Goal: Use online tool/utility: Use online tool/utility

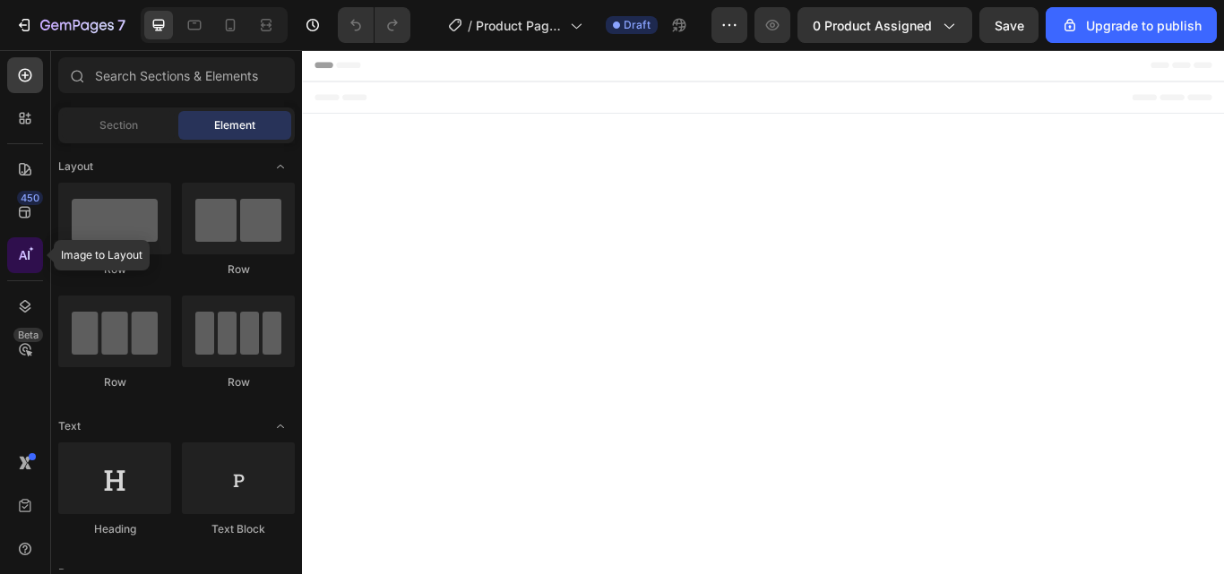
click at [30, 252] on icon at bounding box center [31, 248] width 5 height 5
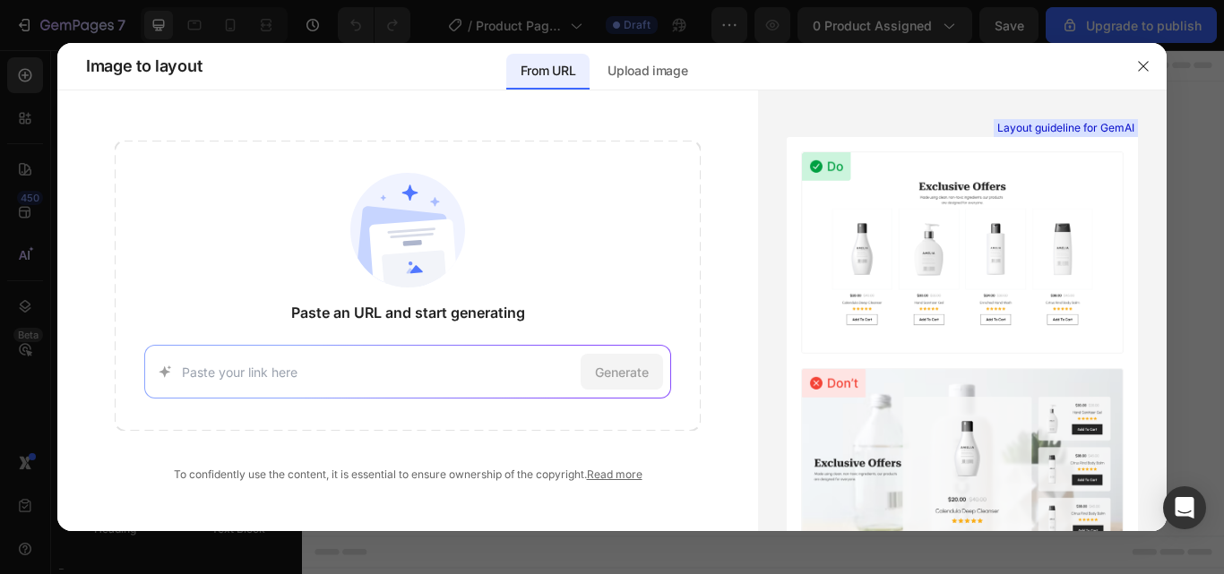
paste input "[URL][DOMAIN_NAME]"
type input "[URL][DOMAIN_NAME]"
click at [615, 378] on span "Generate" at bounding box center [622, 372] width 54 height 19
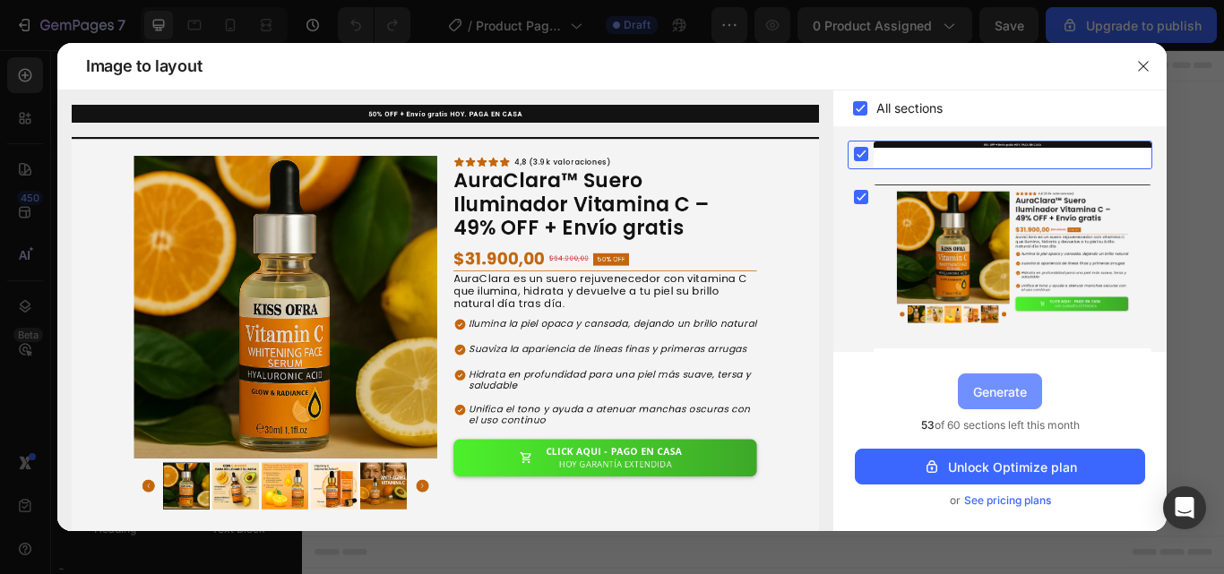
click at [985, 395] on div "Generate" at bounding box center [1000, 392] width 54 height 19
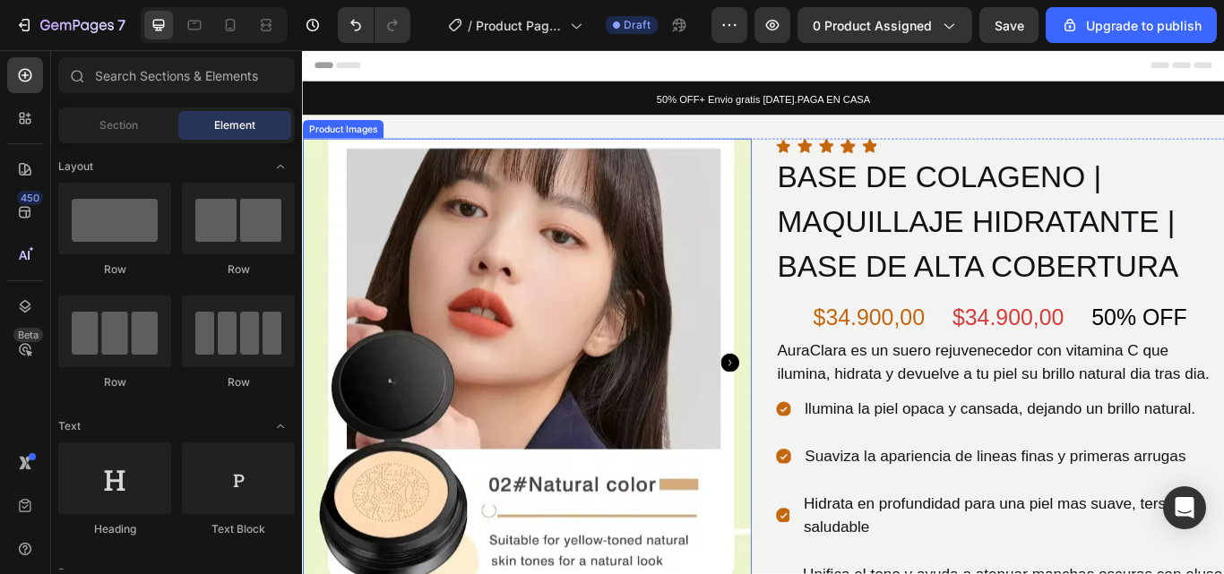
click at [638, 328] on img at bounding box center [563, 414] width 523 height 523
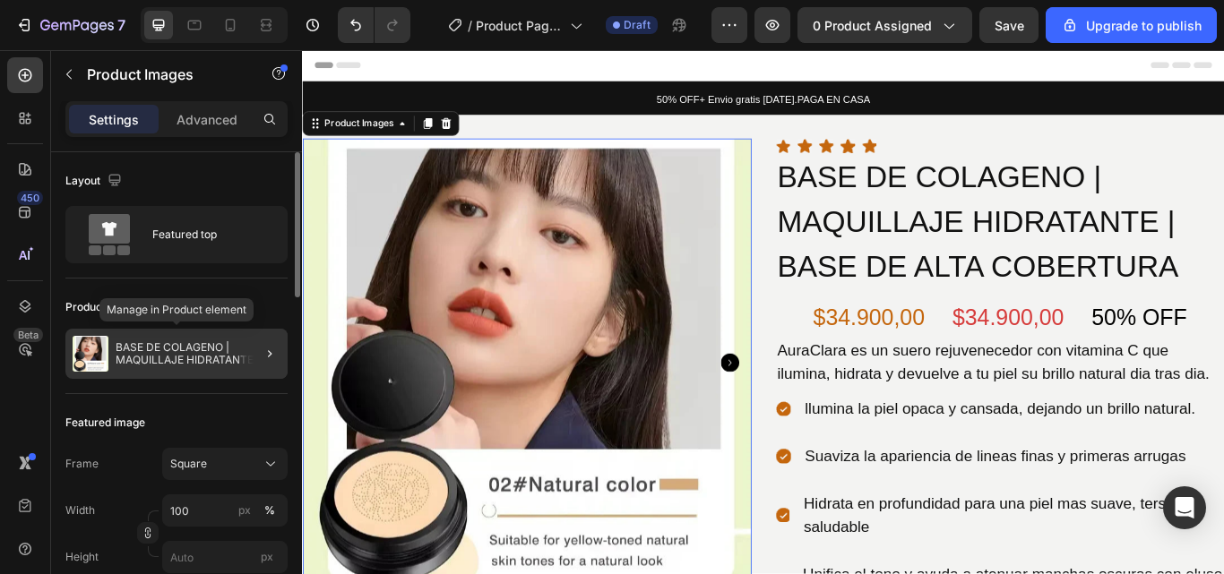
click at [134, 358] on p "BASE DE COLAGENO | MAQUILLAJE HIDRATANTE | BASE DE ALTA COBERTURA" at bounding box center [198, 353] width 165 height 25
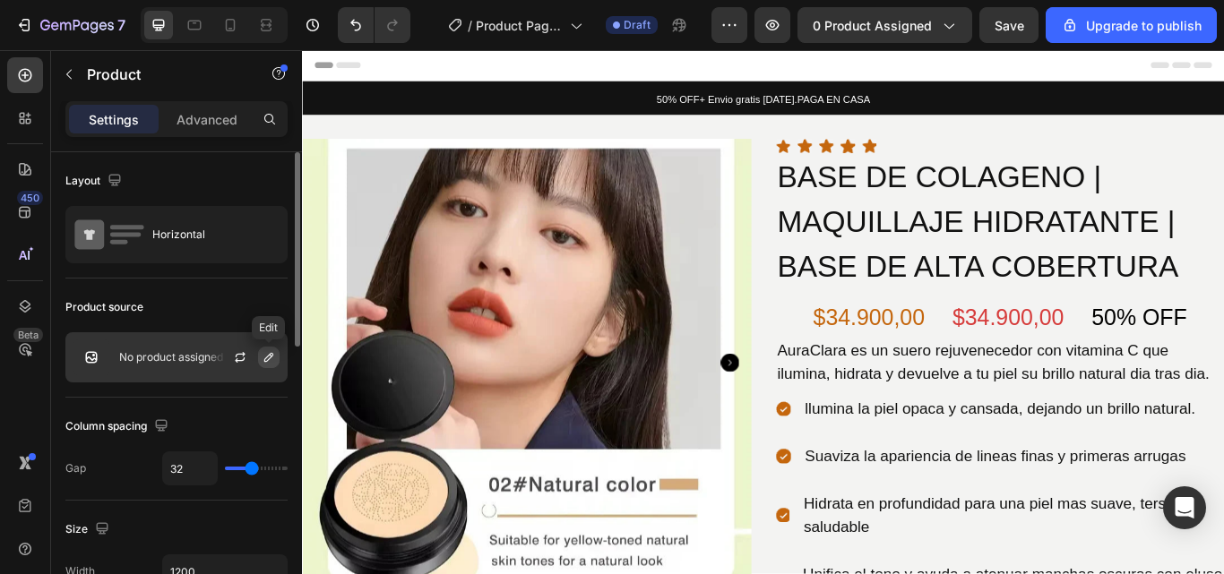
click at [271, 357] on icon "button" at bounding box center [269, 357] width 14 height 14
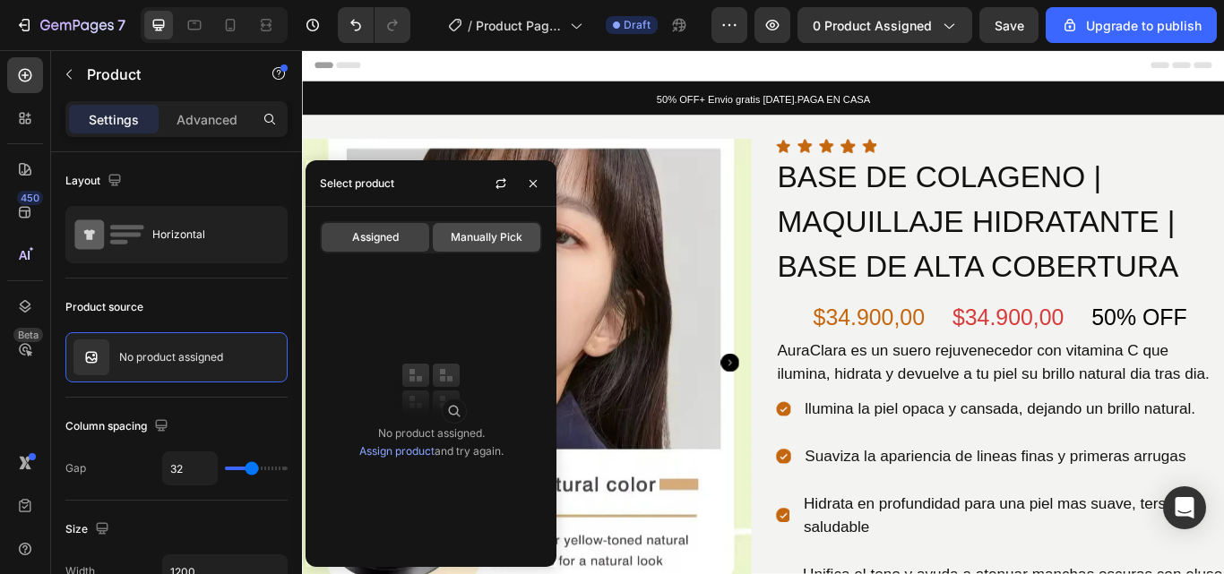
click at [483, 234] on span "Manually Pick" at bounding box center [487, 237] width 72 height 16
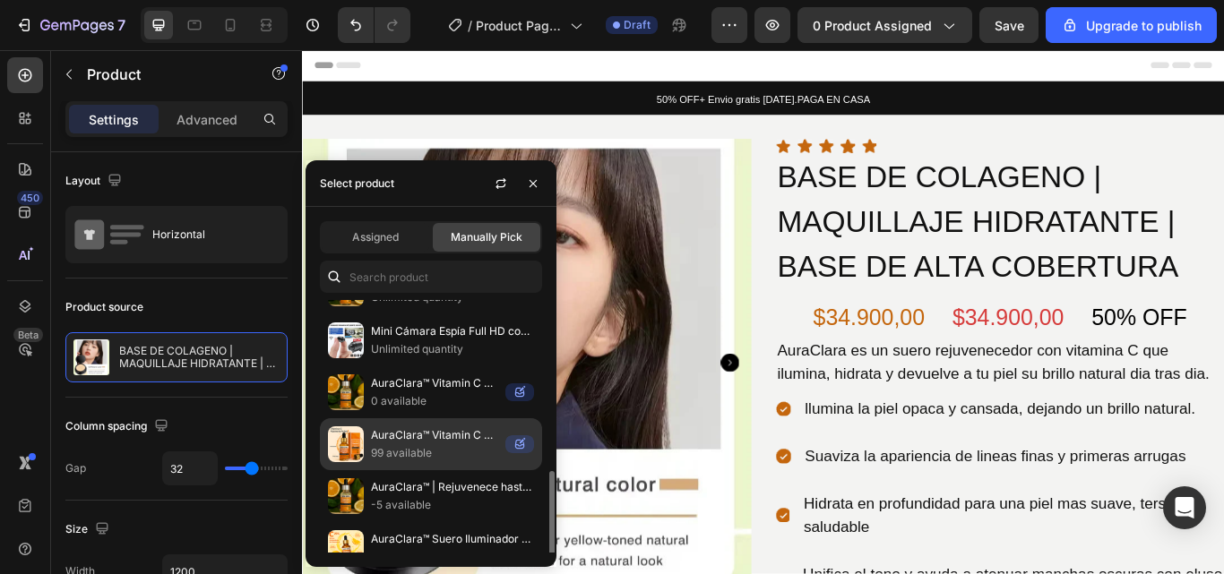
scroll to position [179, 0]
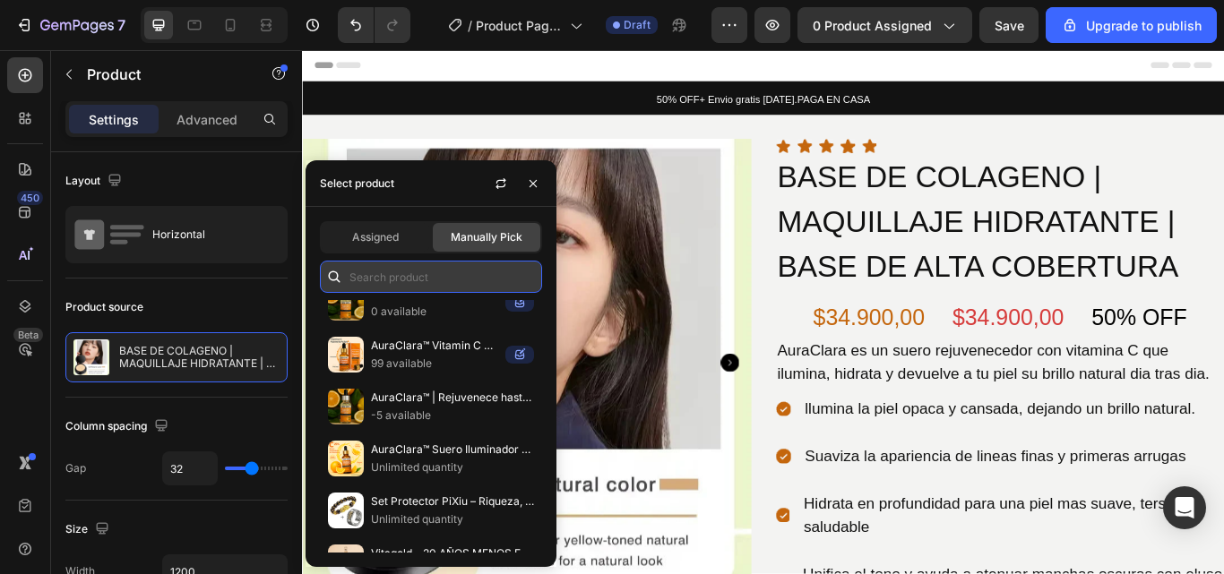
click at [380, 277] on input "text" at bounding box center [431, 277] width 222 height 32
paste input "AuraClara™ Suero Iluminador Vitamina C – 49% OFF + Envío gratis"
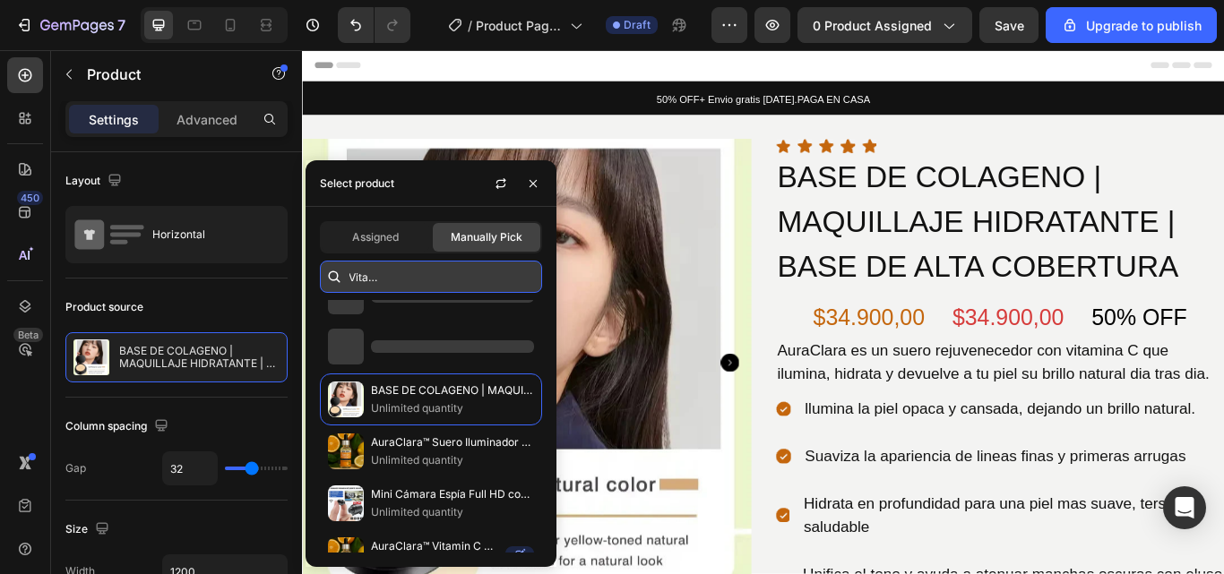
scroll to position [0, 0]
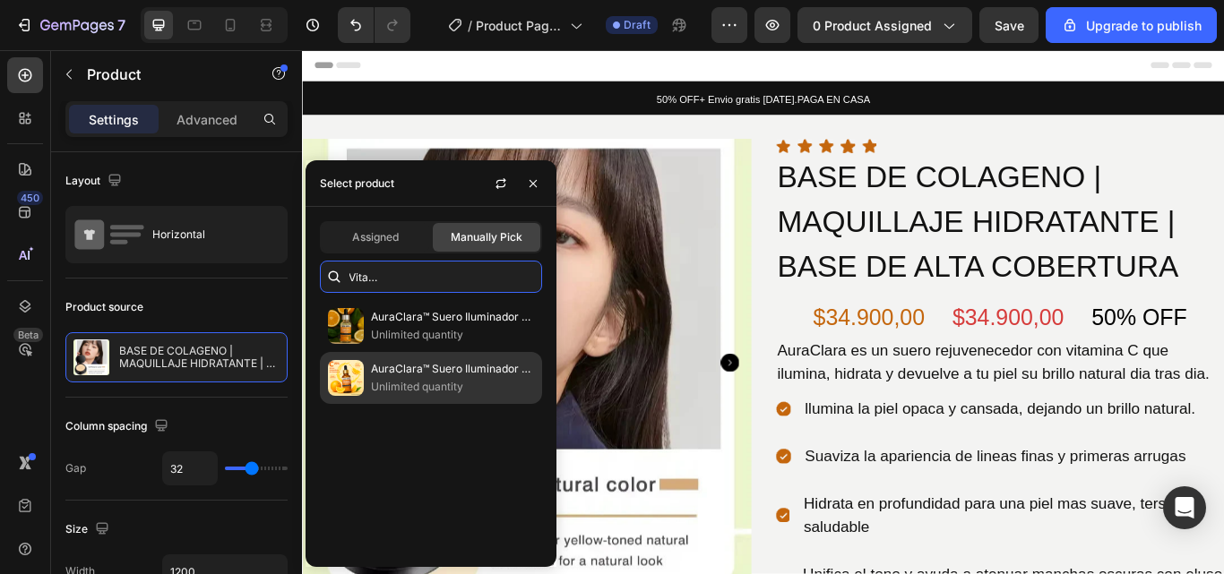
type input "AuraClara™ Suero Iluminador Vitamina C – 49% OFF + Envío gratis"
click at [418, 383] on p "Unlimited quantity" at bounding box center [452, 387] width 163 height 18
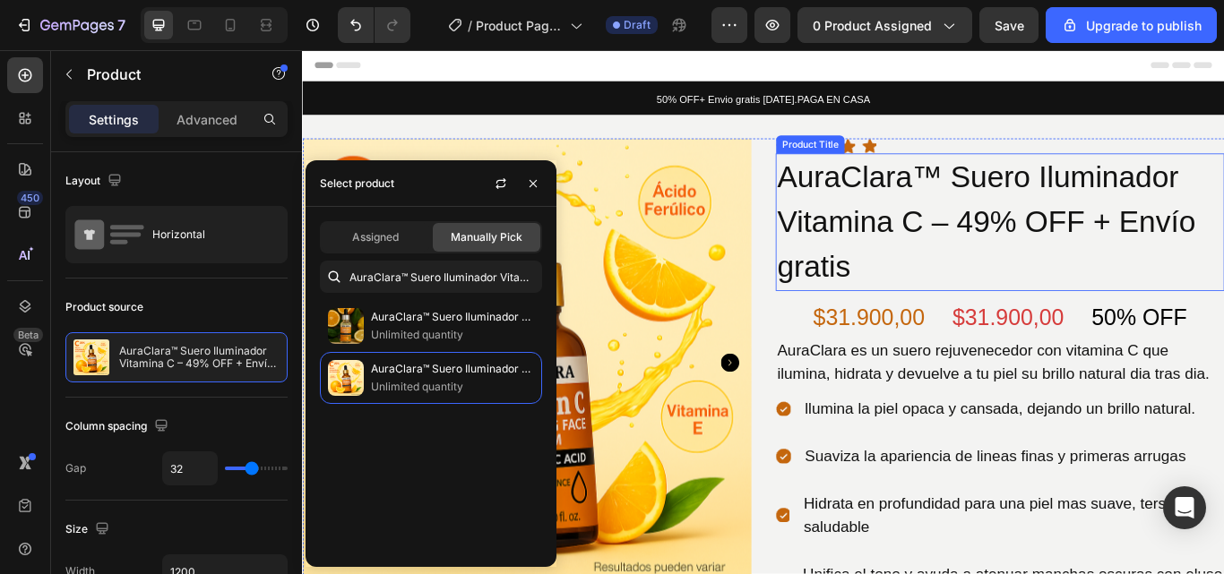
click at [1039, 306] on h1 "AuraClara™ Suero Iluminador Vitamina C – 49% OFF + Envío gratis" at bounding box center [1115, 251] width 523 height 161
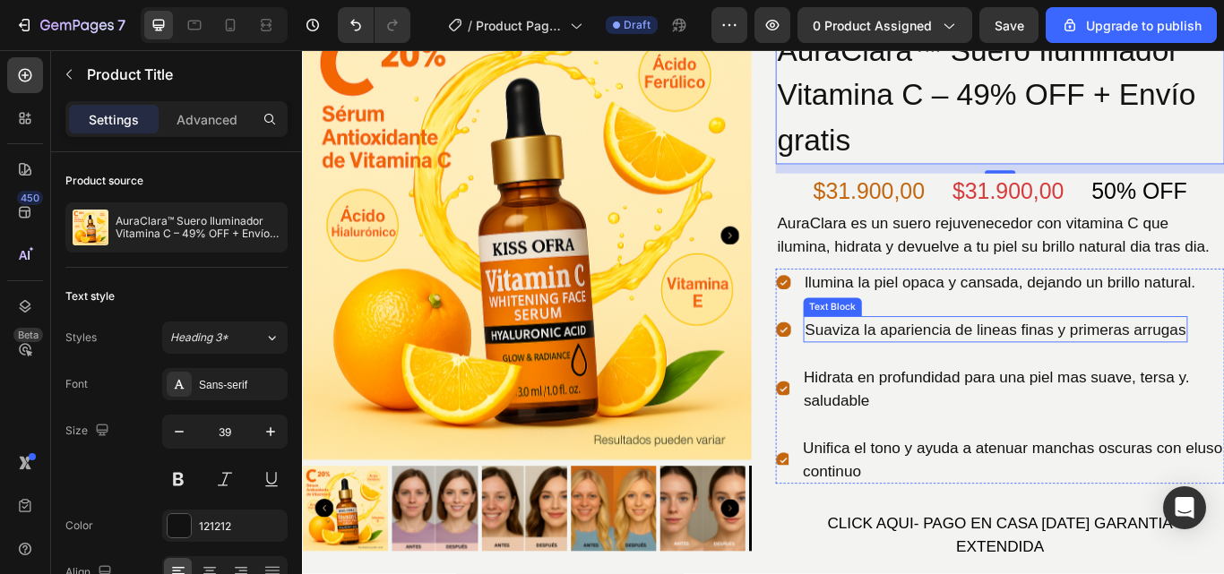
scroll to position [179, 0]
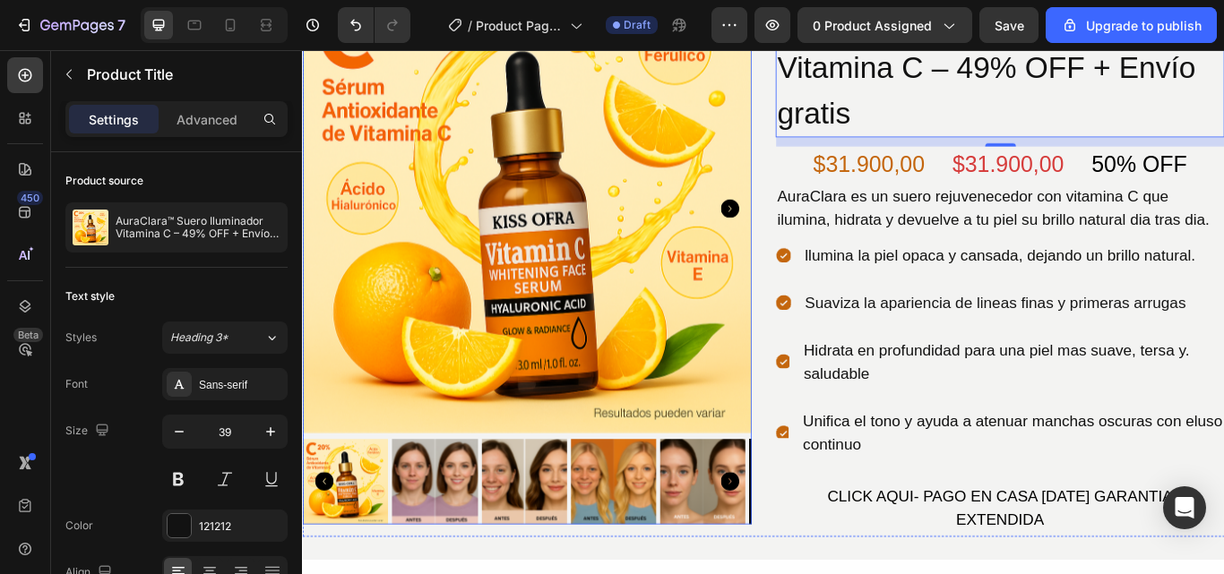
click at [789, 543] on icon "Carousel Next Arrow" at bounding box center [800, 554] width 22 height 22
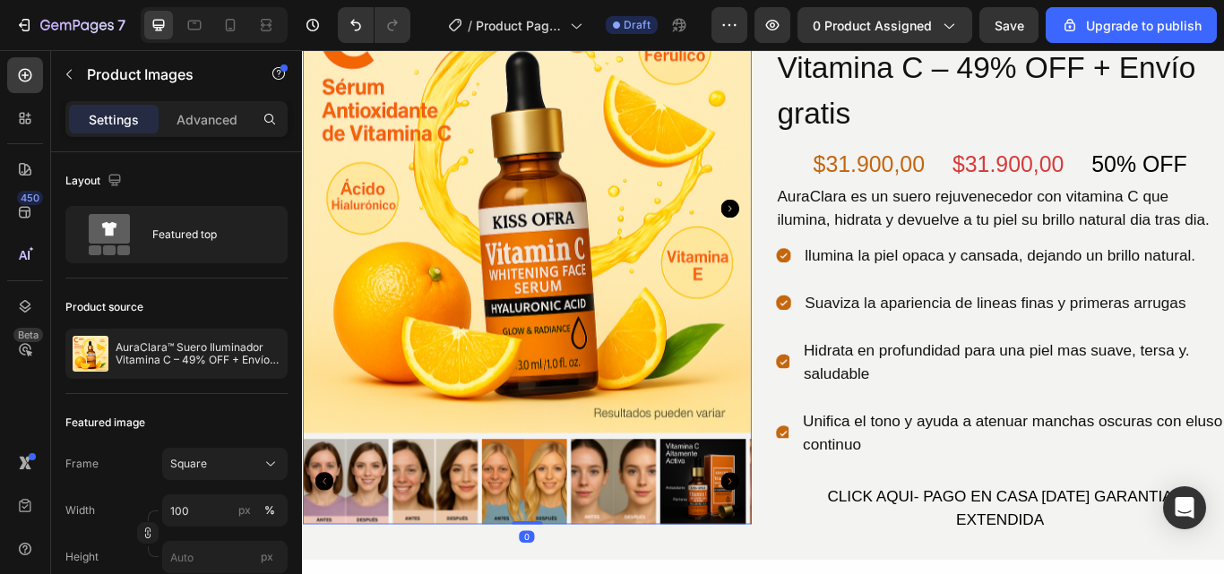
click at [789, 543] on icon "Carousel Next Arrow" at bounding box center [800, 554] width 22 height 22
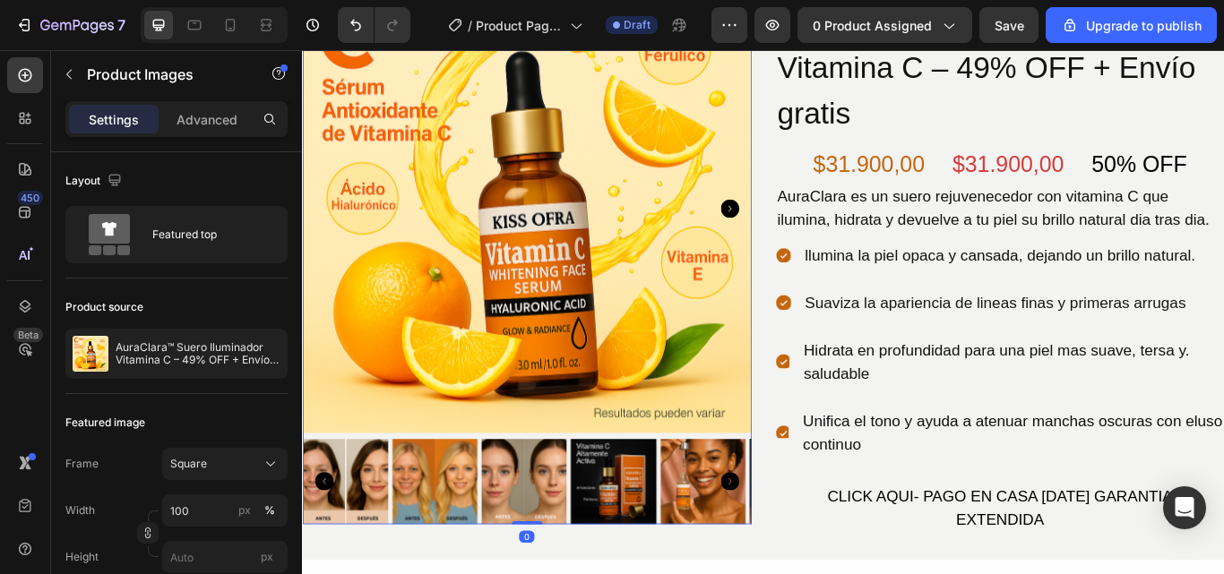
click at [789, 543] on icon "Carousel Next Arrow" at bounding box center [800, 554] width 22 height 22
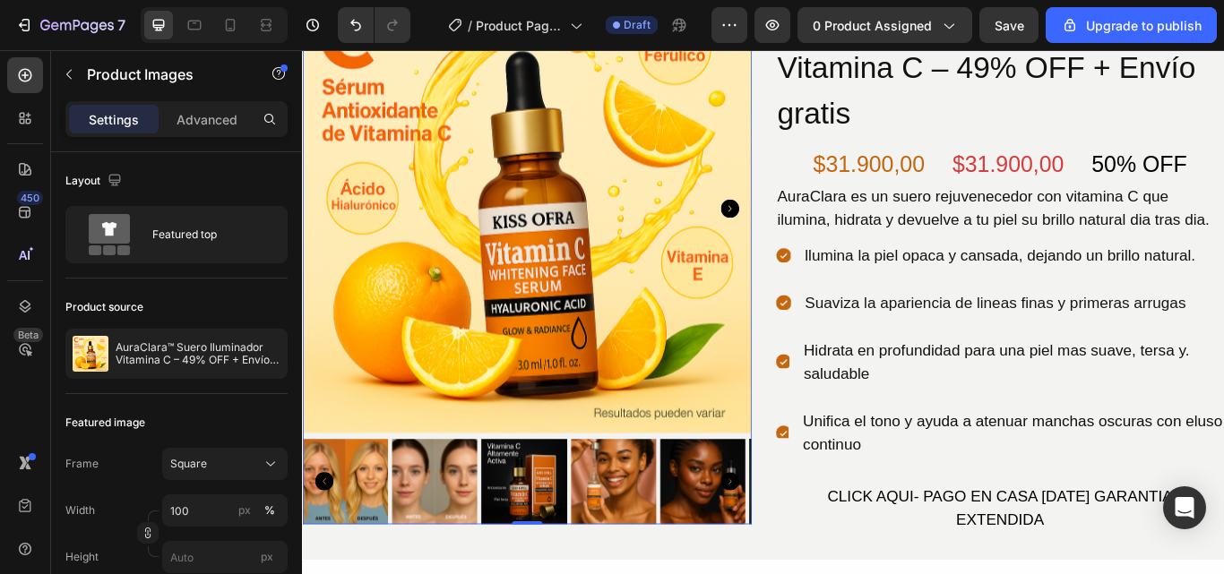
click at [789, 543] on icon "Carousel Next Arrow" at bounding box center [800, 554] width 22 height 22
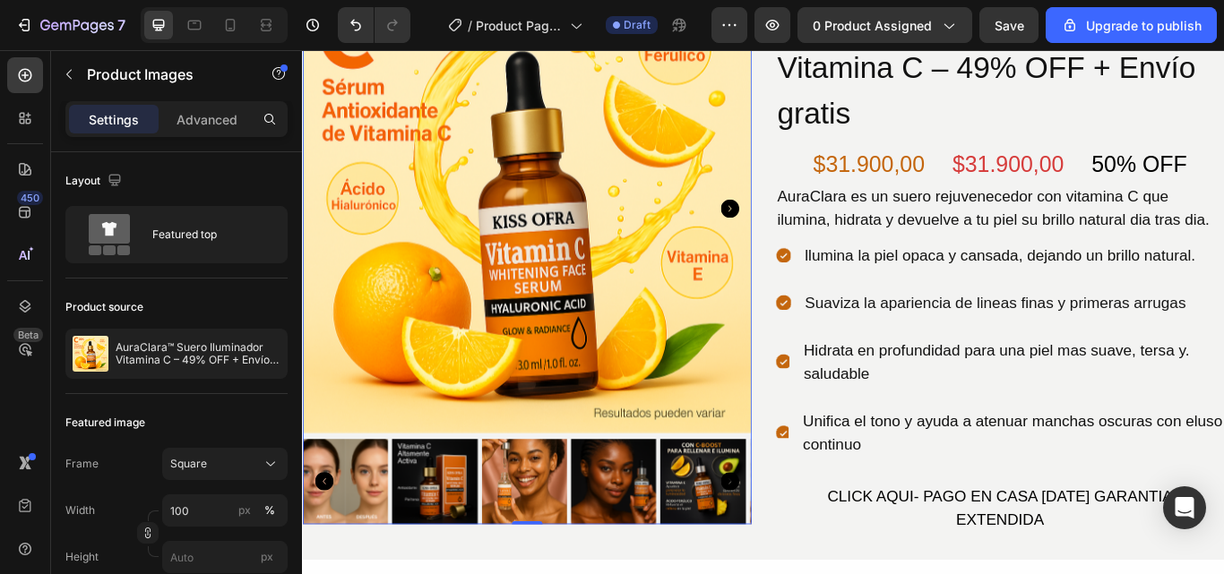
click at [789, 543] on icon "Carousel Next Arrow" at bounding box center [800, 554] width 22 height 22
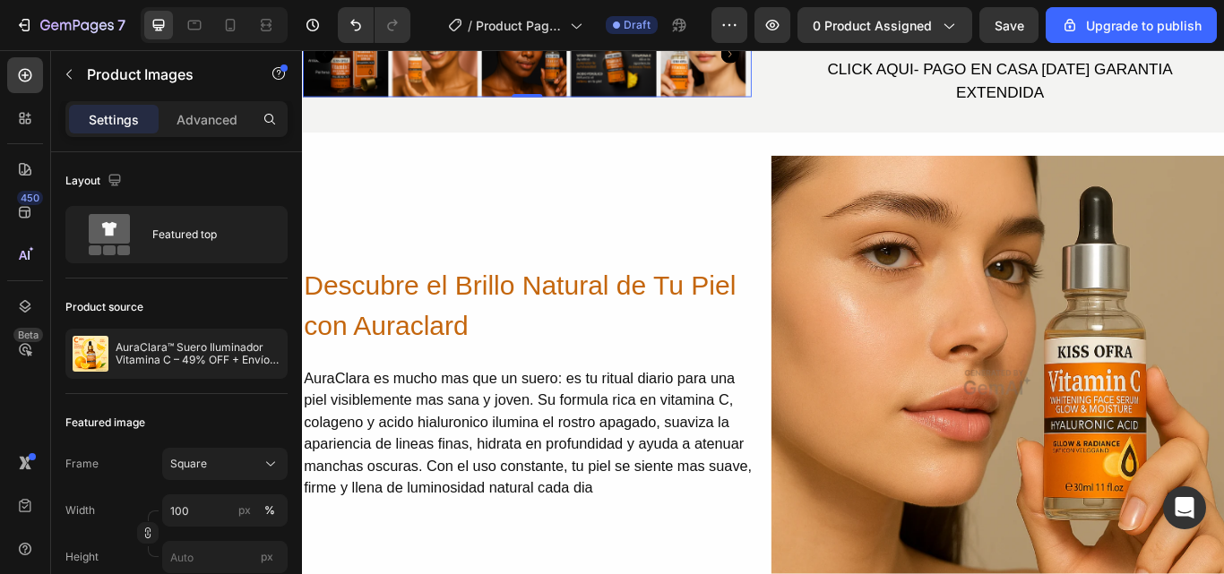
scroll to position [717, 0]
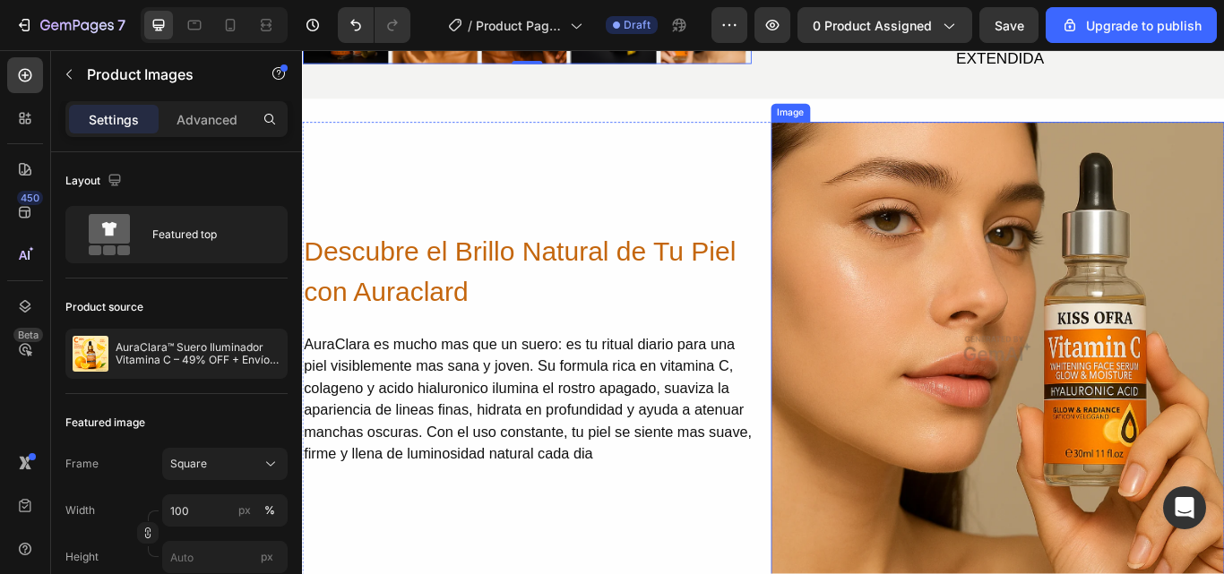
click at [1180, 305] on img at bounding box center [1113, 398] width 529 height 529
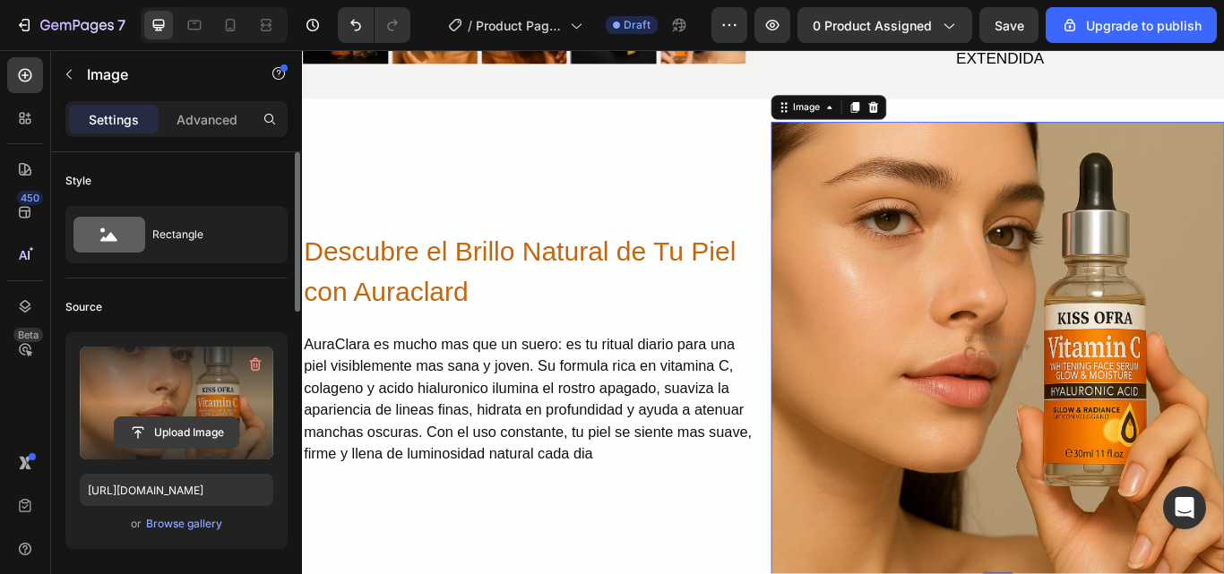
click at [199, 428] on input "file" at bounding box center [177, 433] width 124 height 30
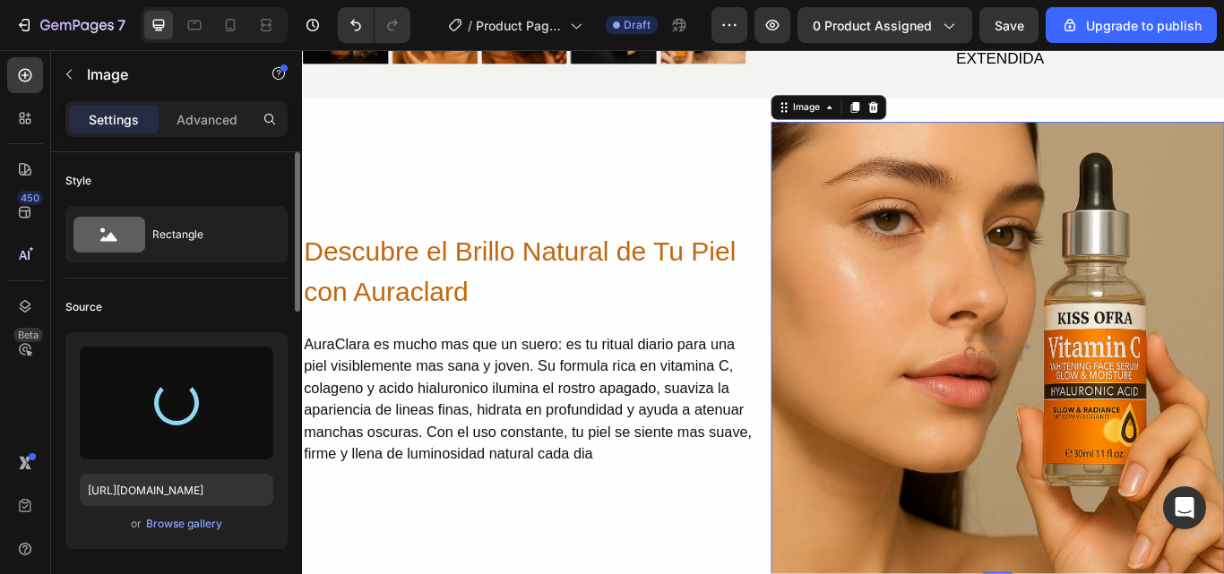
type input "[URL][DOMAIN_NAME]"
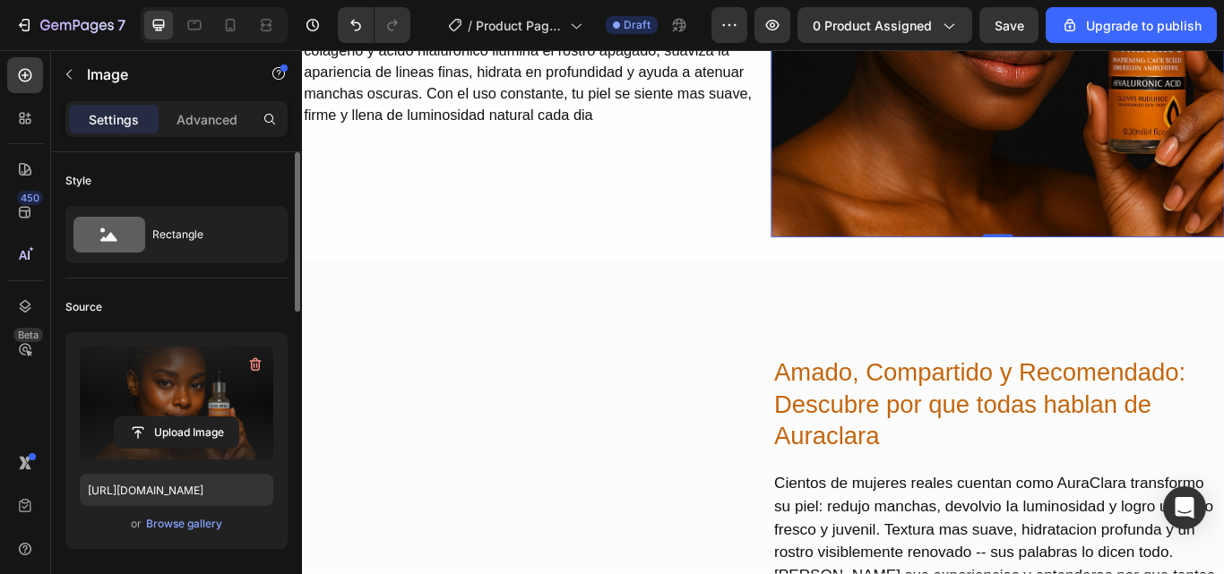
scroll to position [1165, 0]
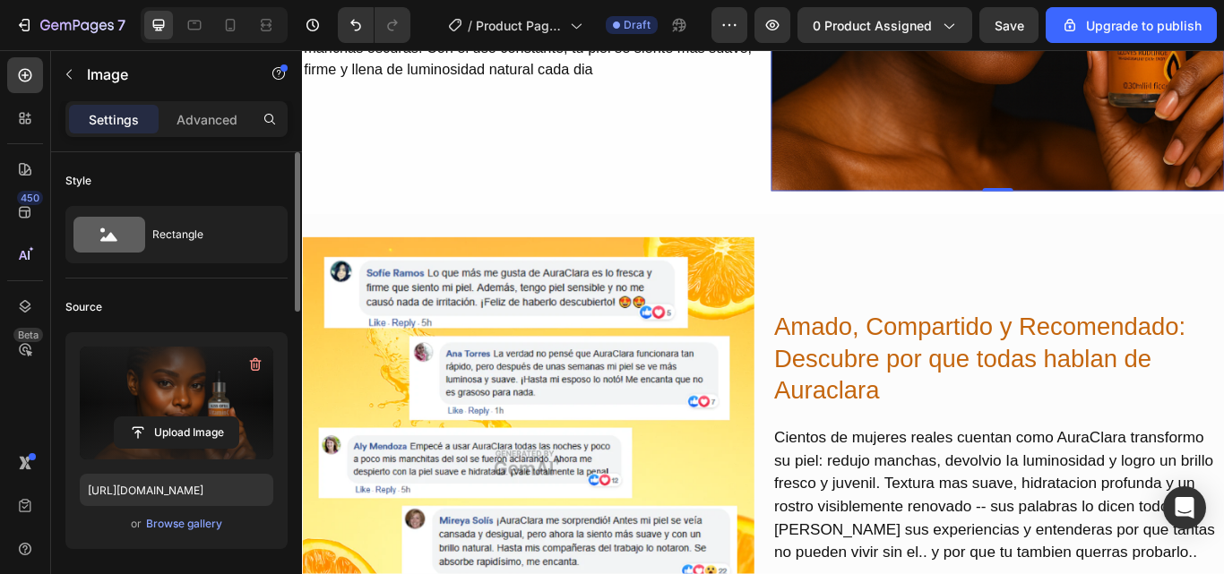
click at [923, 448] on h2 "Amado, Compartido y Recomendado: Descubre por que todas hablan de Auraclara" at bounding box center [1113, 411] width 527 height 116
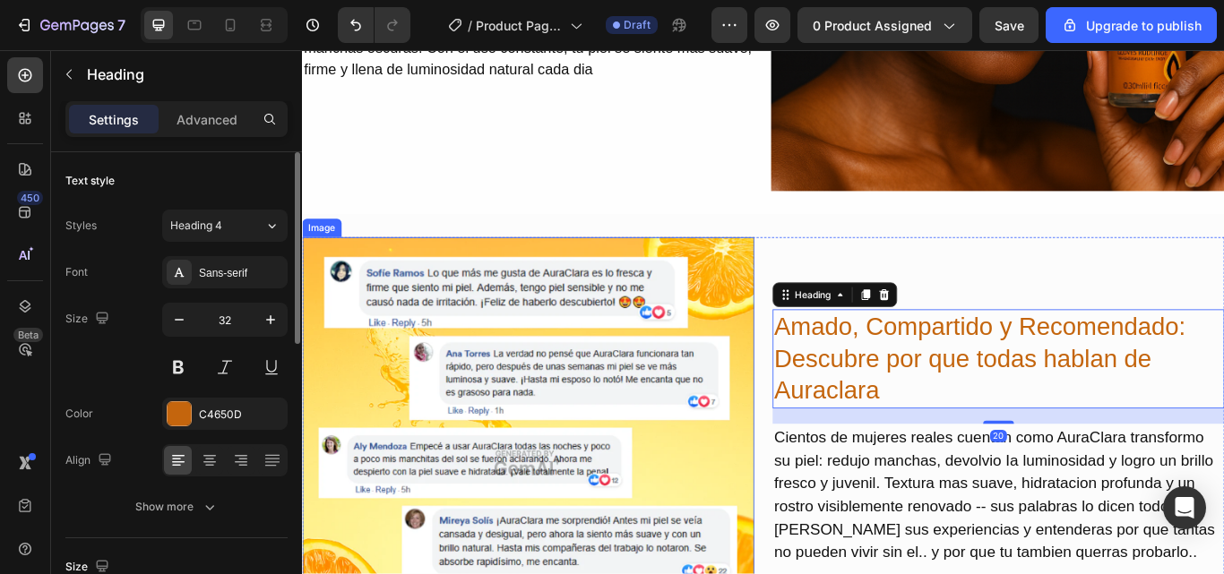
click at [496, 398] on img at bounding box center [565, 532] width 527 height 527
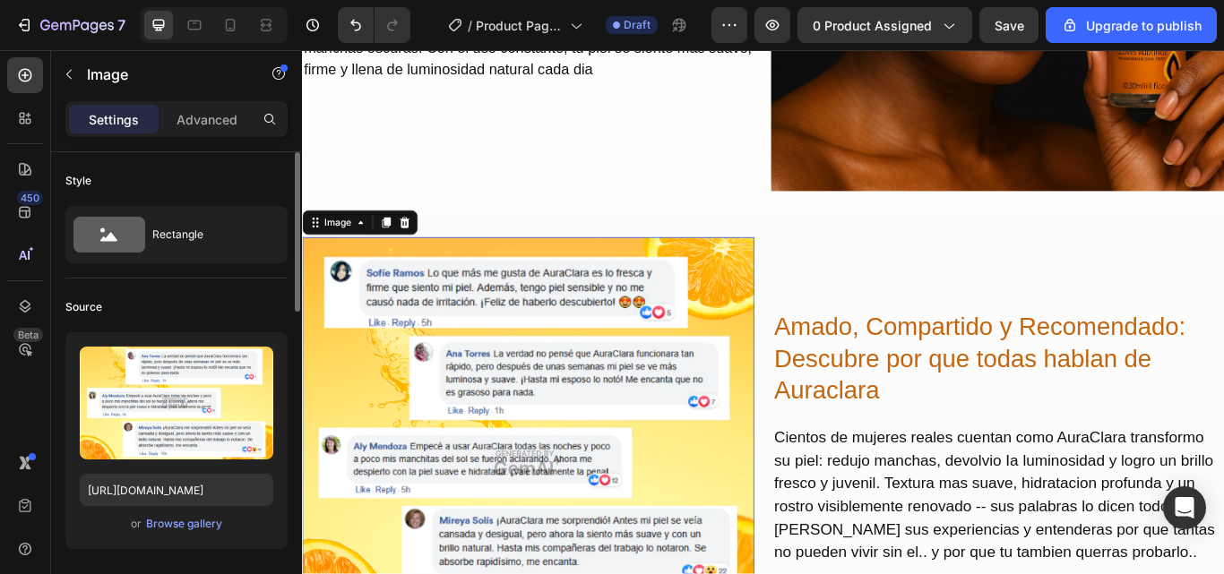
click at [474, 403] on img at bounding box center [565, 532] width 527 height 527
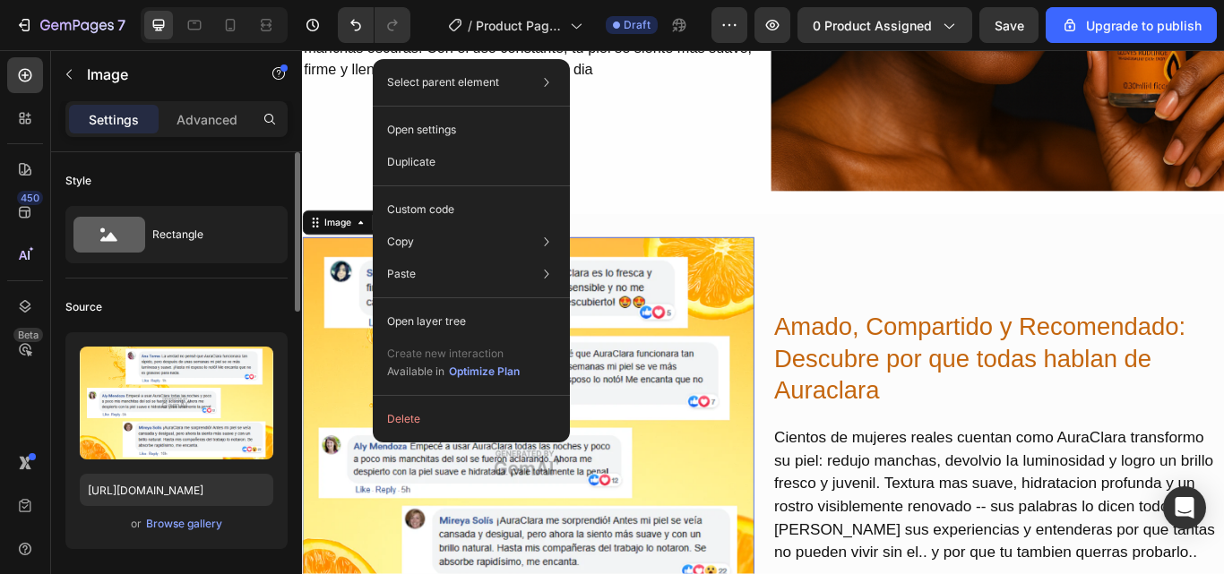
click at [703, 428] on img at bounding box center [565, 532] width 527 height 527
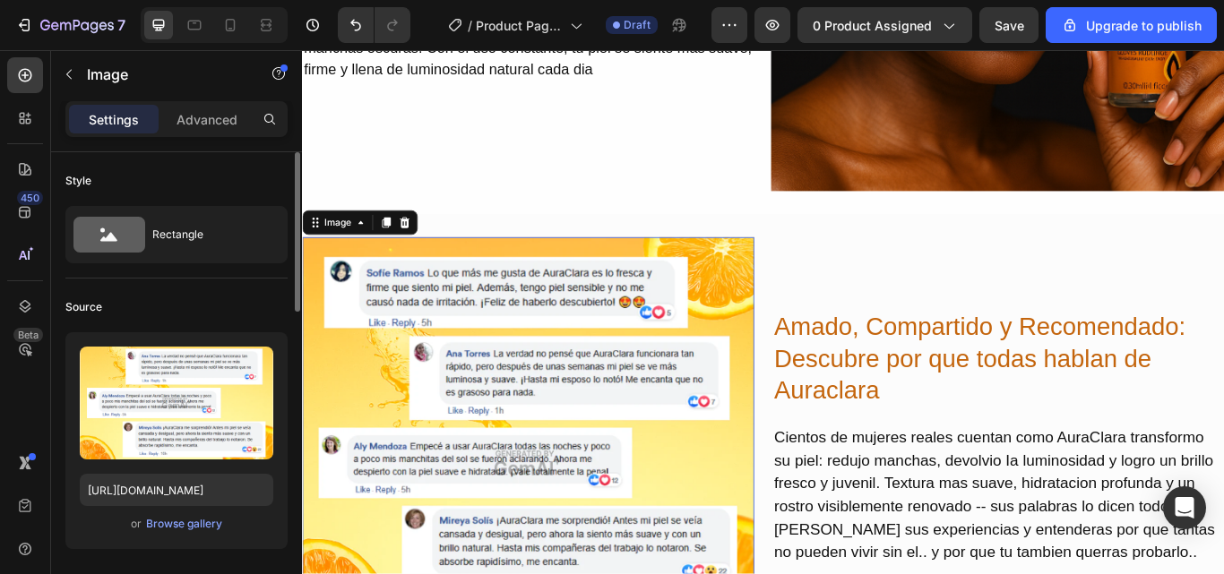
click at [322, 481] on img at bounding box center [565, 532] width 527 height 527
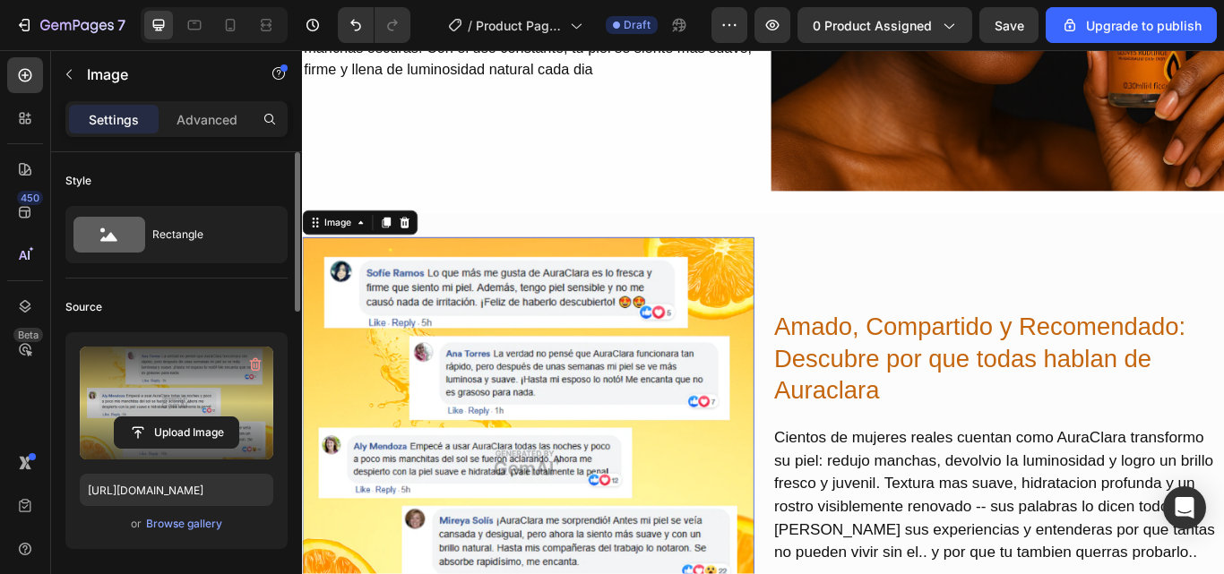
click at [159, 414] on label at bounding box center [177, 403] width 194 height 113
click at [159, 418] on input "file" at bounding box center [177, 433] width 124 height 30
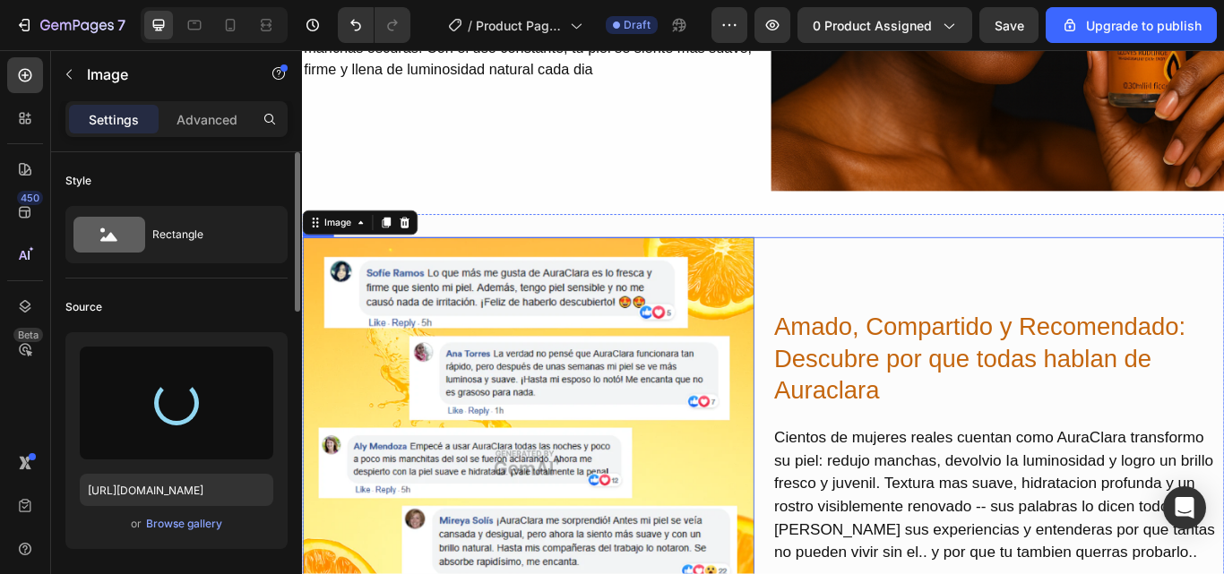
type input "[URL][DOMAIN_NAME]"
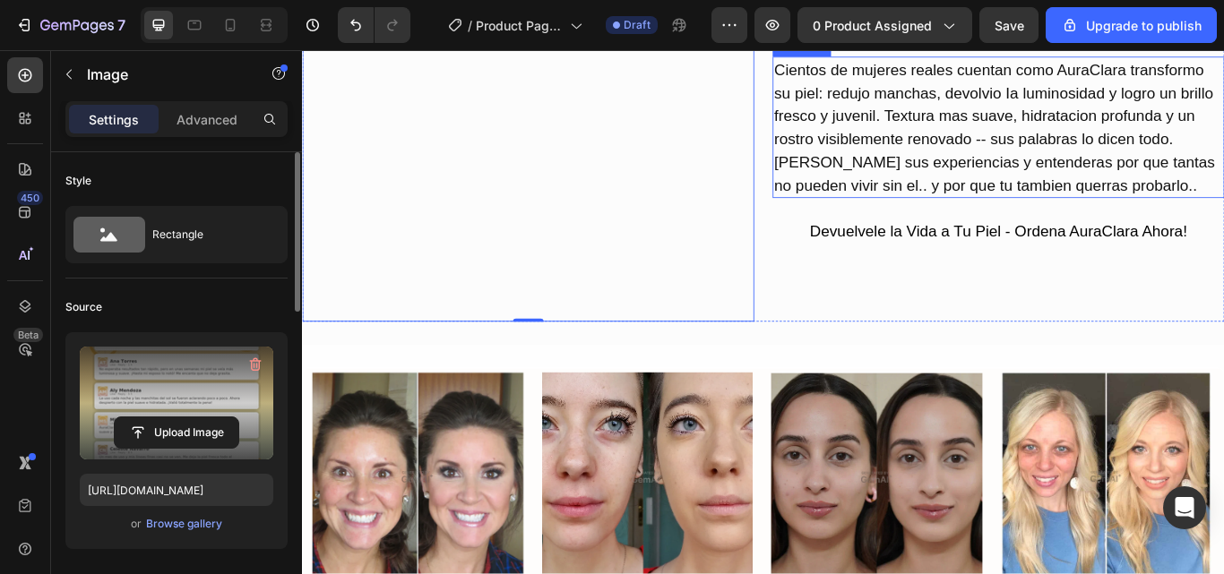
scroll to position [1703, 0]
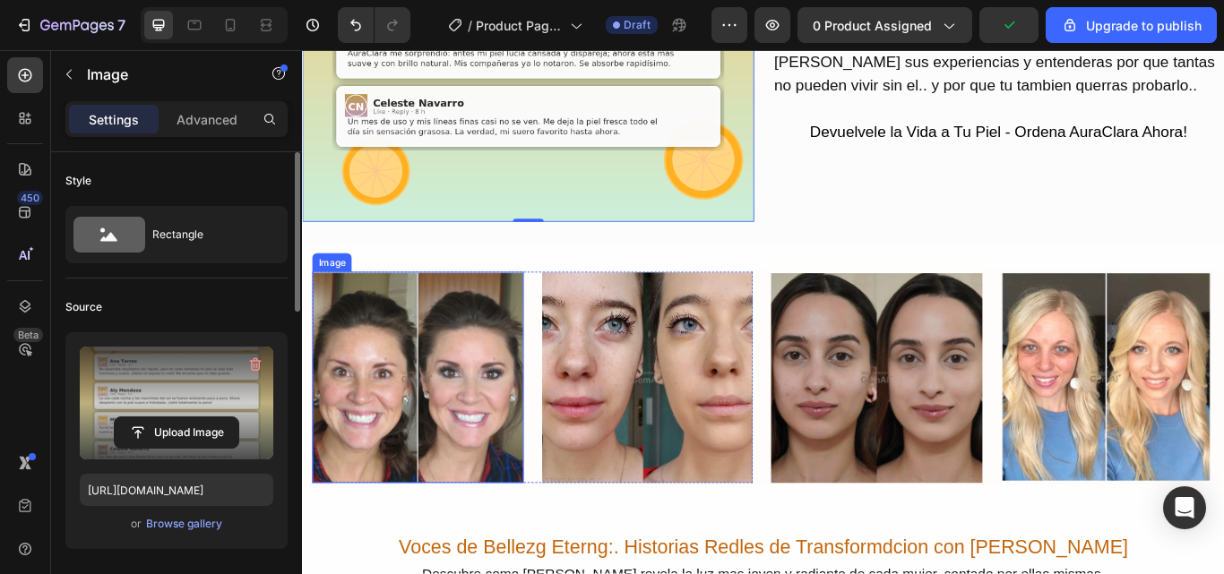
click at [428, 448] on img at bounding box center [437, 432] width 246 height 246
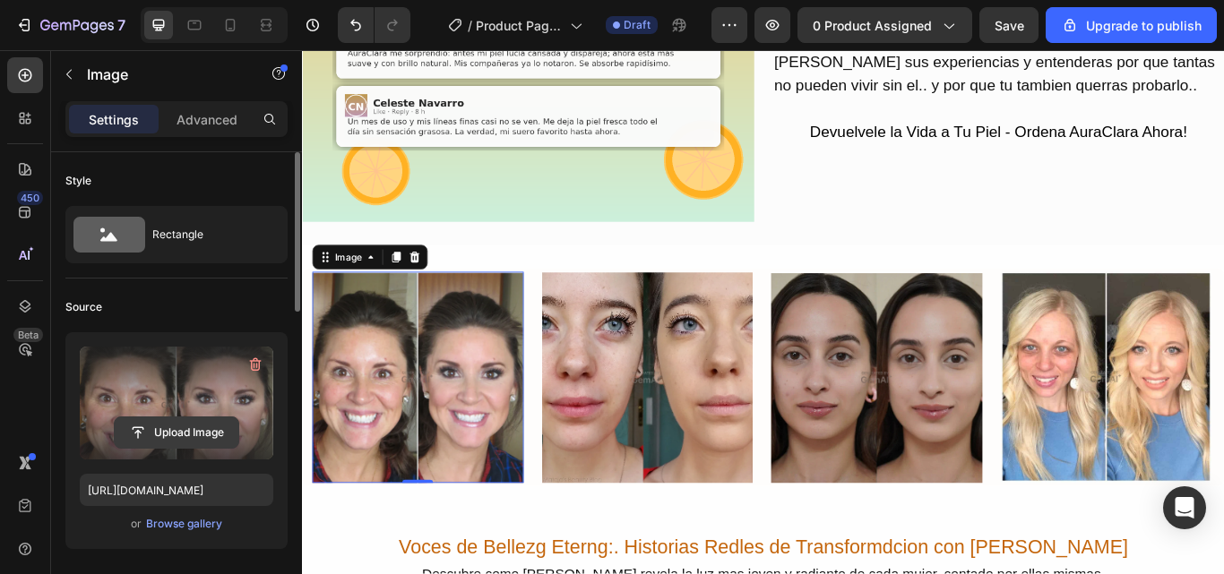
click at [176, 427] on input "file" at bounding box center [177, 433] width 124 height 30
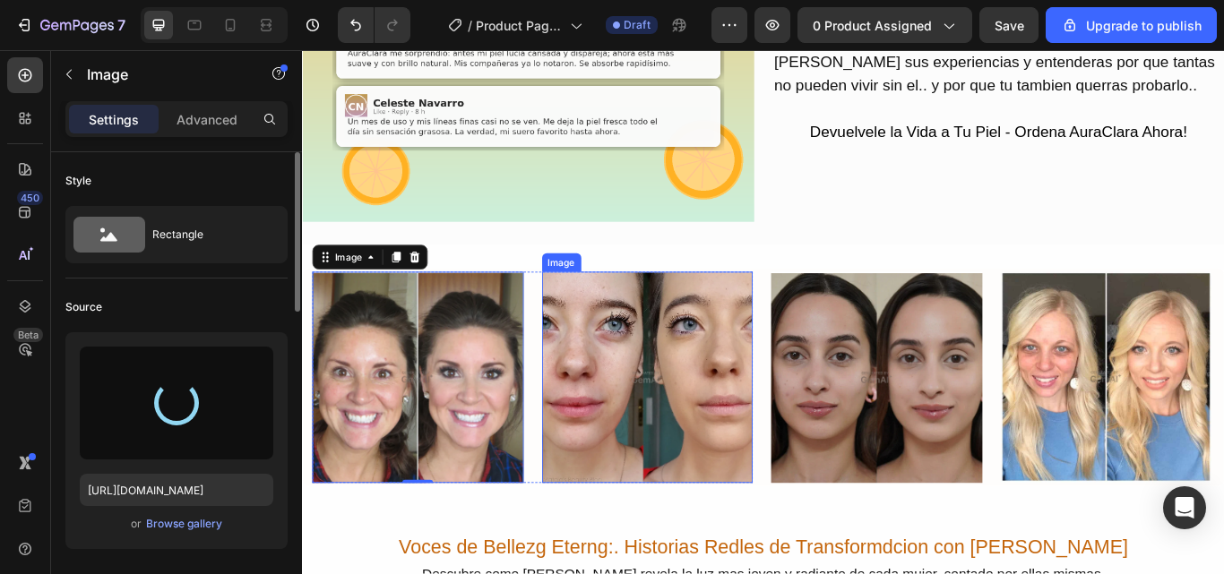
click at [652, 505] on img at bounding box center [705, 432] width 246 height 246
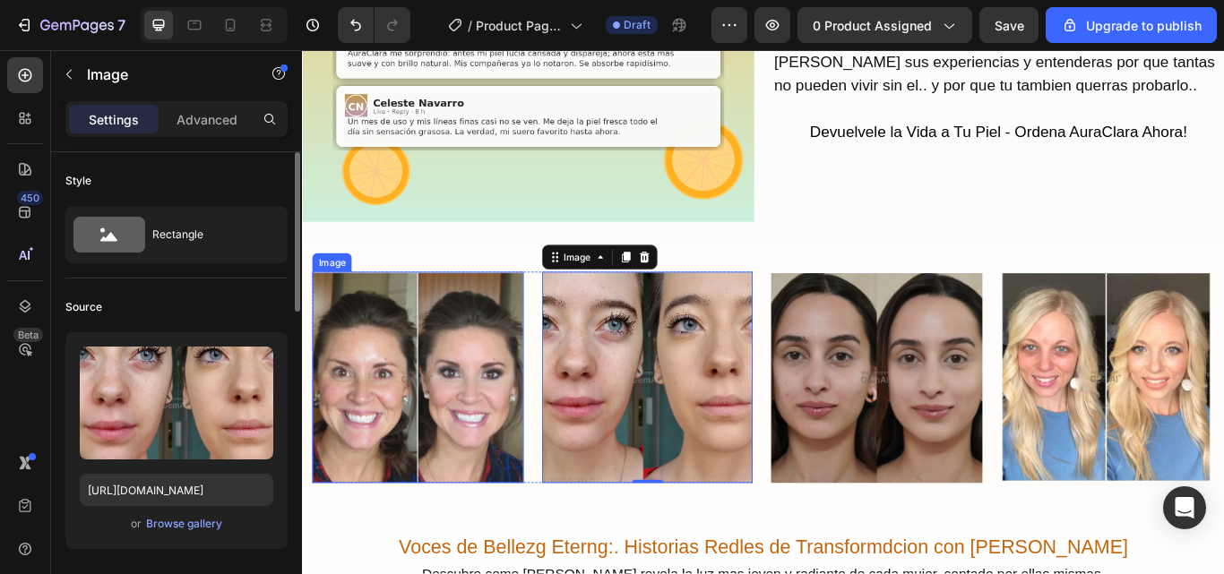
click at [422, 454] on img at bounding box center [437, 432] width 246 height 246
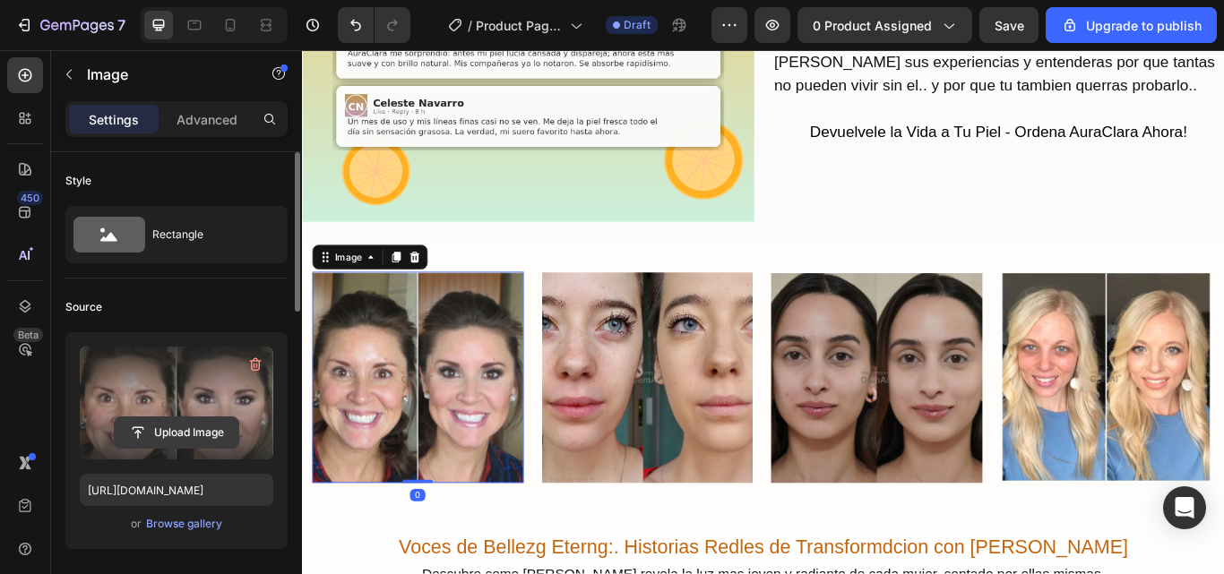
click at [169, 421] on input "file" at bounding box center [177, 433] width 124 height 30
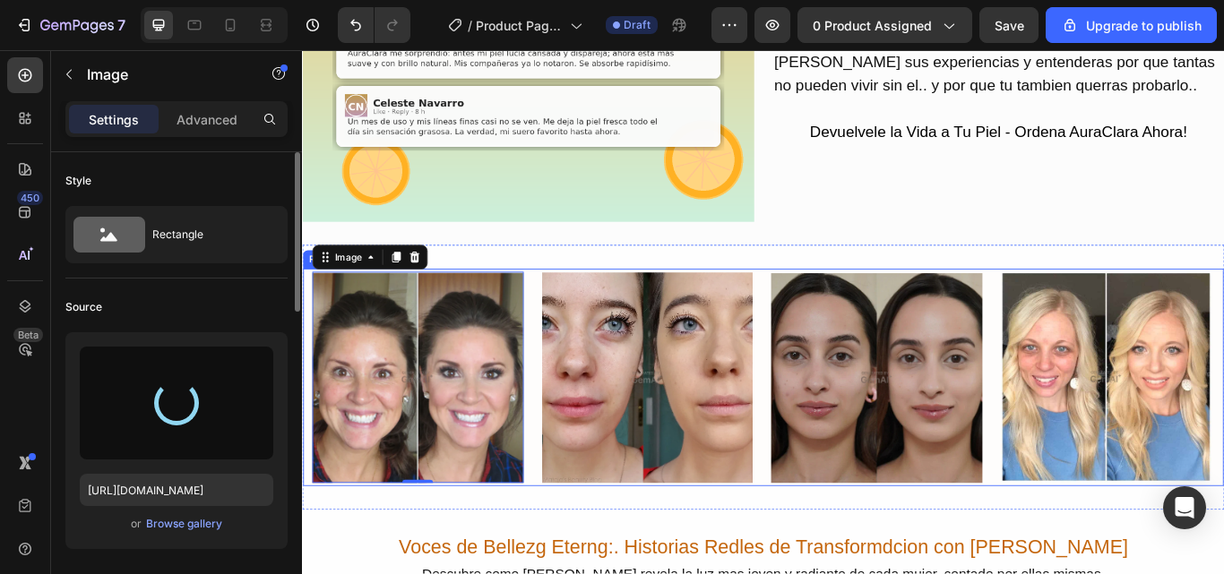
type input "[URL][DOMAIN_NAME]"
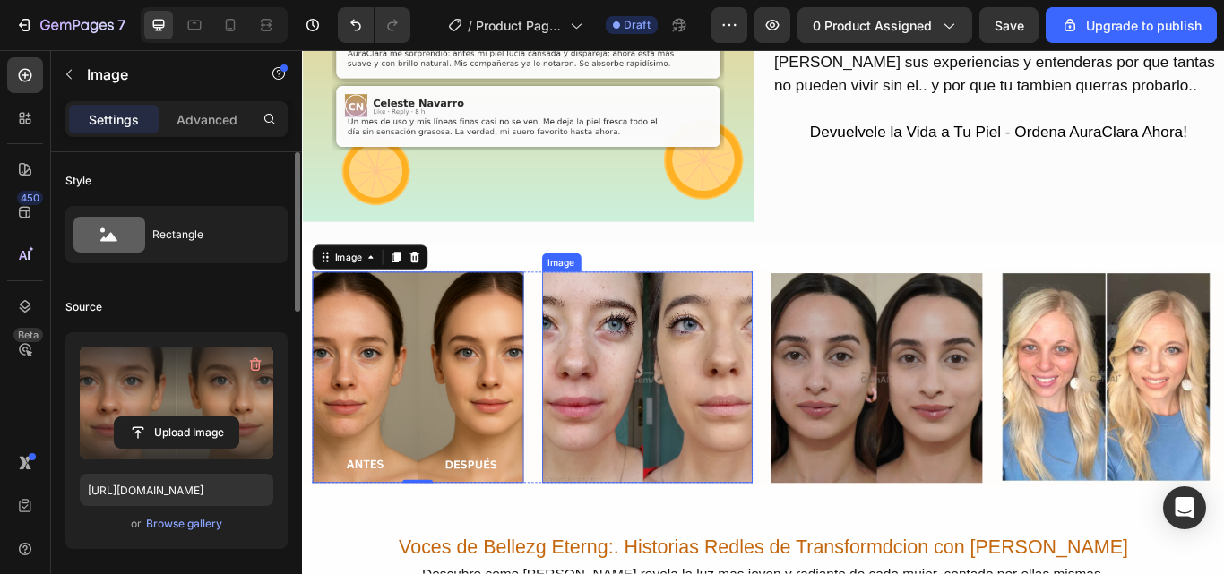
click at [685, 512] on img at bounding box center [705, 432] width 246 height 246
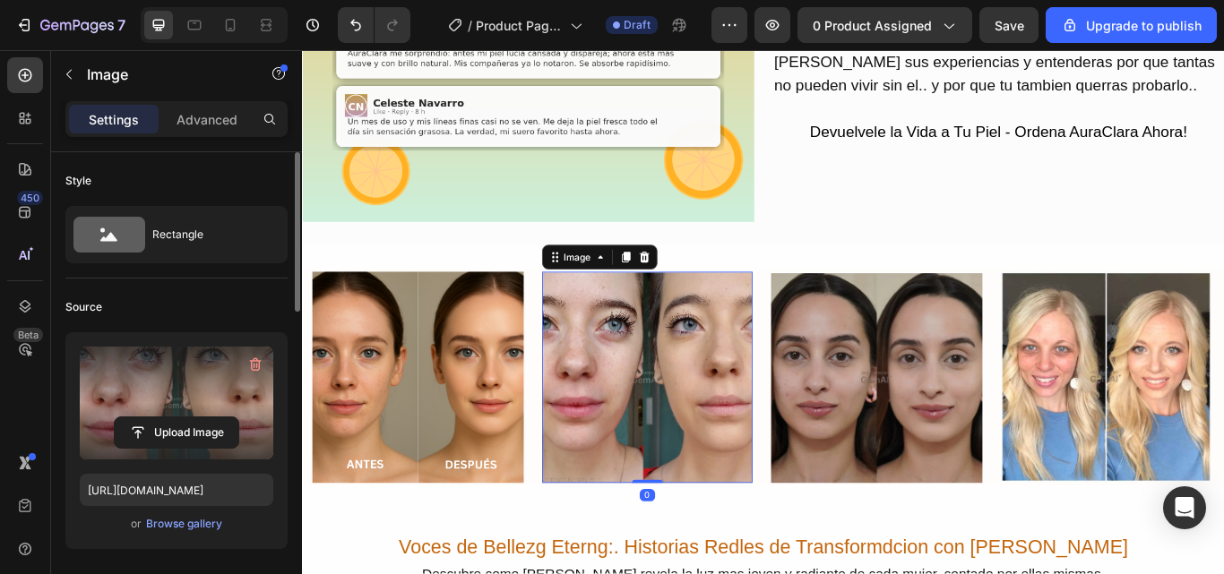
click at [157, 401] on label at bounding box center [177, 403] width 194 height 113
click at [157, 418] on input "file" at bounding box center [177, 433] width 124 height 30
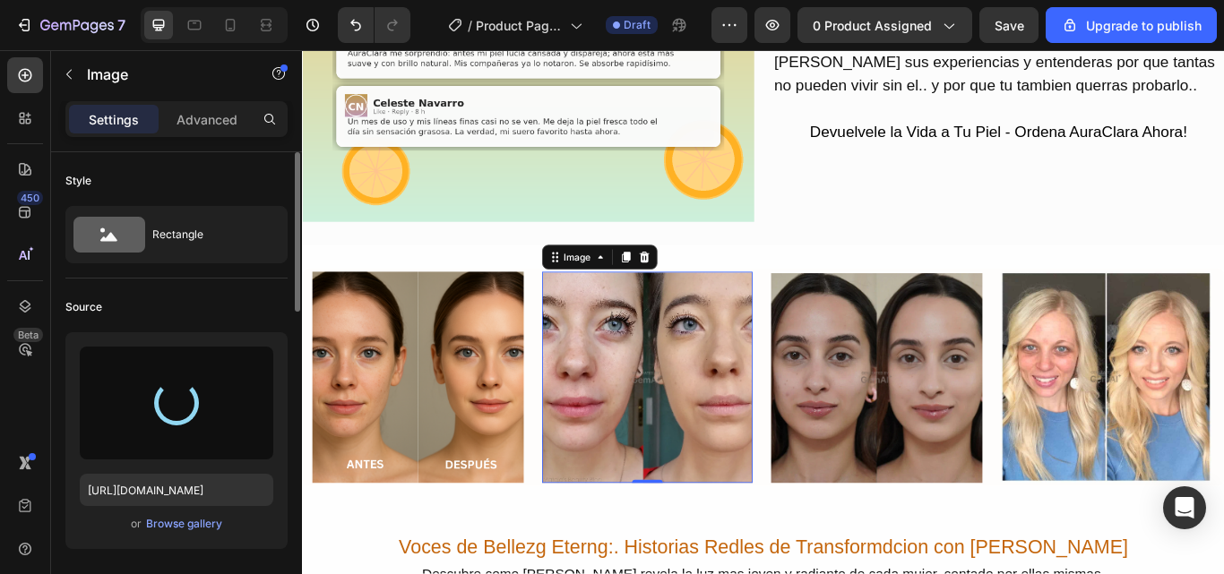
type input "[URL][DOMAIN_NAME]"
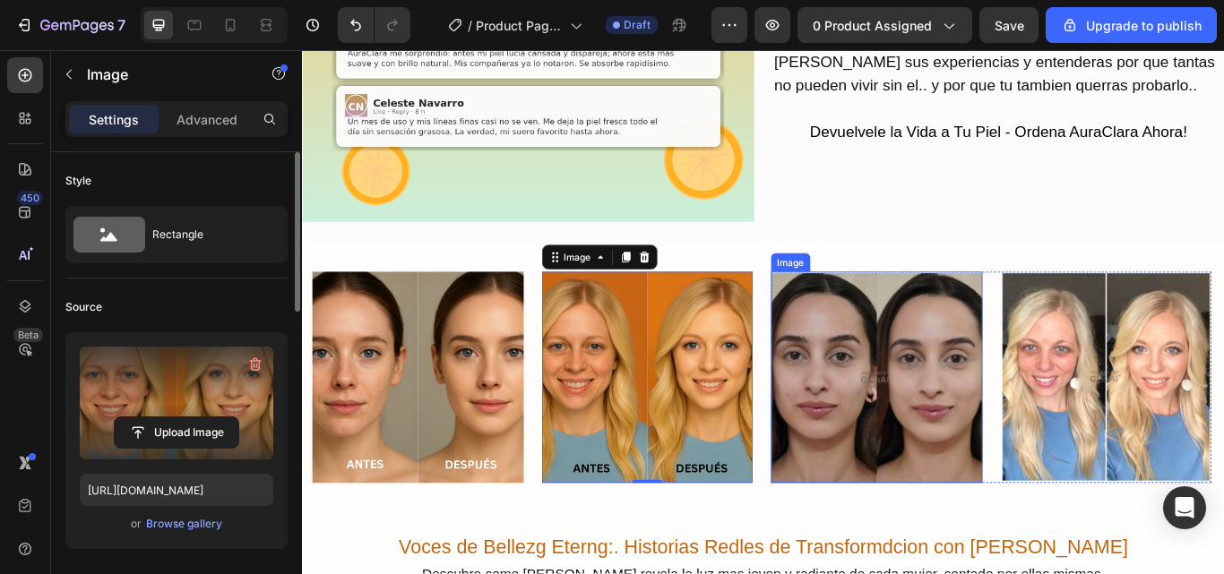
click at [931, 445] on img at bounding box center [972, 432] width 246 height 246
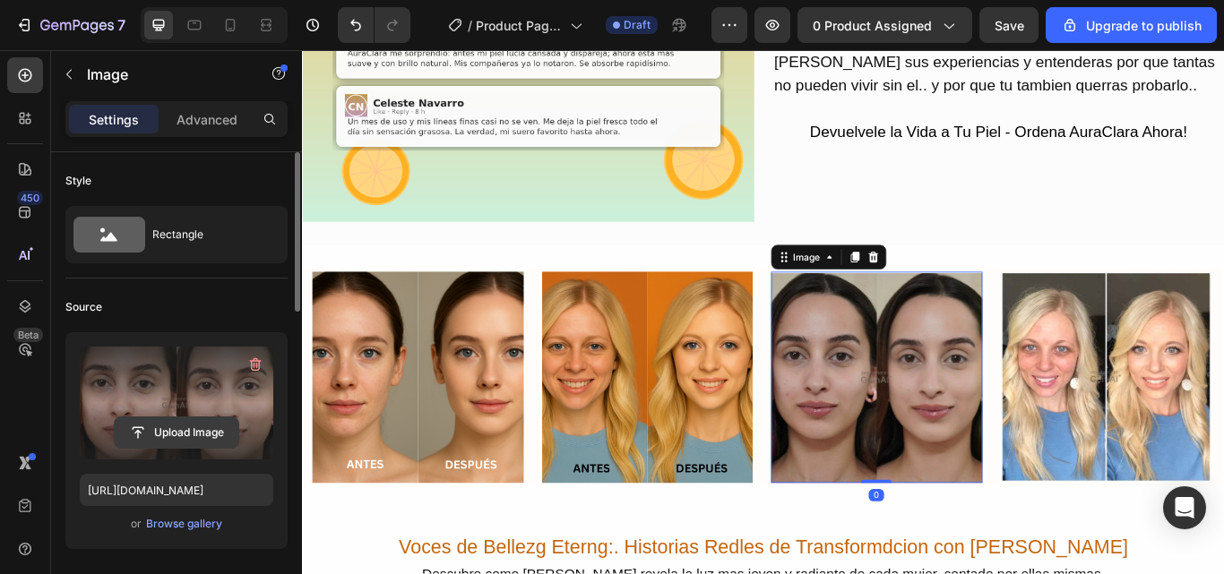
click at [163, 445] on input "file" at bounding box center [177, 433] width 124 height 30
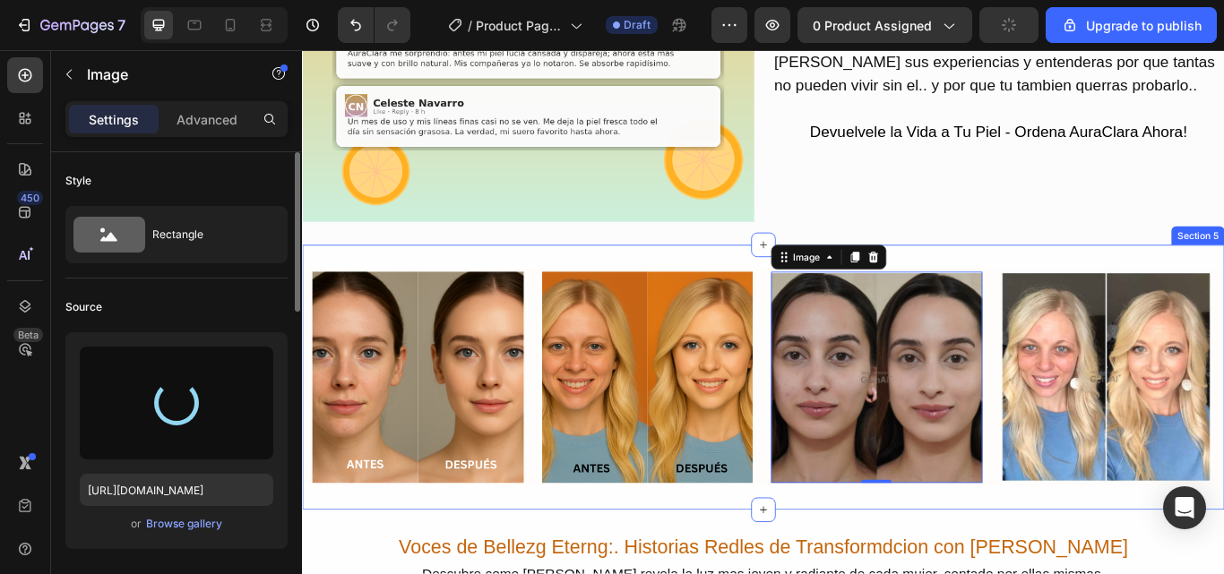
type input "[URL][DOMAIN_NAME]"
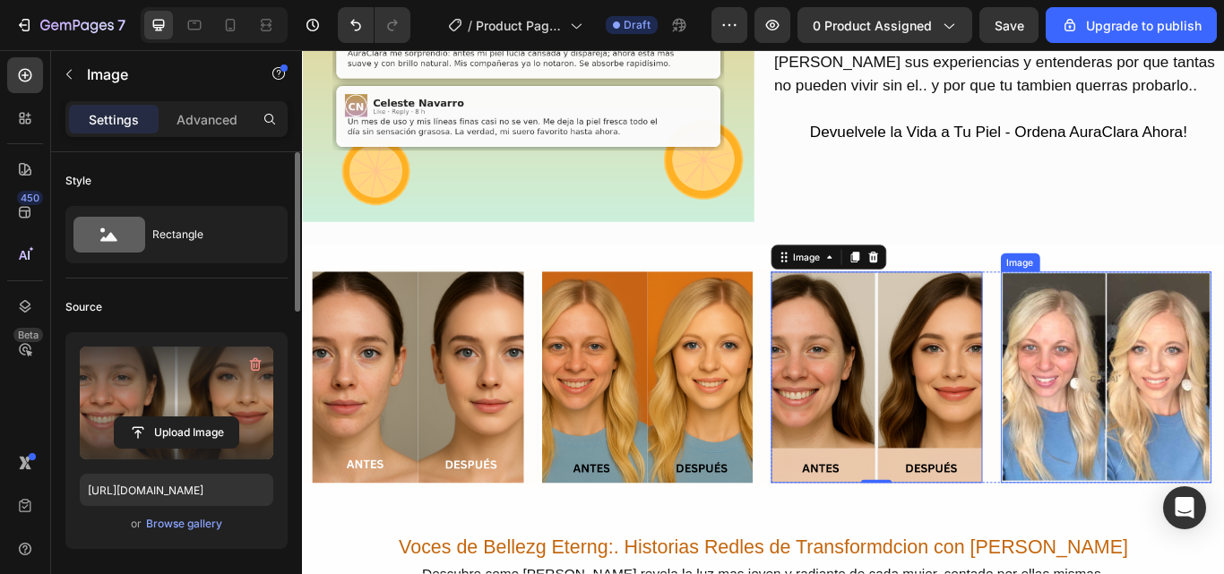
click at [1202, 454] on img at bounding box center [1240, 432] width 246 height 246
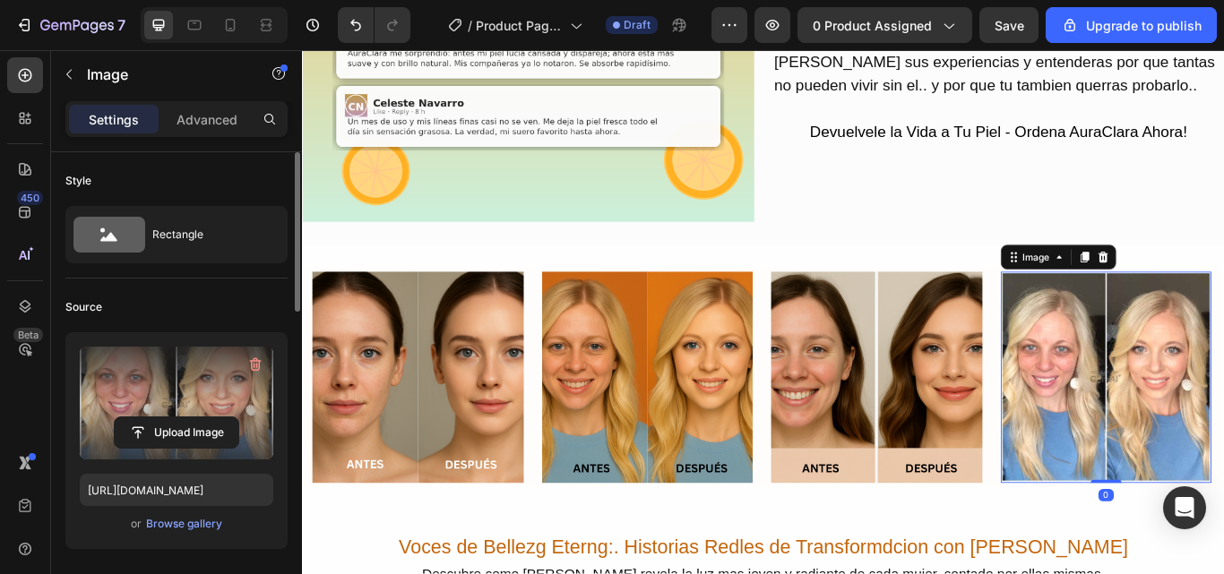
click at [114, 403] on label at bounding box center [177, 403] width 194 height 113
click at [115, 418] on input "file" at bounding box center [177, 433] width 124 height 30
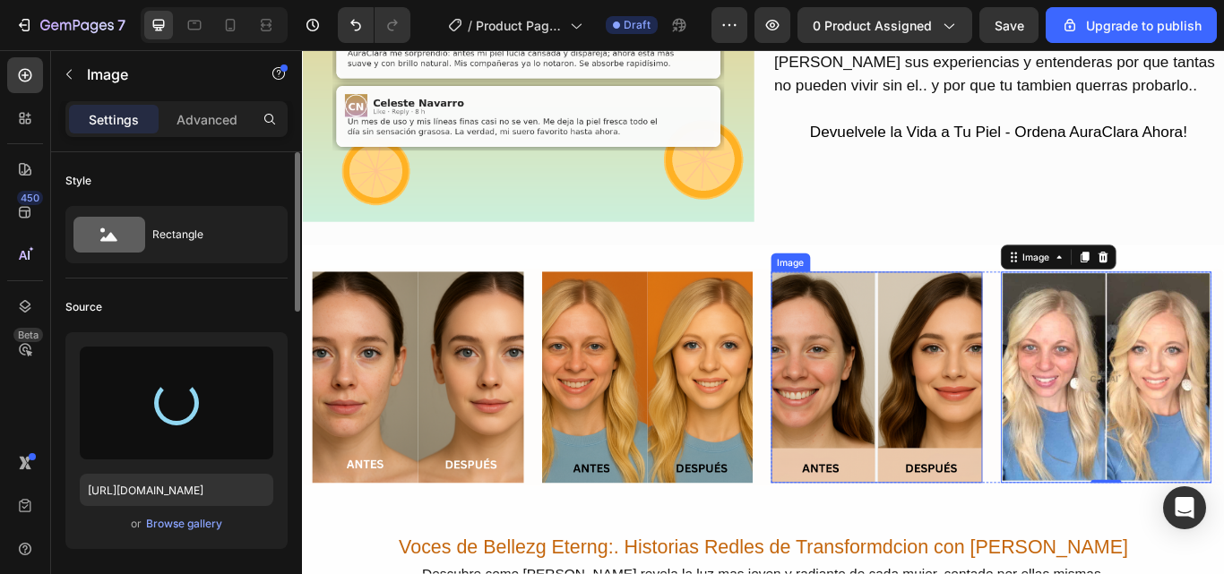
type input "[URL][DOMAIN_NAME]"
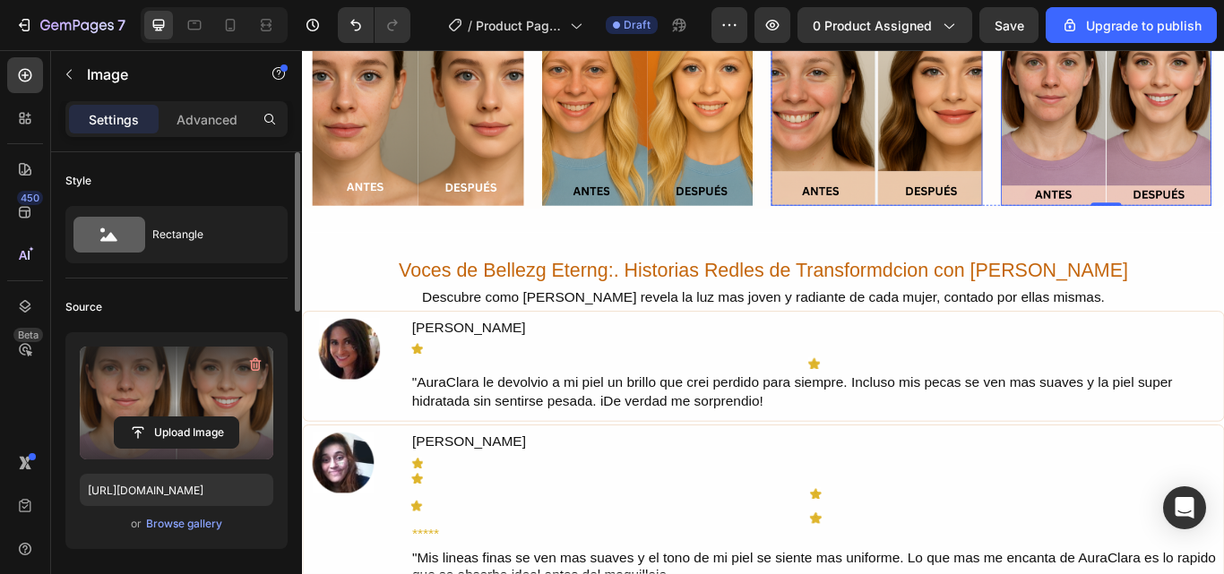
scroll to position [2061, 0]
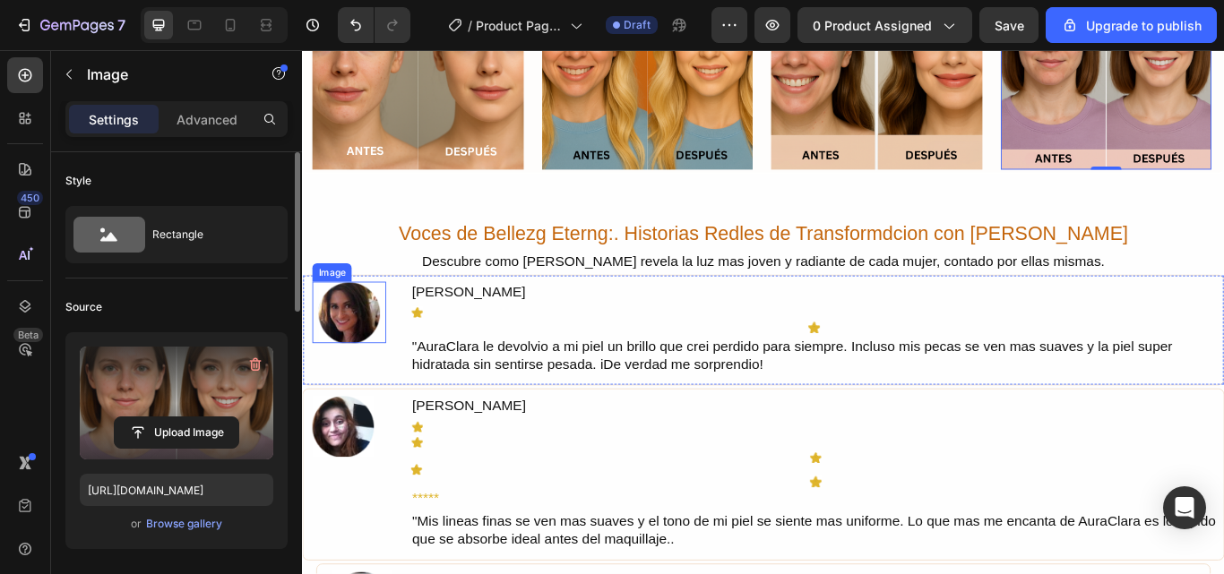
click at [366, 357] on img at bounding box center [357, 357] width 72 height 72
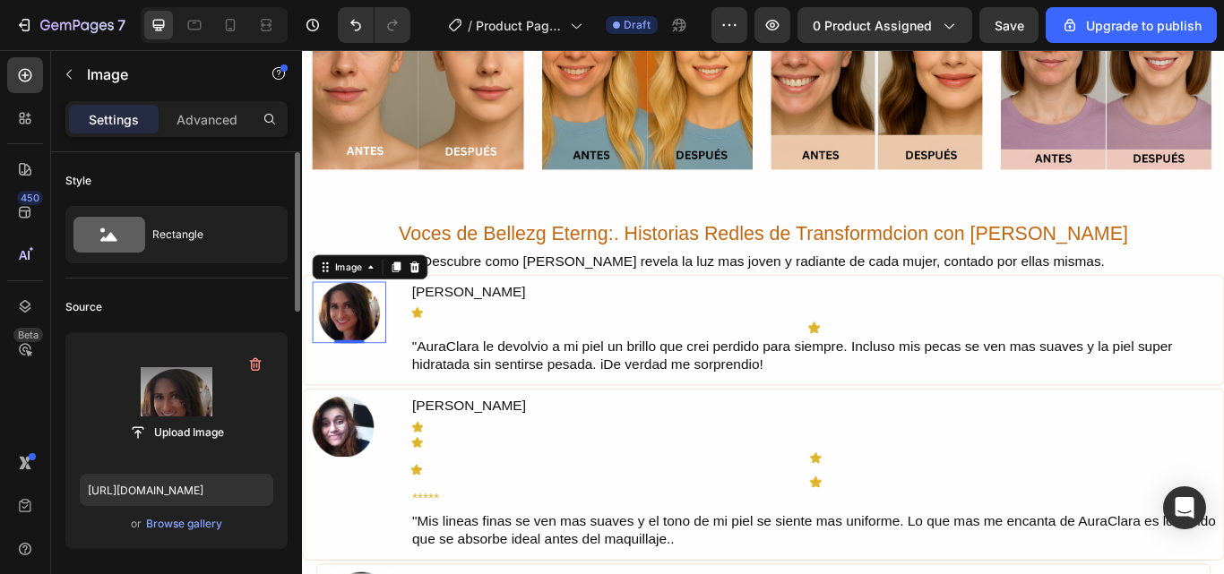
click at [177, 384] on label at bounding box center [177, 403] width 194 height 113
click at [177, 418] on input "file" at bounding box center [177, 433] width 124 height 30
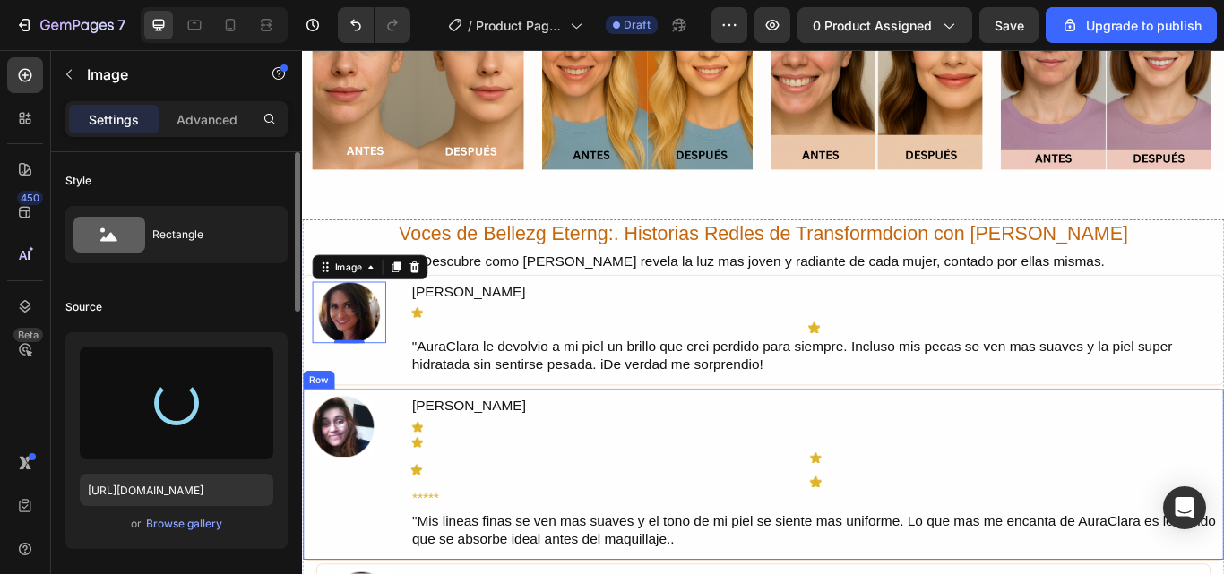
type input "[URL][DOMAIN_NAME]"
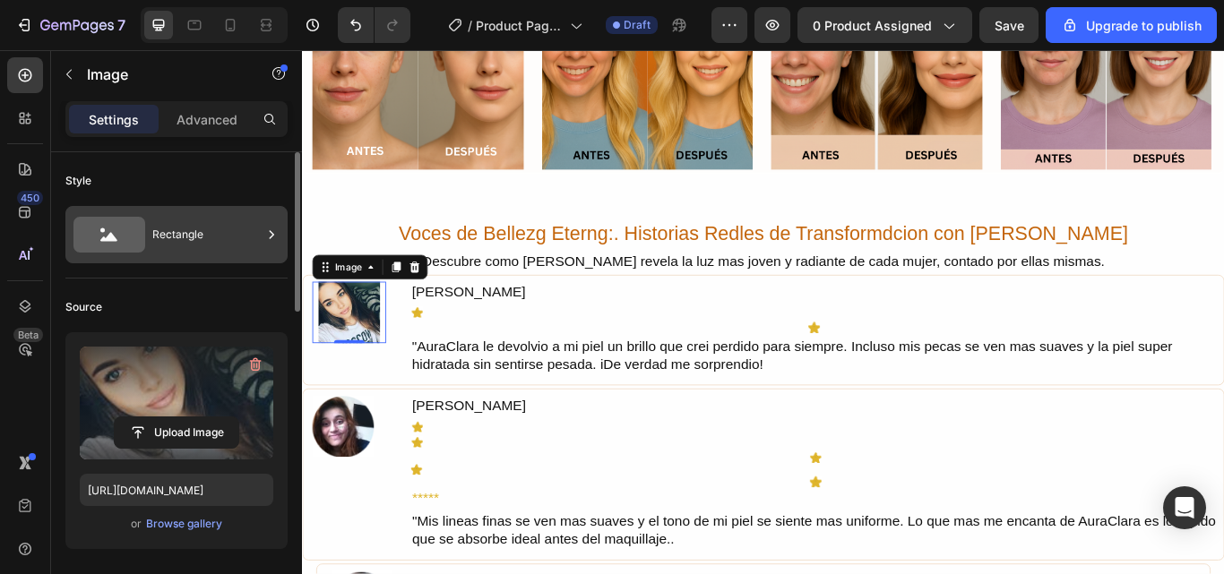
click at [186, 246] on div "Rectangle" at bounding box center [206, 234] width 109 height 41
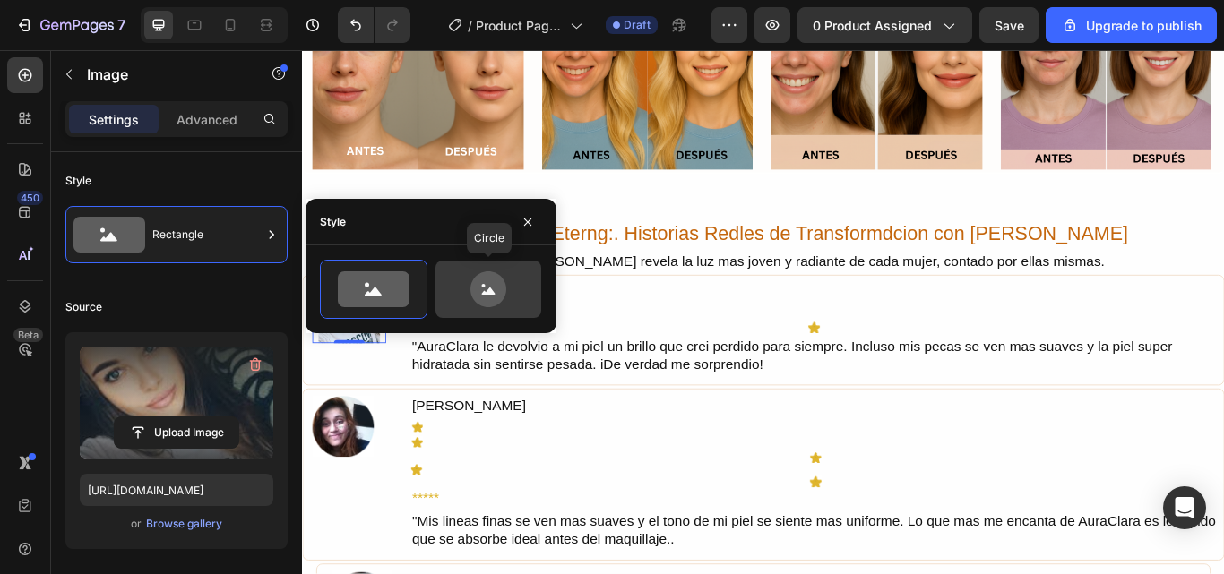
click at [458, 306] on icon at bounding box center [488, 290] width 84 height 36
click at [459, 290] on icon at bounding box center [488, 290] width 84 height 36
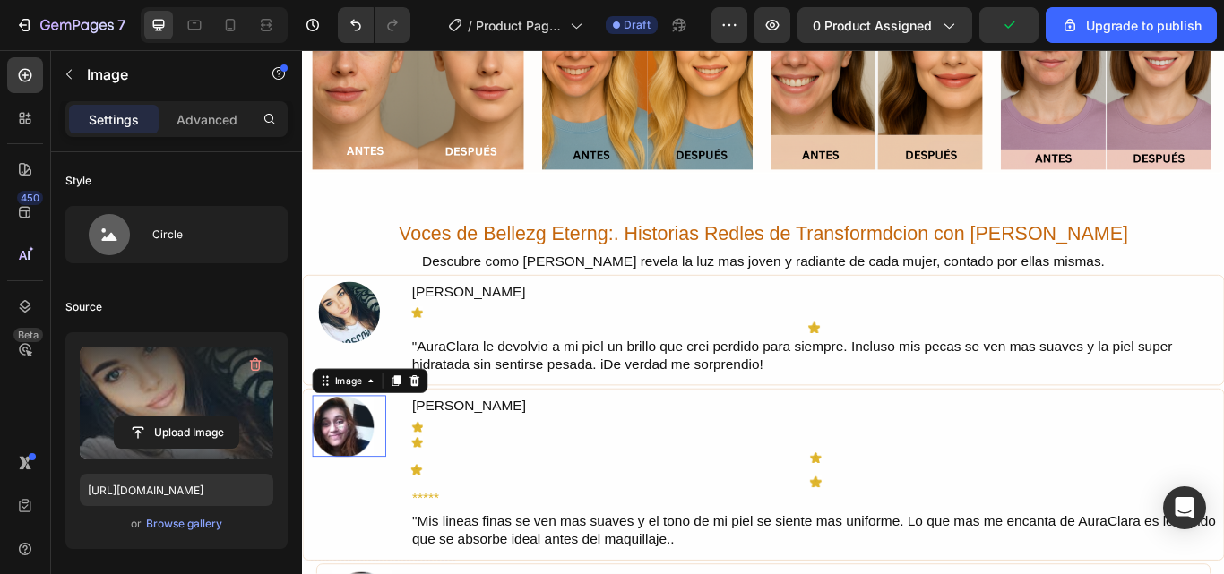
click at [349, 473] on img at bounding box center [350, 489] width 72 height 72
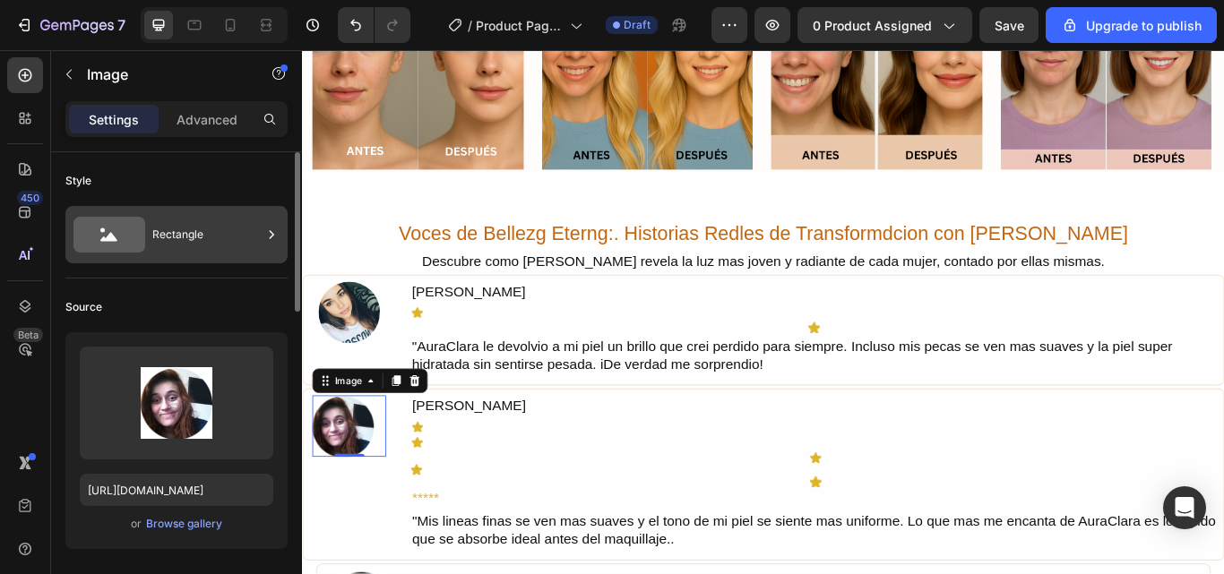
click at [269, 229] on icon at bounding box center [272, 235] width 18 height 18
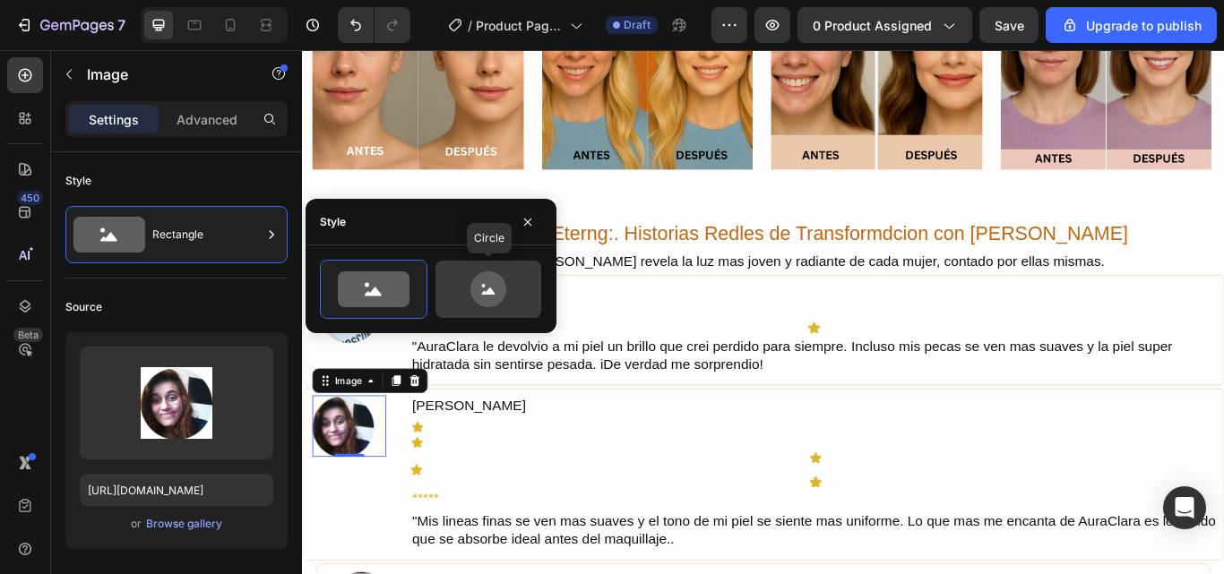
click at [444, 297] on div at bounding box center [489, 289] width 106 height 57
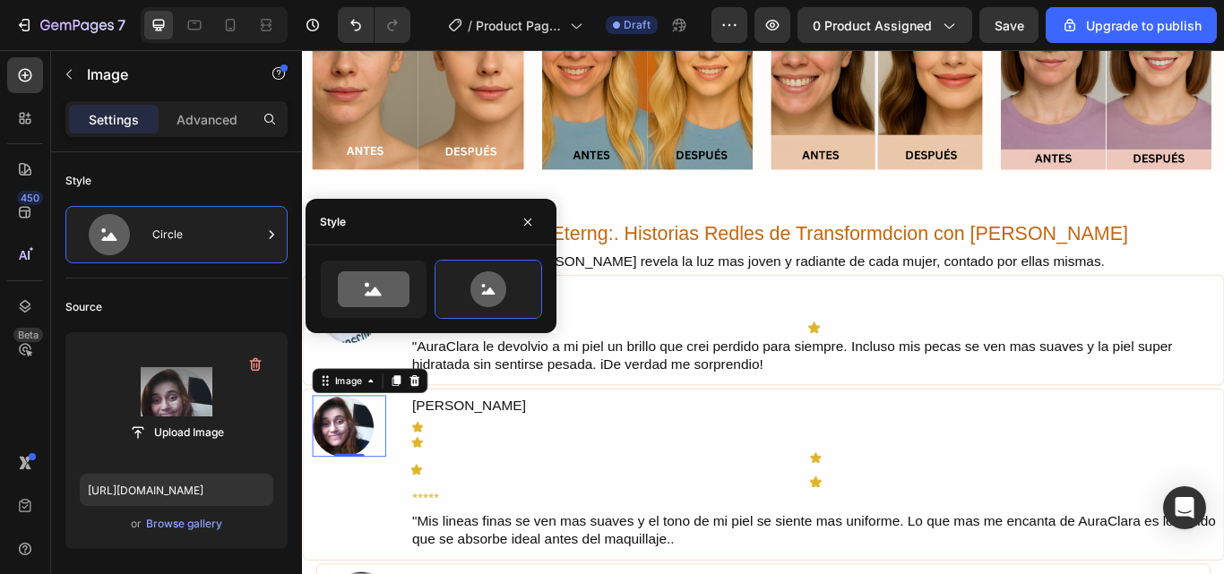
click at [161, 375] on label at bounding box center [177, 403] width 194 height 113
click at [161, 418] on input "file" at bounding box center [177, 433] width 124 height 30
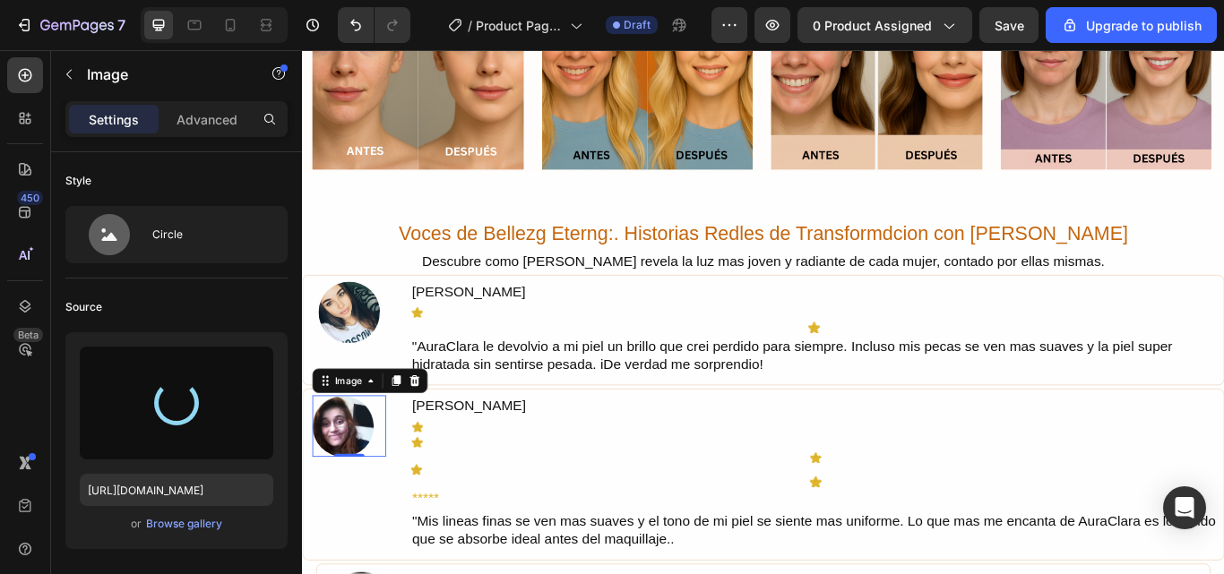
type input "[URL][DOMAIN_NAME]"
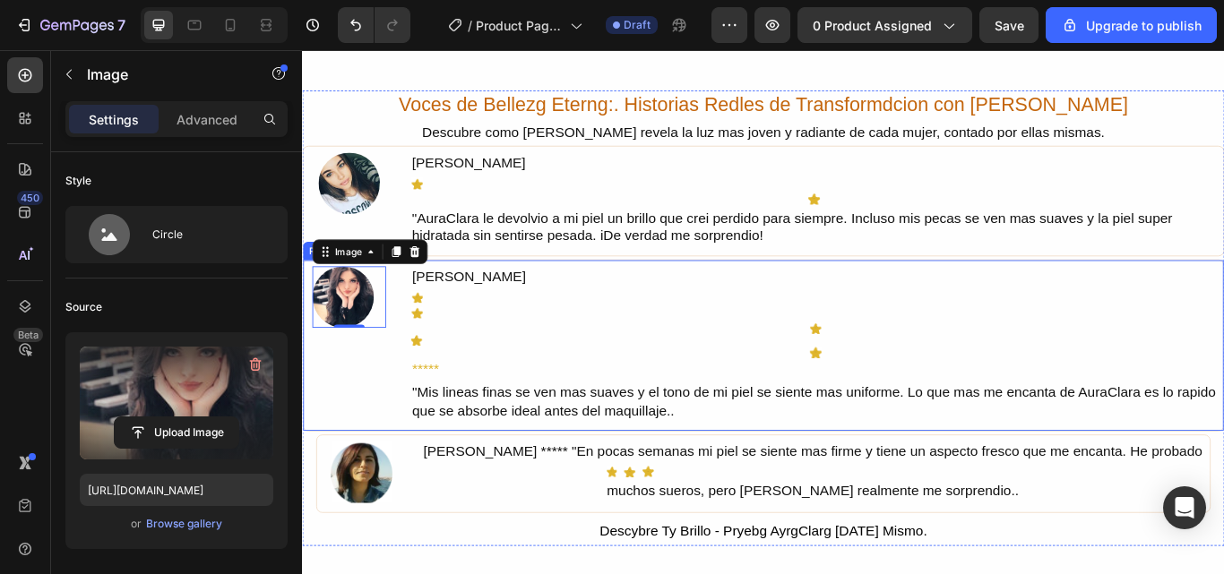
scroll to position [2240, 0]
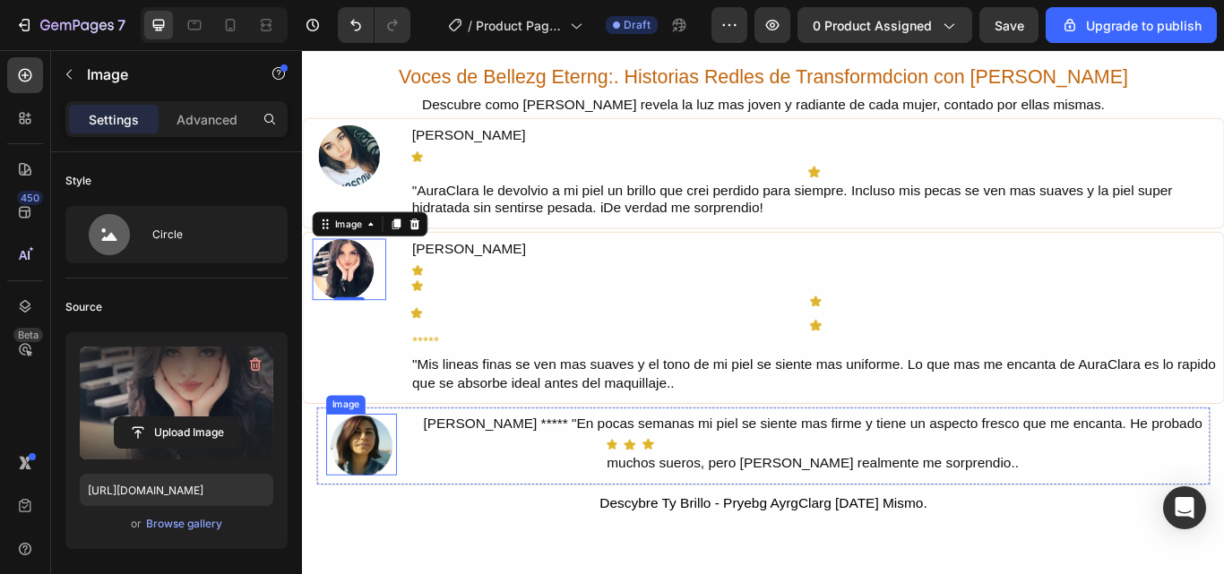
click at [368, 505] on img at bounding box center [371, 511] width 72 height 72
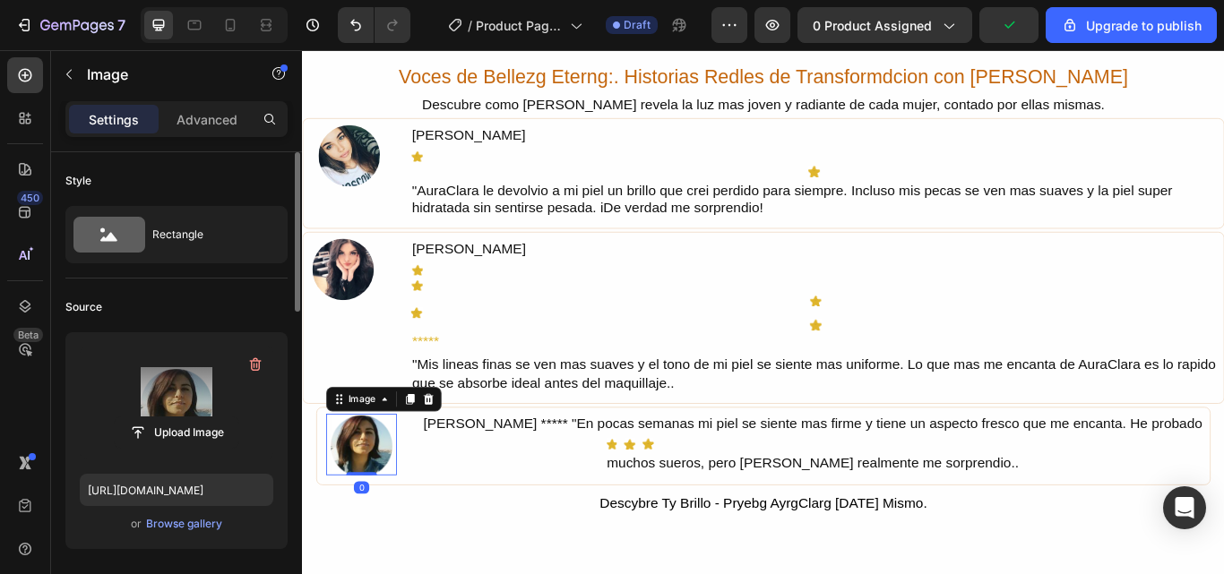
click at [183, 402] on label at bounding box center [177, 403] width 194 height 113
click at [183, 418] on input "file" at bounding box center [177, 433] width 124 height 30
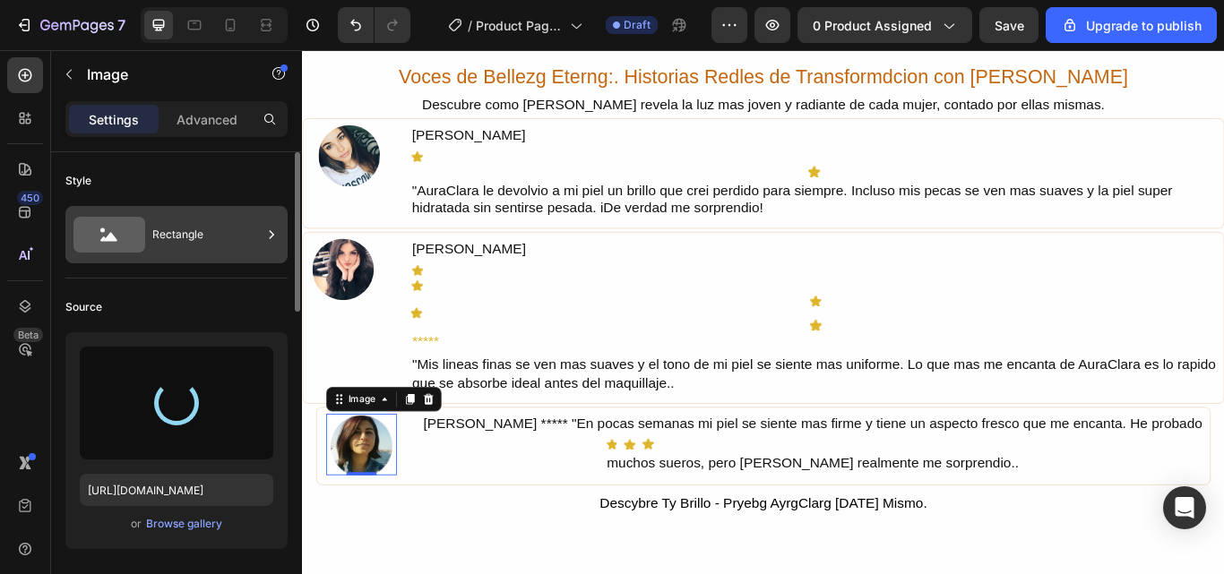
click at [242, 233] on div "Rectangle" at bounding box center [206, 234] width 109 height 41
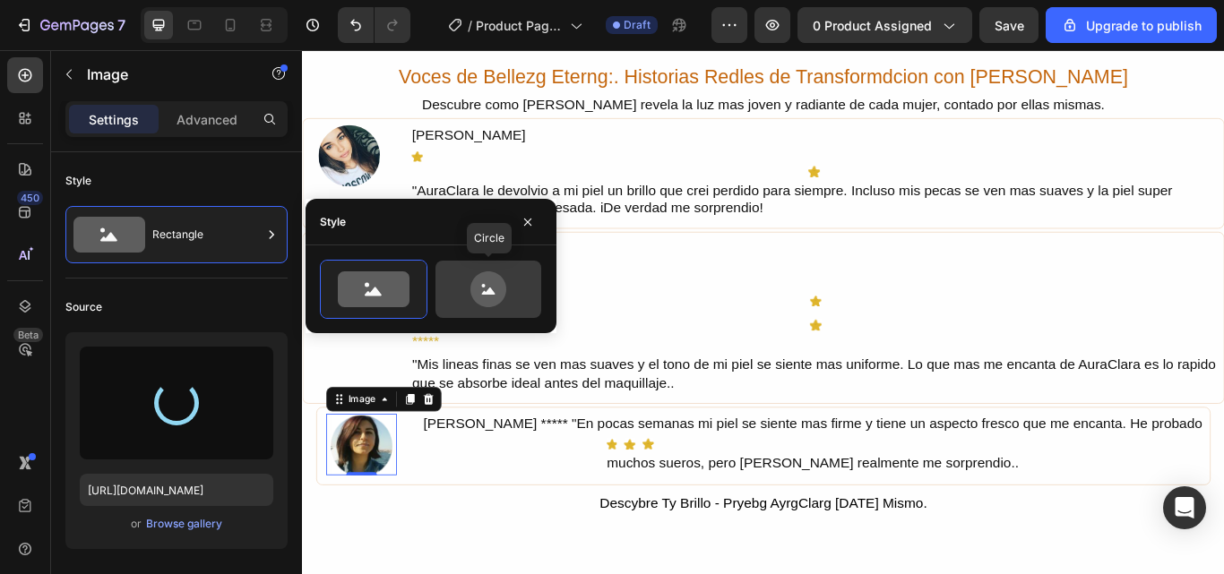
click at [466, 289] on icon at bounding box center [488, 290] width 84 height 36
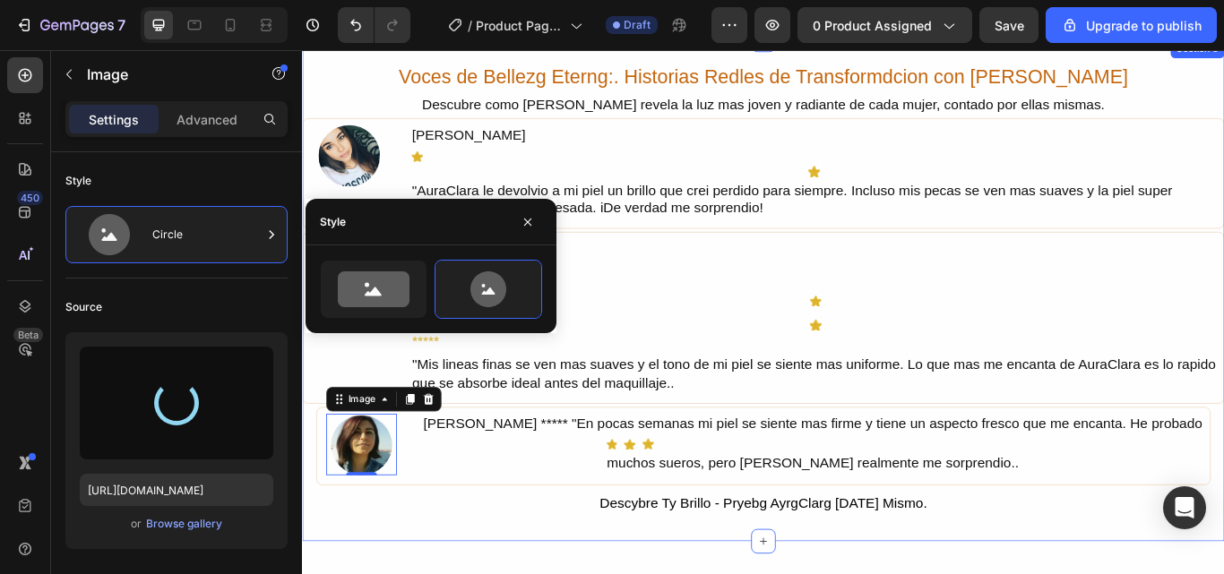
type input "[URL][DOMAIN_NAME]"
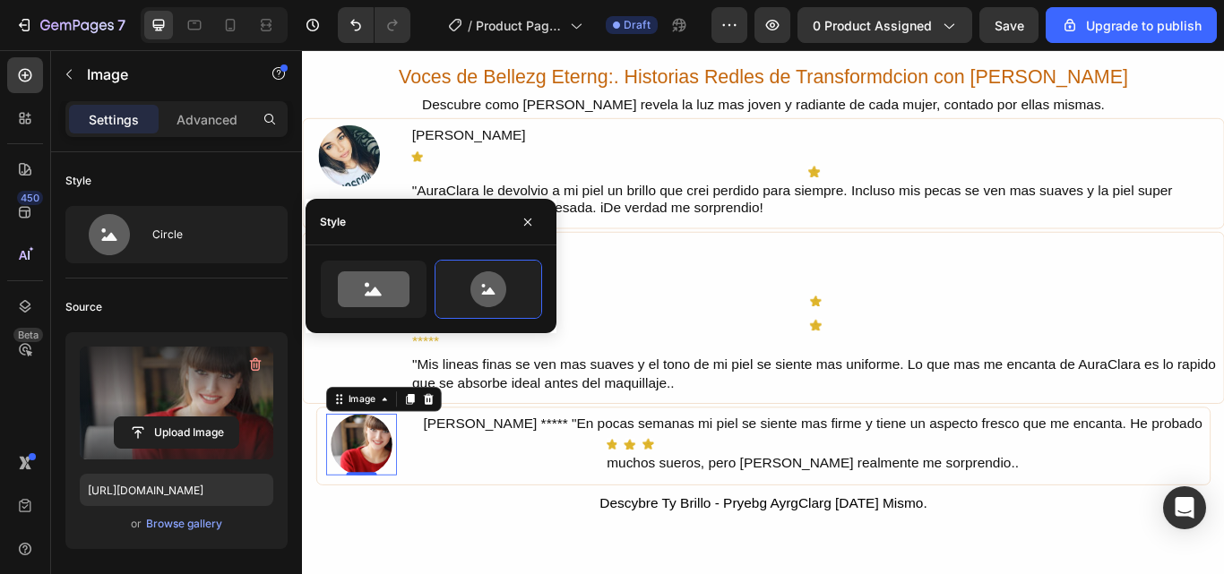
click at [149, 387] on label at bounding box center [177, 403] width 194 height 113
click at [149, 418] on input "file" at bounding box center [177, 433] width 124 height 30
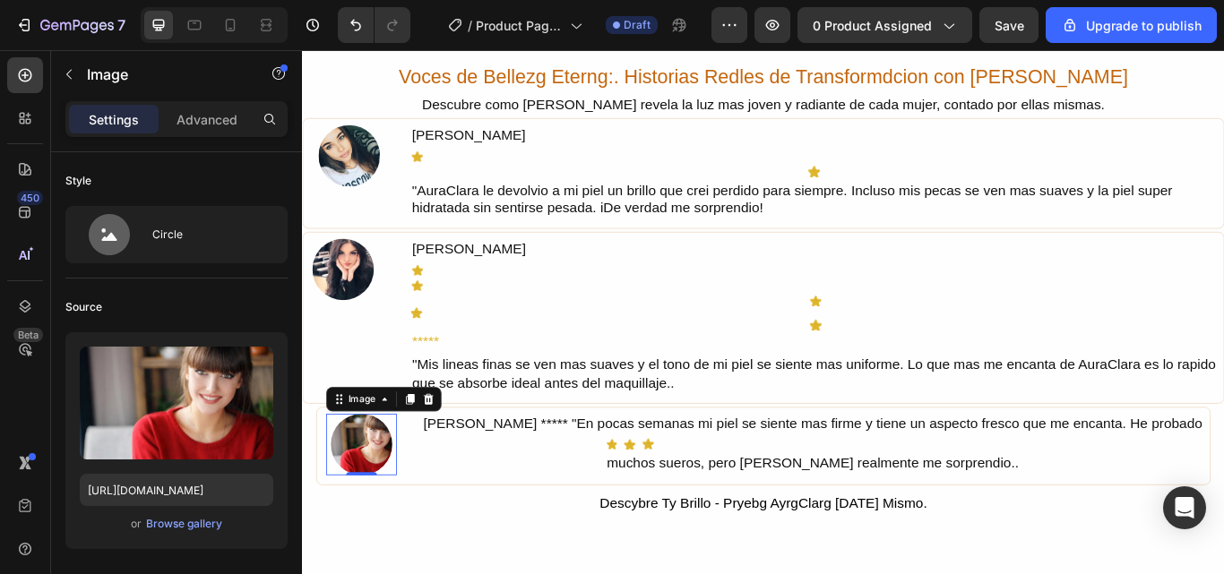
click at [398, 505] on img at bounding box center [371, 511] width 72 height 72
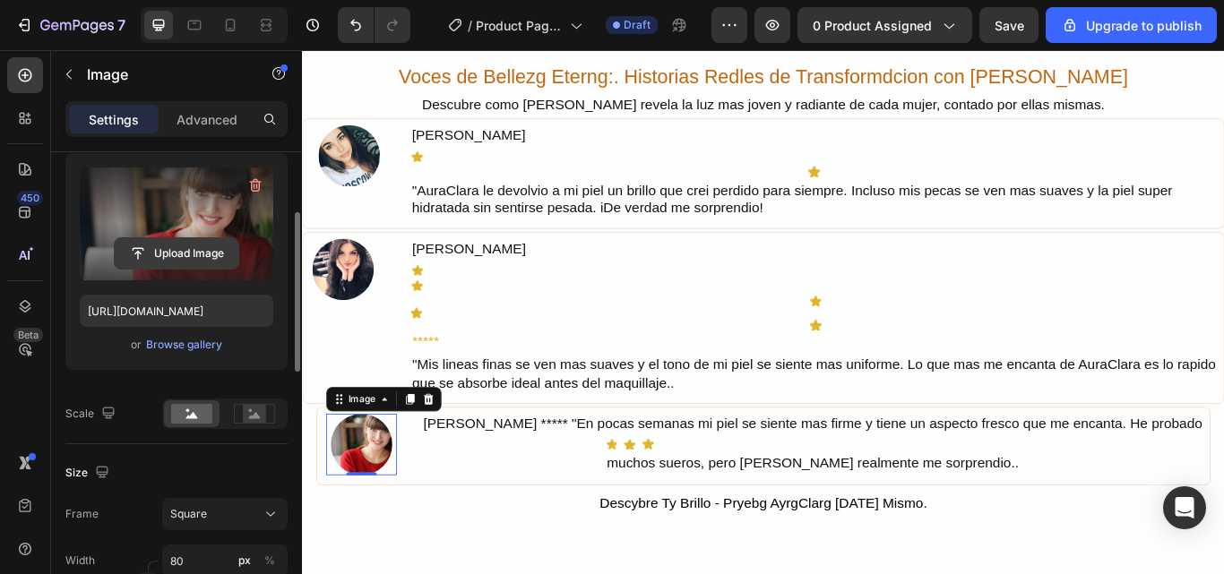
scroll to position [269, 0]
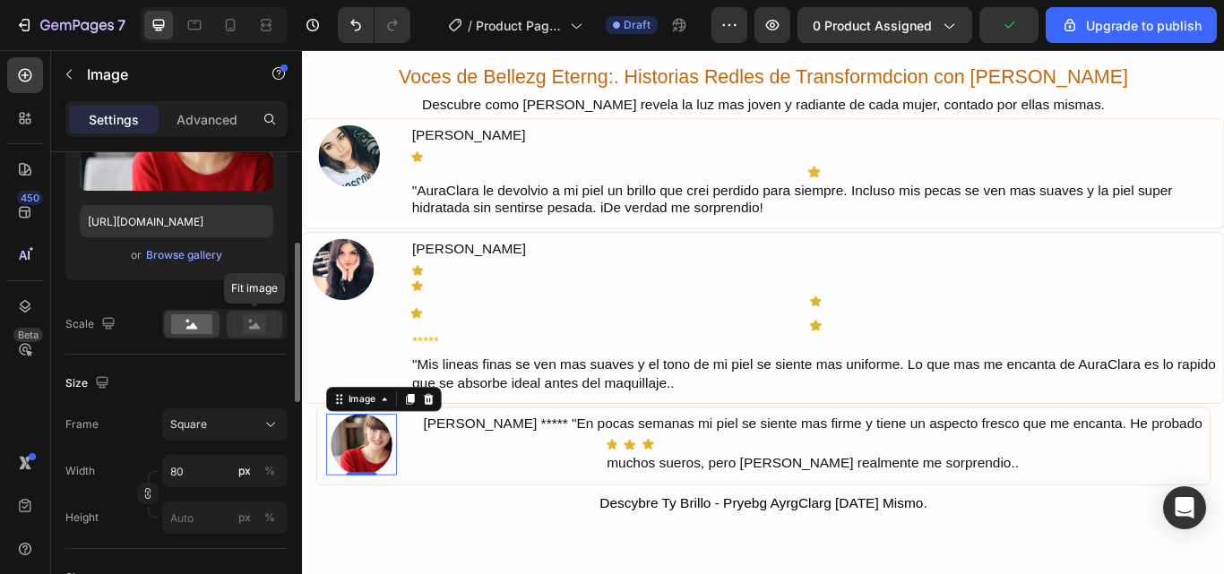
click at [253, 322] on rect at bounding box center [254, 324] width 23 height 18
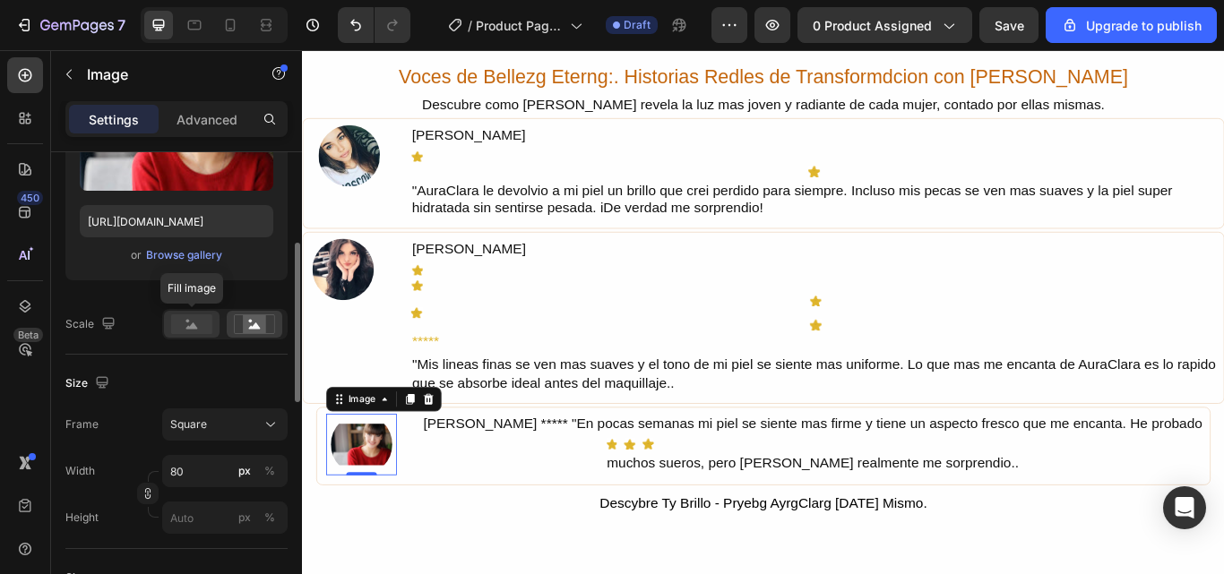
click at [187, 322] on circle at bounding box center [188, 322] width 4 height 4
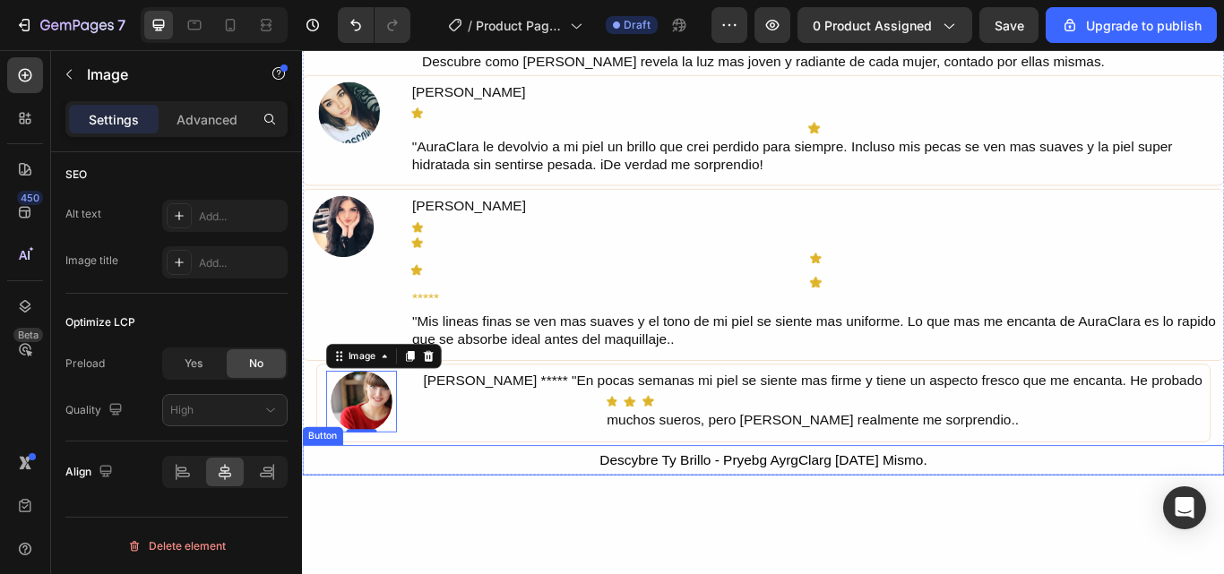
scroll to position [2151, 0]
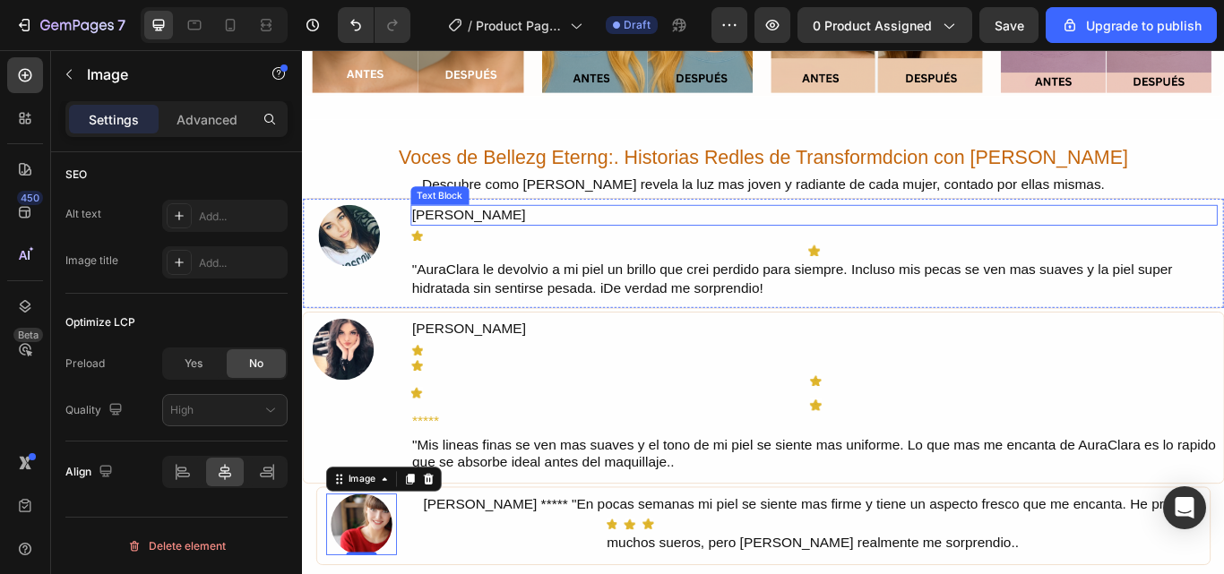
click at [514, 246] on div "[PERSON_NAME]" at bounding box center [899, 243] width 942 height 24
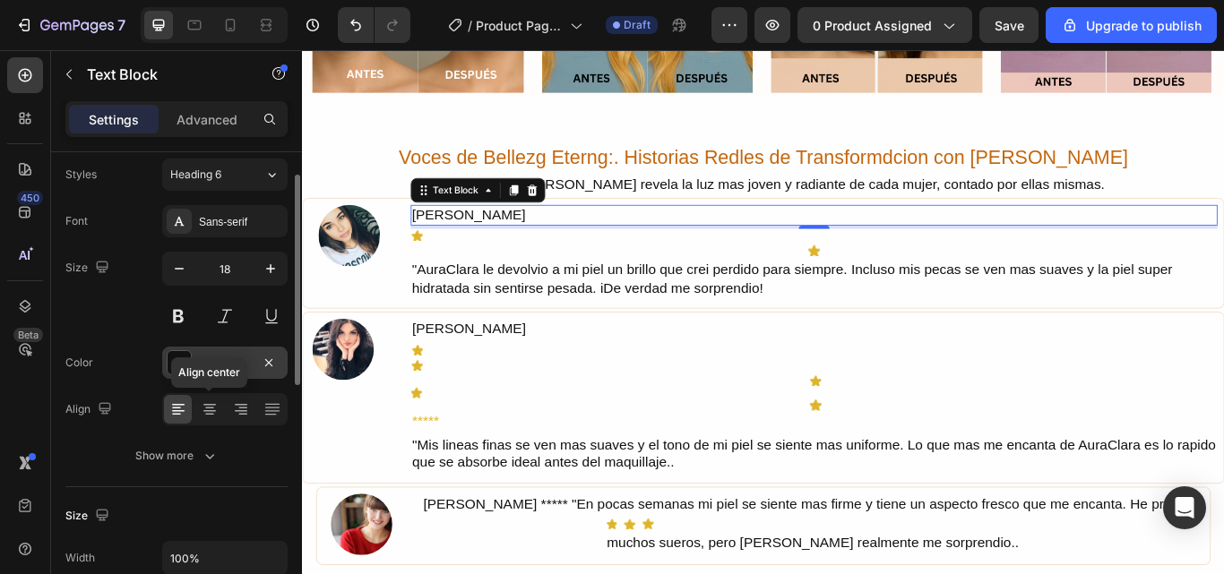
scroll to position [0, 0]
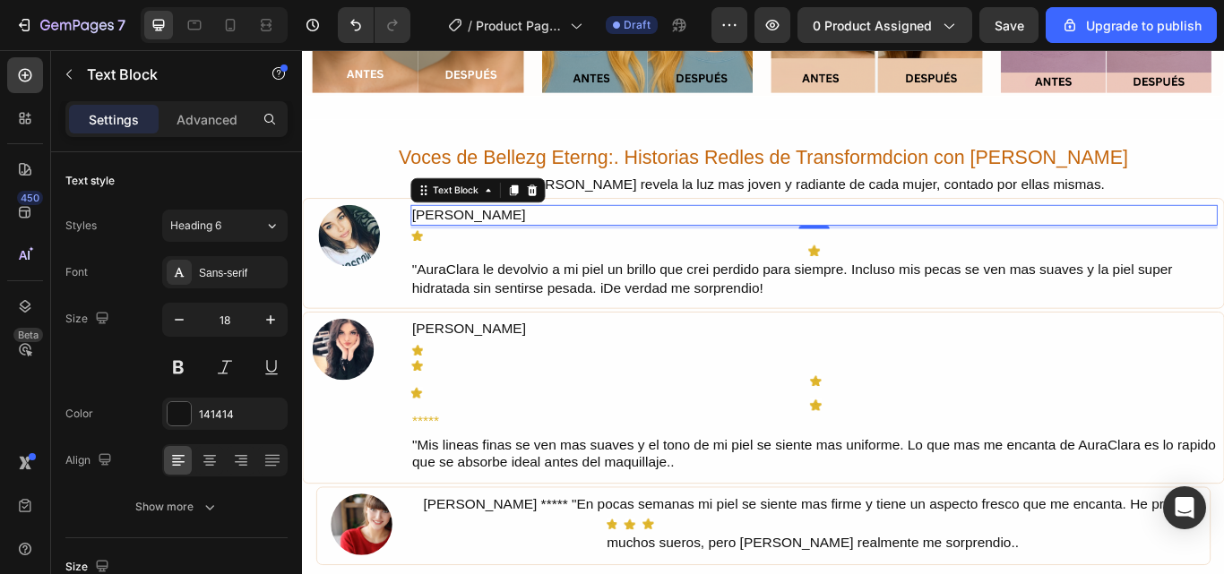
click at [521, 239] on div "[PERSON_NAME]" at bounding box center [899, 243] width 942 height 24
click at [521, 239] on p "[PERSON_NAME]" at bounding box center [899, 243] width 938 height 21
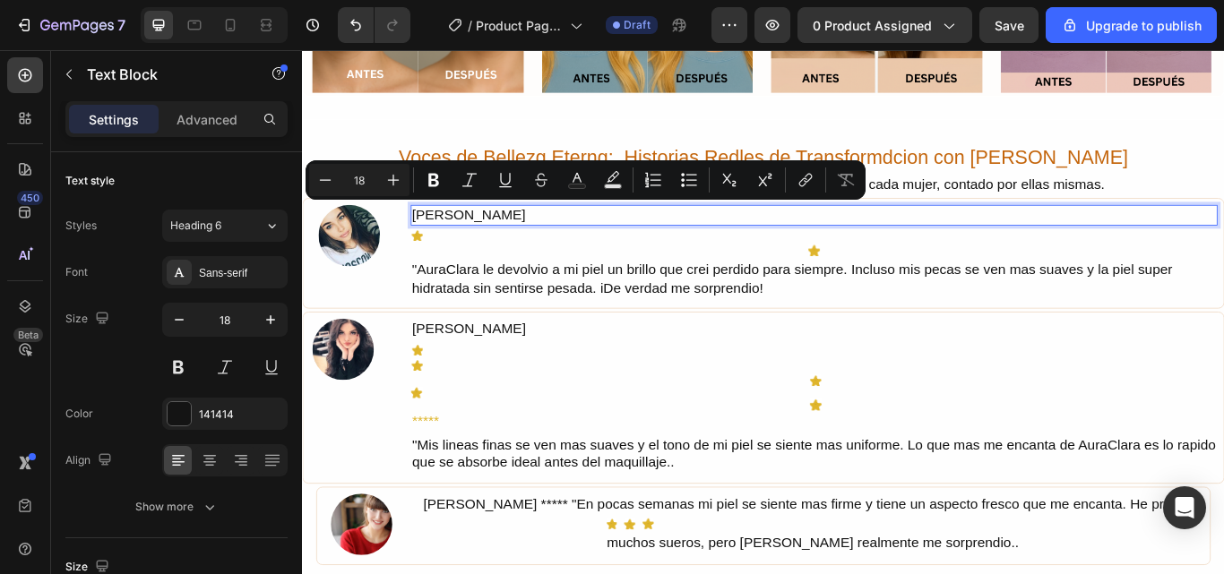
click at [521, 239] on p "[PERSON_NAME]" at bounding box center [899, 243] width 938 height 21
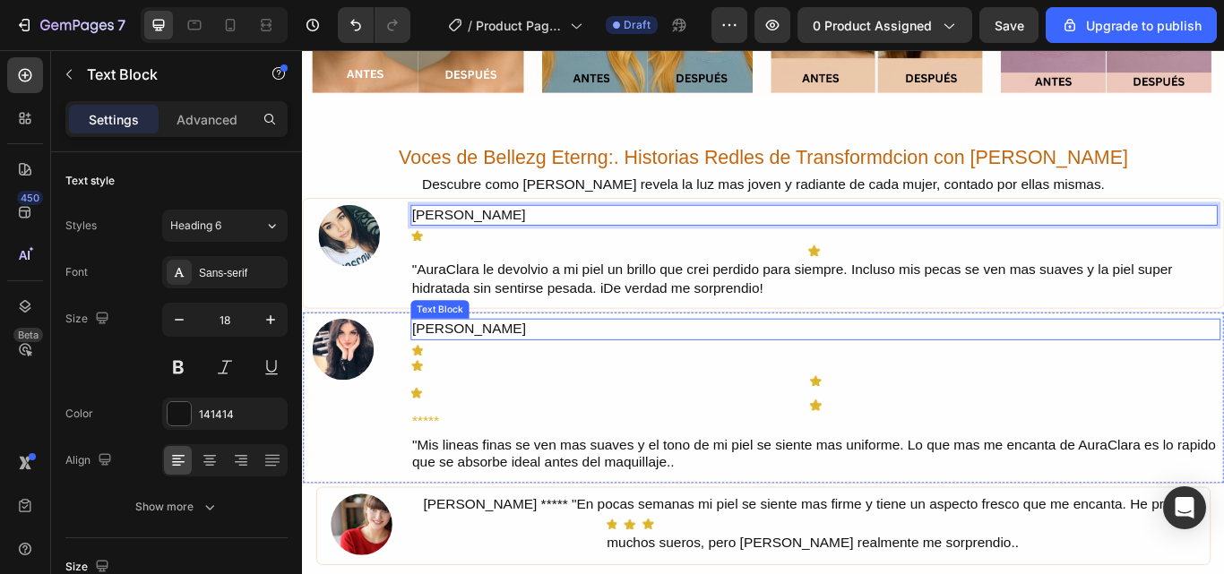
click at [461, 371] on div "[PERSON_NAME]" at bounding box center [900, 376] width 945 height 24
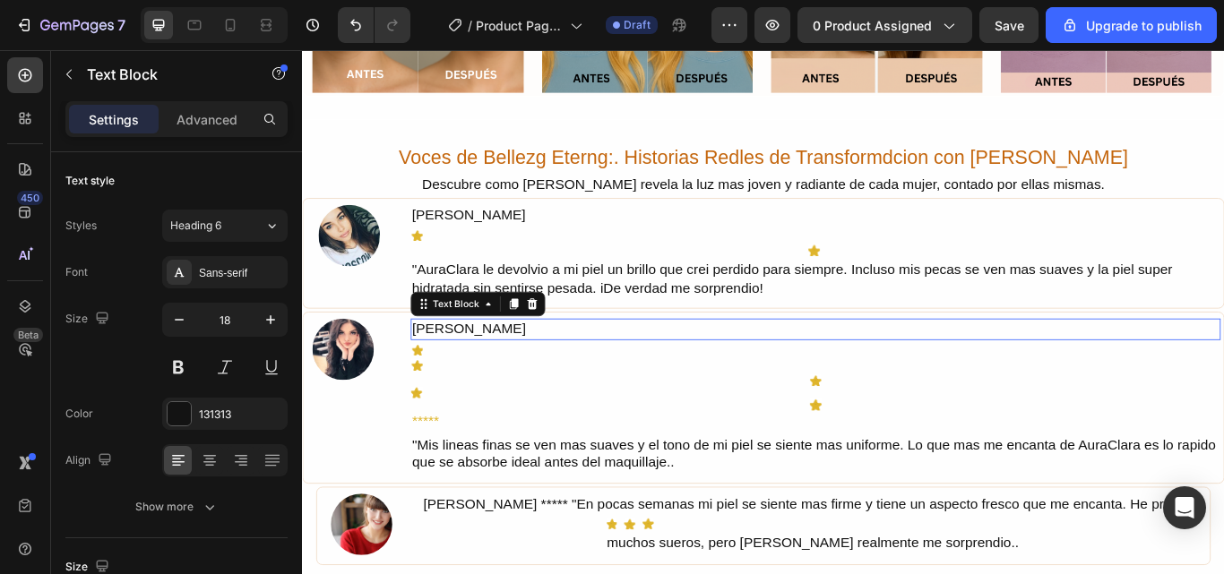
click at [461, 371] on div "[PERSON_NAME]" at bounding box center [900, 376] width 945 height 24
click at [461, 371] on p "[PERSON_NAME]" at bounding box center [900, 376] width 941 height 21
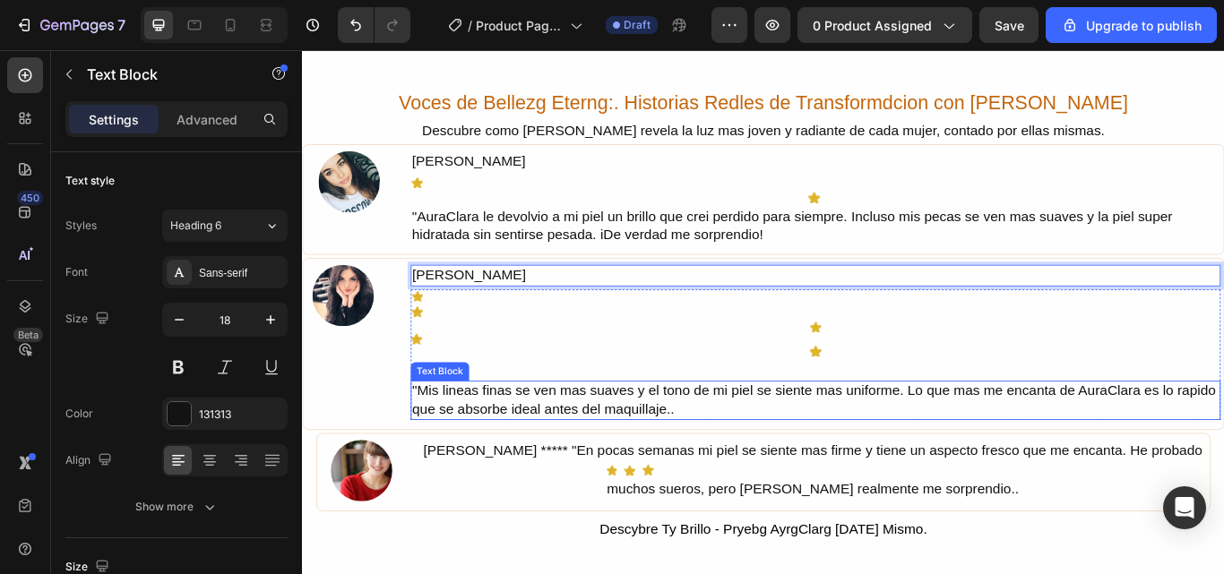
scroll to position [2240, 0]
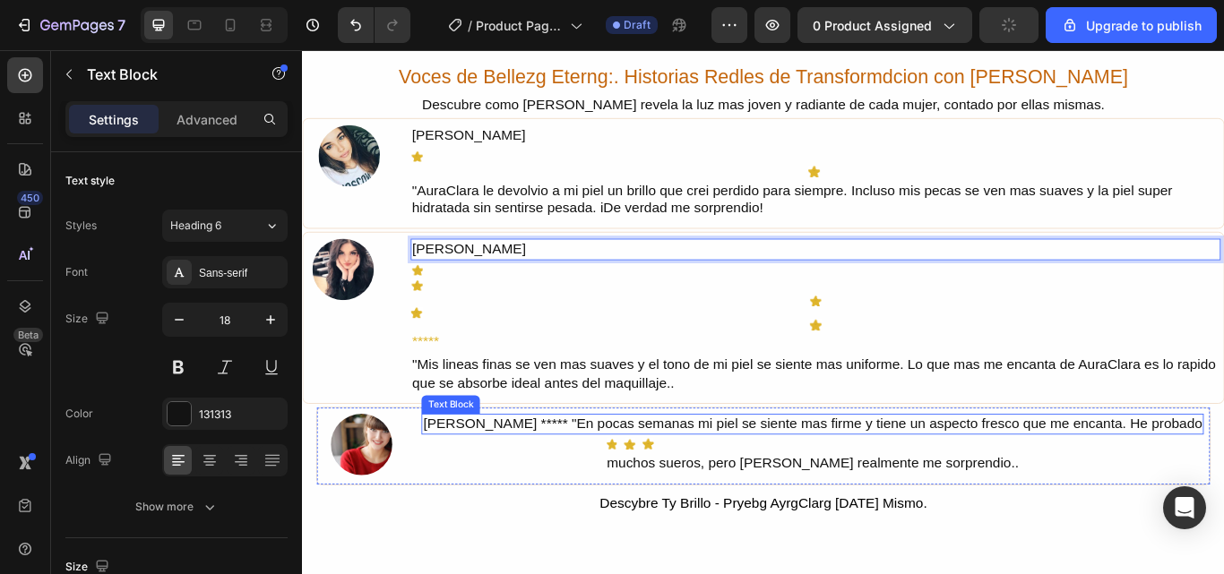
click at [497, 487] on div "[PERSON_NAME] ***** "En pocas semanas mi piel se siente mas firme y tiene un as…" at bounding box center [897, 487] width 912 height 24
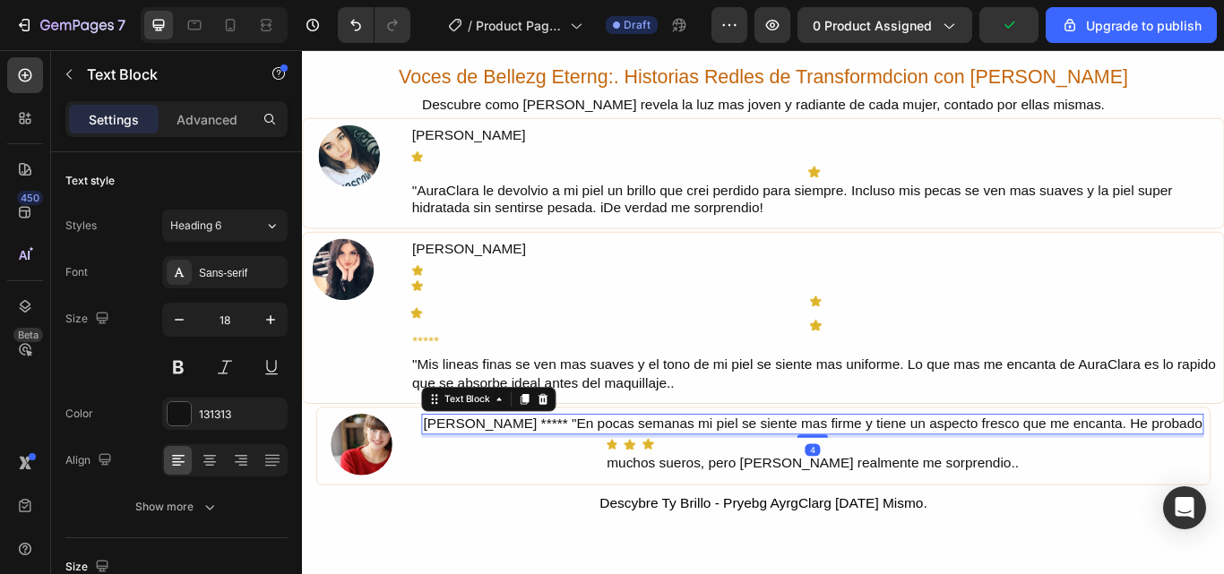
click at [497, 487] on div "[PERSON_NAME] ***** "En pocas semanas mi piel se siente mas firme y tiene un as…" at bounding box center [897, 487] width 912 height 24
click at [551, 487] on p "[PERSON_NAME] ***** "En pocas semanas mi piel se siente mas firme y tiene un as…" at bounding box center [897, 487] width 909 height 21
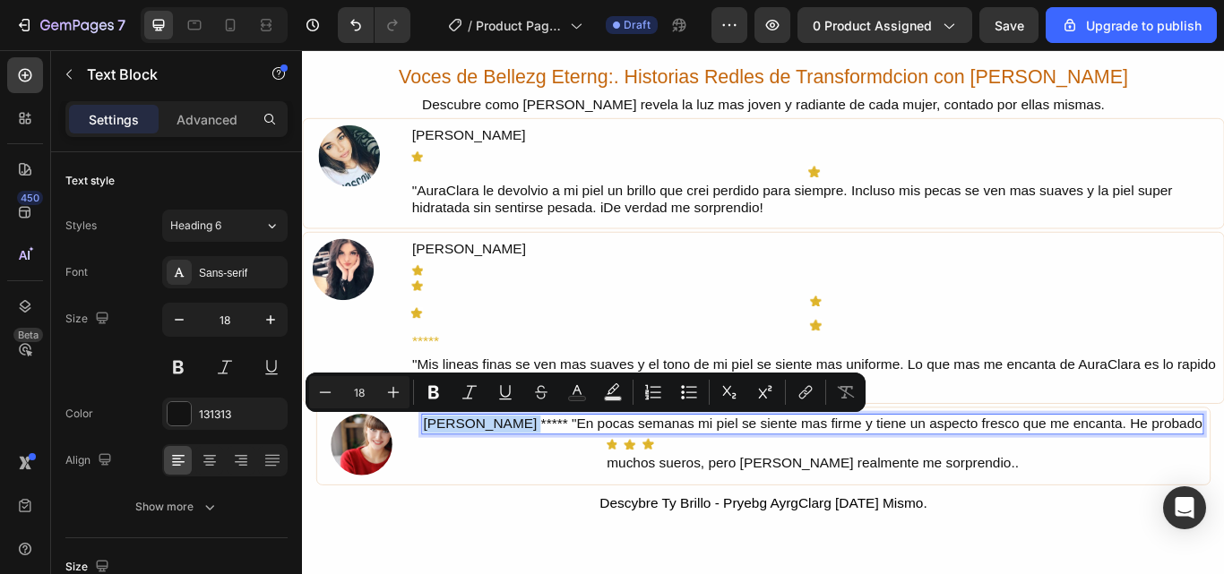
drag, startPoint x: 551, startPoint y: 487, endPoint x: 462, endPoint y: 483, distance: 88.8
click at [462, 483] on p "[PERSON_NAME] ***** "En pocas semanas mi piel se siente mas firme y tiene un as…" at bounding box center [897, 487] width 909 height 21
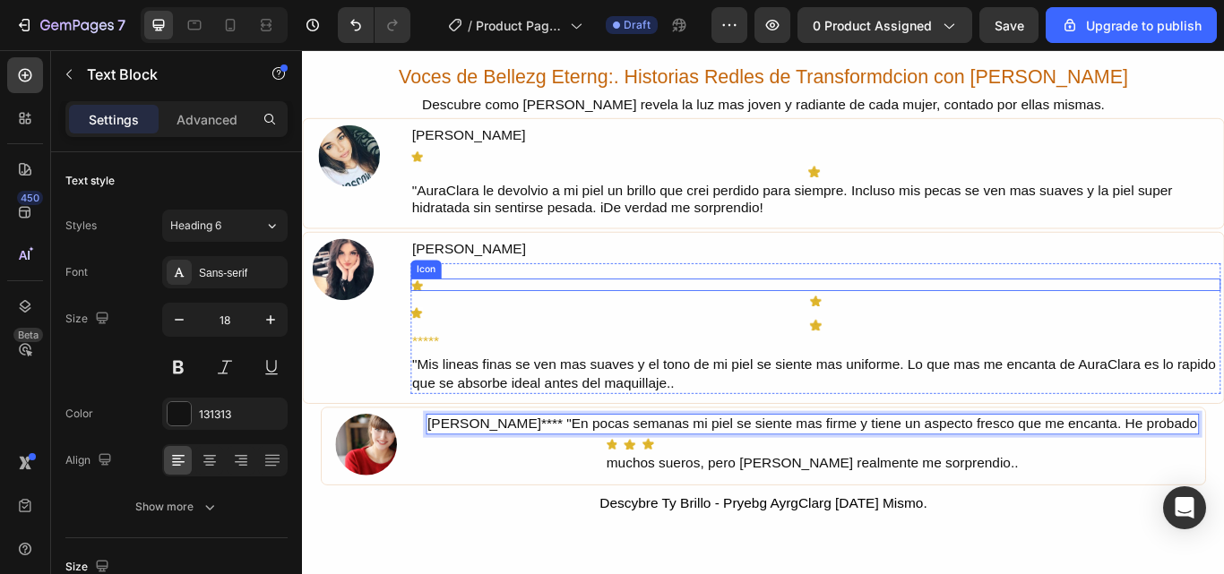
scroll to position [2061, 0]
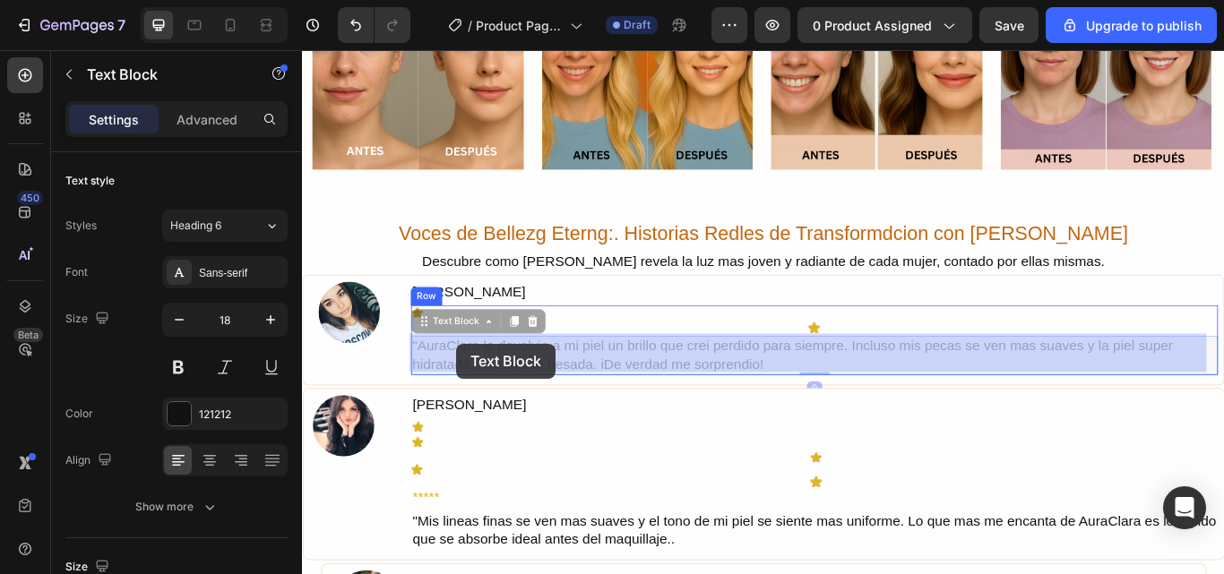
drag, startPoint x: 436, startPoint y: 392, endPoint x: 482, endPoint y: 392, distance: 46.6
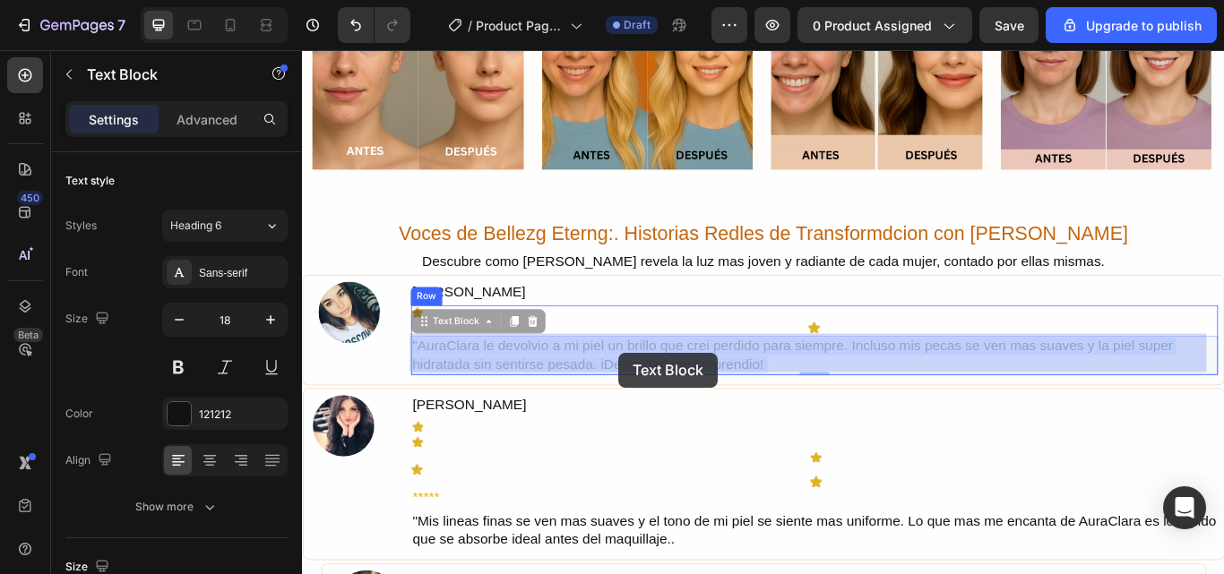
drag, startPoint x: 845, startPoint y: 410, endPoint x: 671, endPoint y: 403, distance: 174.0
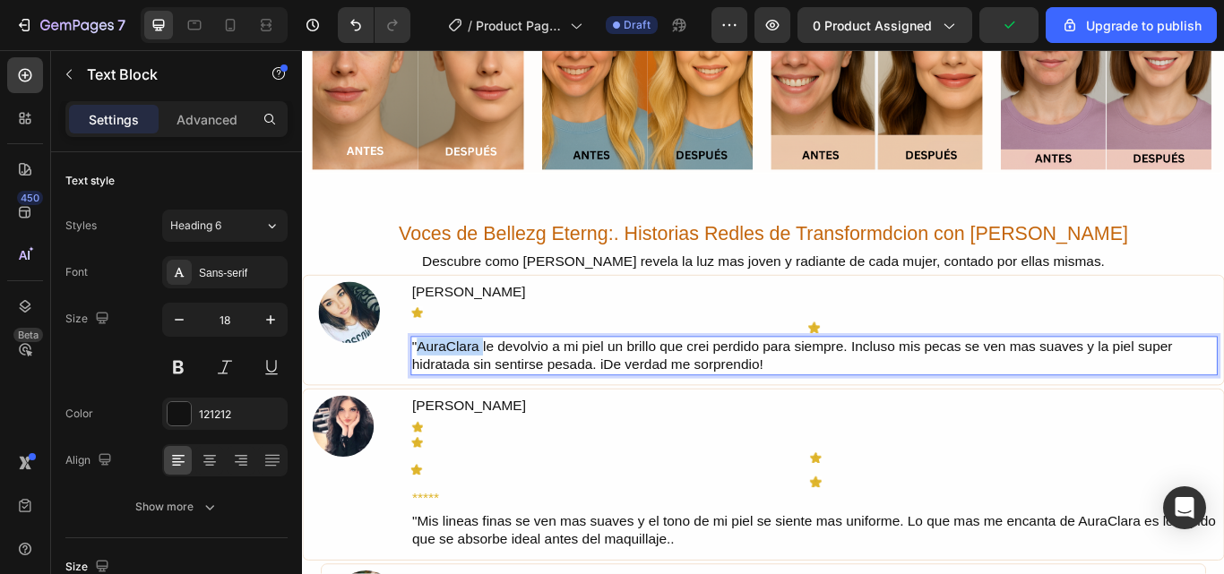
click at [487, 392] on p ""AuraClara le devolvio a mi piel un brillo que crei perdido para siempre. Inclu…" at bounding box center [899, 407] width 938 height 42
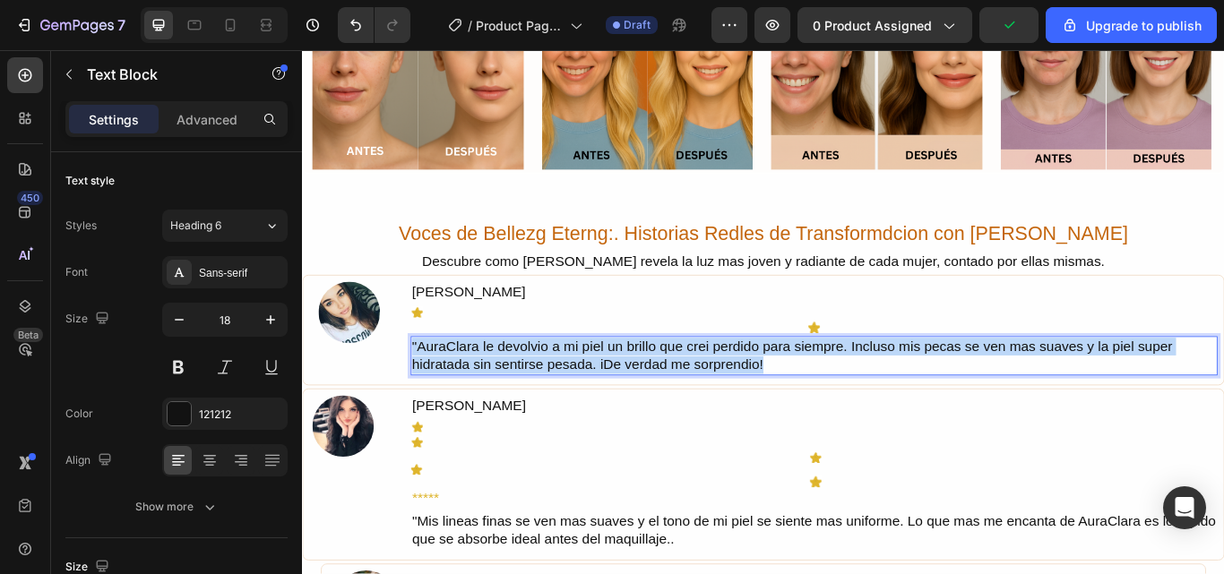
click at [487, 392] on p ""AuraClara le devolvio a mi piel un brillo que crei perdido para siempre. Inclu…" at bounding box center [899, 407] width 938 height 42
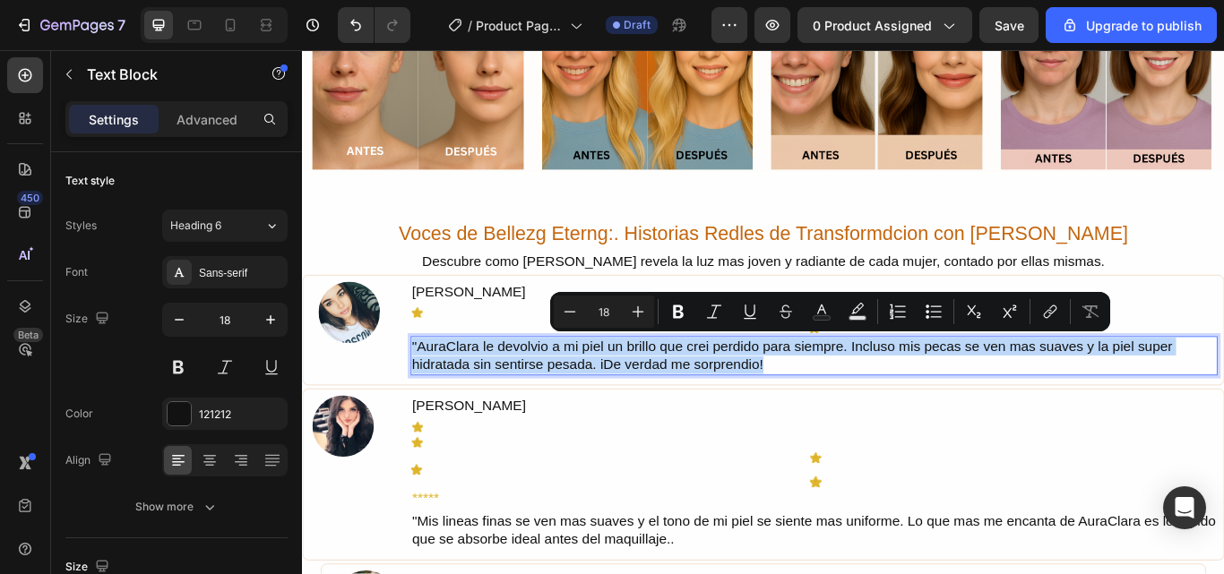
copy p ""AuraClara le devolvio a mi piel un brillo que crei perdido para siempre. Inclu…"
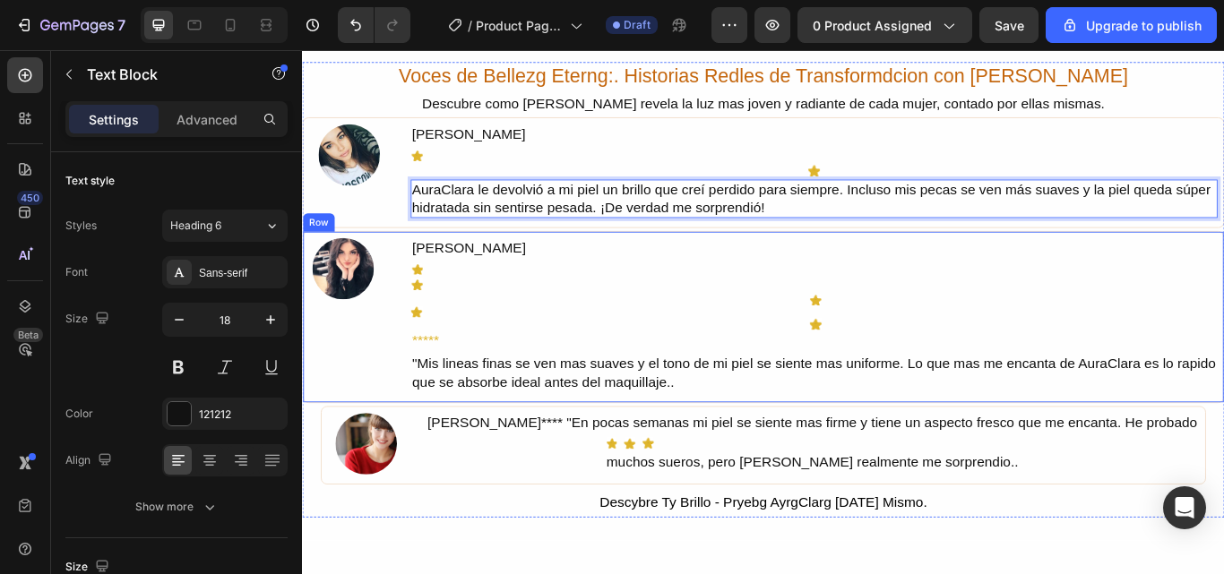
scroll to position [2330, 0]
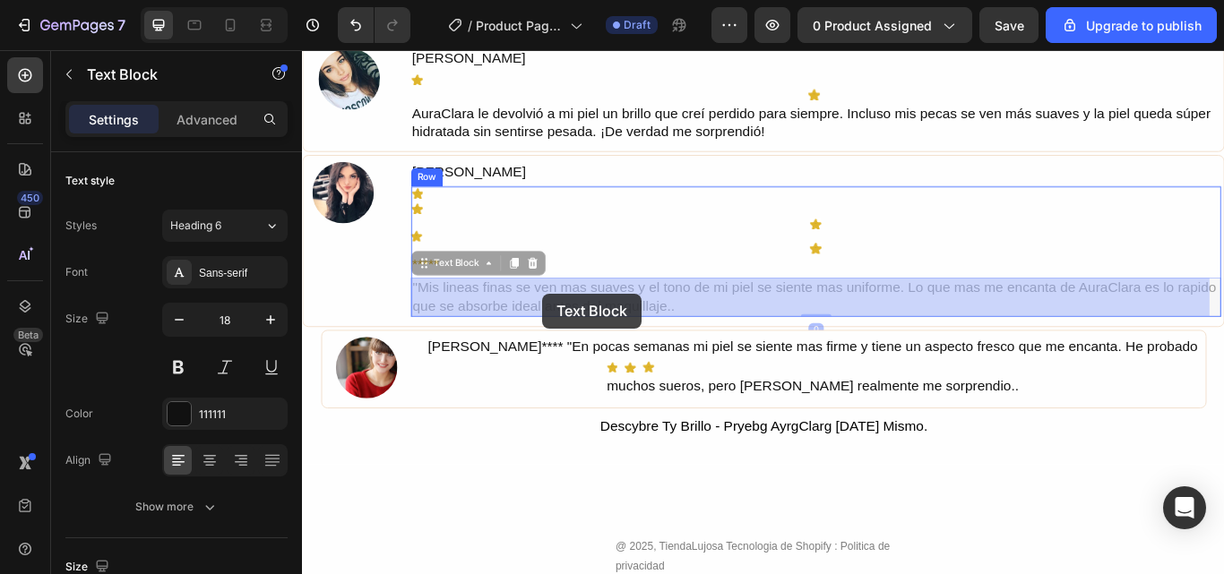
drag, startPoint x: 779, startPoint y: 349, endPoint x: 582, endPoint y: 334, distance: 196.8
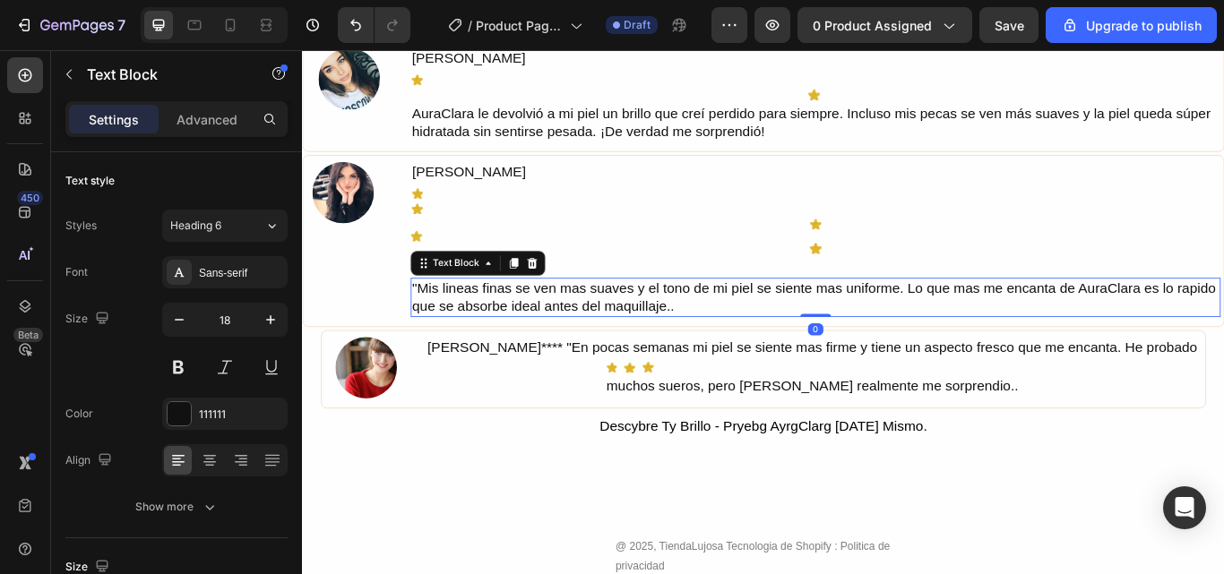
click at [533, 337] on div ""Mis lineas finas se ven mas suaves y el tono de mi piel se siente mas uniforme…" at bounding box center [900, 339] width 945 height 46
click at [533, 337] on p ""Mis lineas finas se ven mas suaves y el tono de mi piel se siente mas uniforme…" at bounding box center [900, 339] width 941 height 42
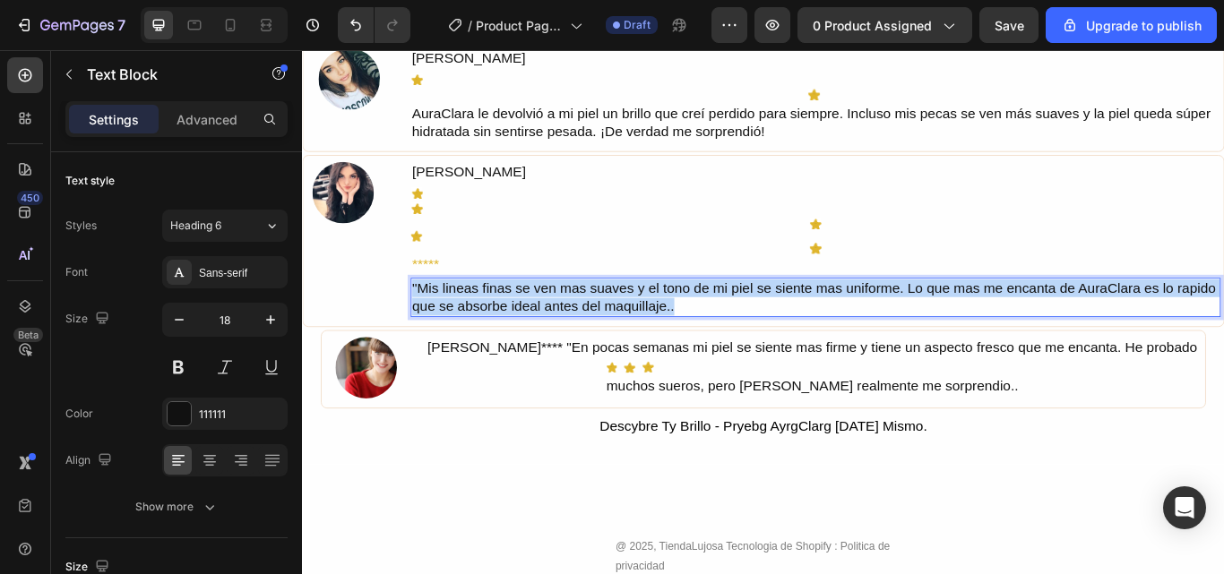
click at [533, 337] on p ""Mis lineas finas se ven mas suaves y el tono de mi piel se siente mas uniforme…" at bounding box center [900, 339] width 941 height 42
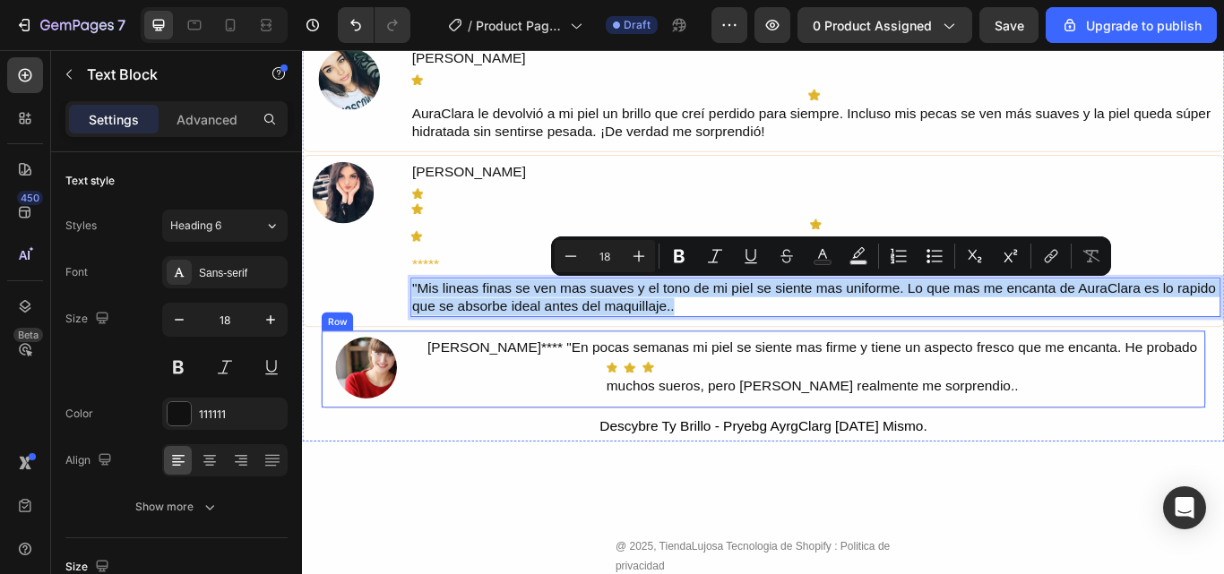
click at [591, 419] on div "[PERSON_NAME]**** "En pocas semanas mi piel se siente mas firme y tiene un aspe…" at bounding box center [896, 421] width 901 height 72
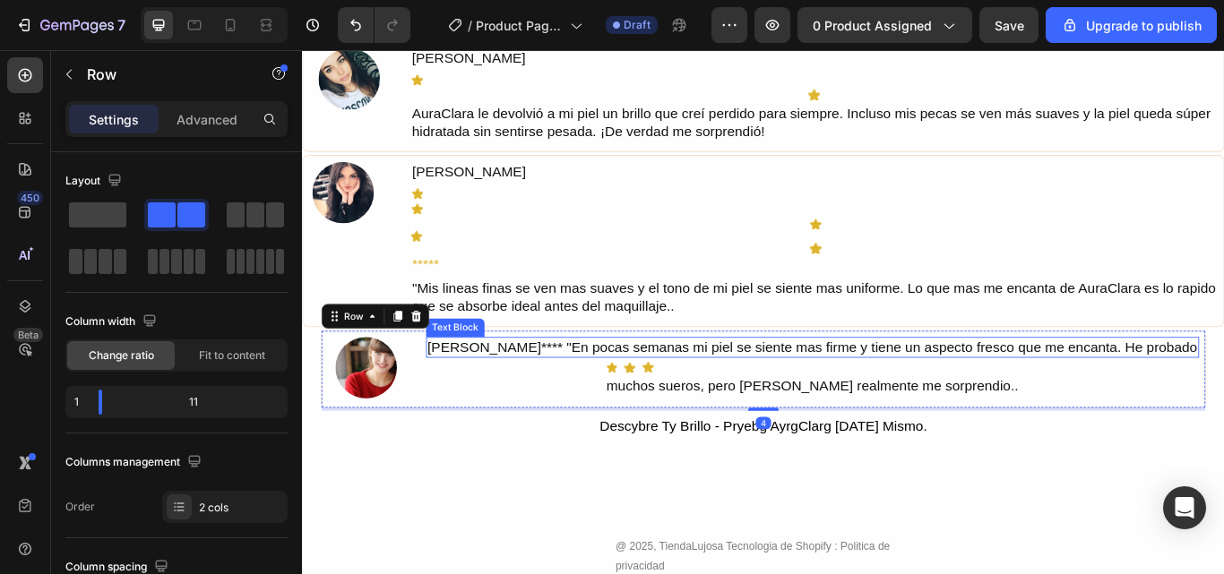
click at [606, 404] on p "[PERSON_NAME]**** "En pocas semanas mi piel se siente mas firme y tiene un aspe…" at bounding box center [897, 397] width 898 height 21
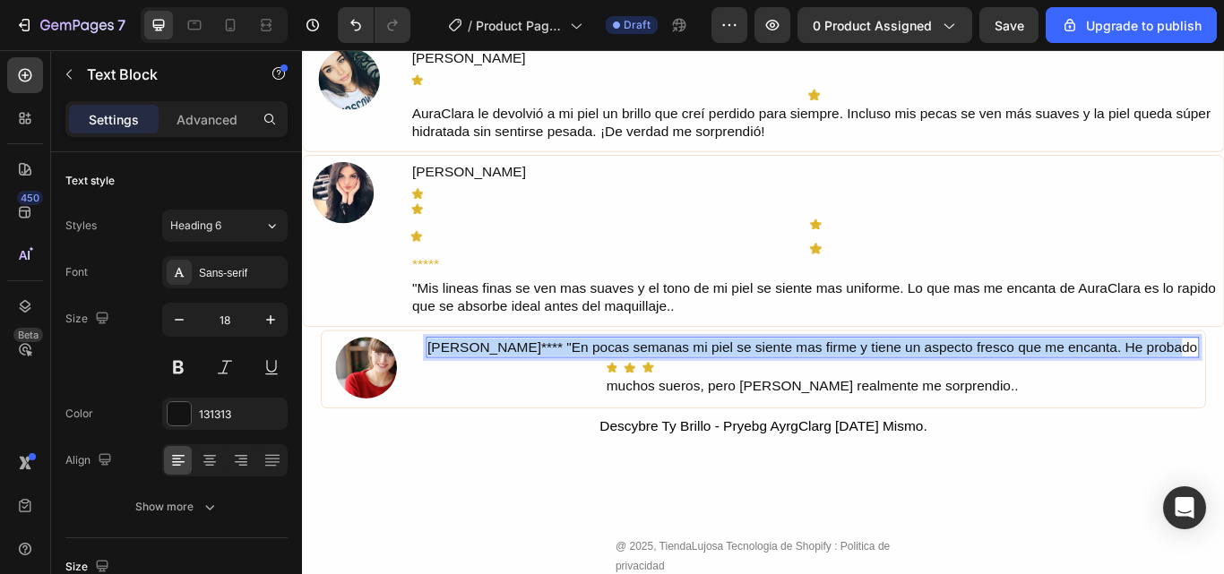
click at [606, 404] on p "[PERSON_NAME]**** "En pocas semanas mi piel se siente mas firme y tiene un aspe…" at bounding box center [897, 397] width 898 height 21
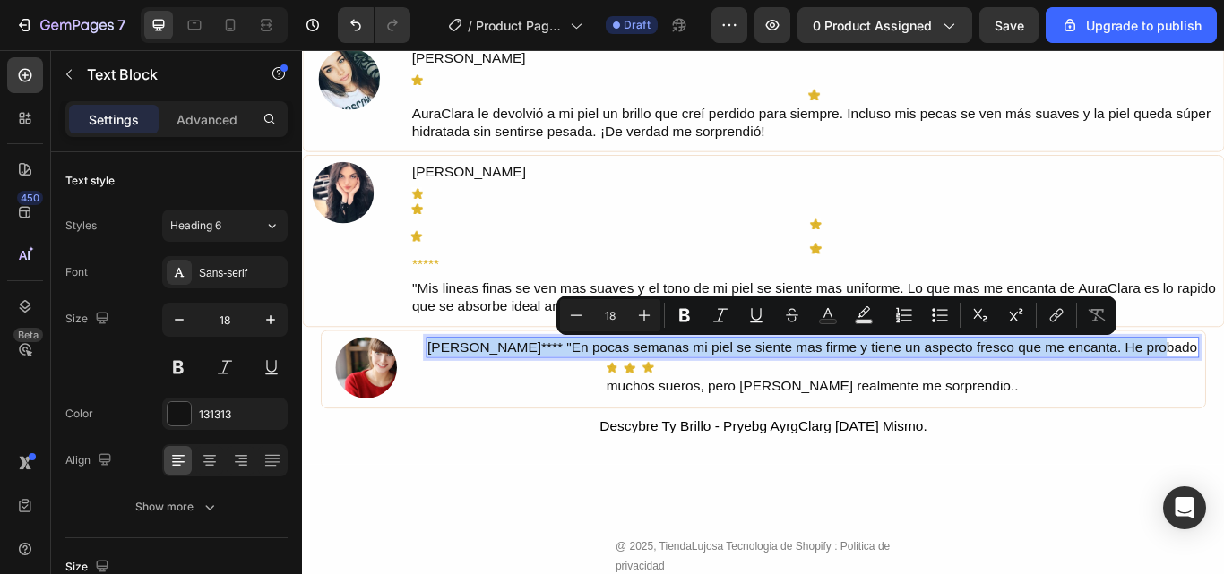
click at [582, 397] on p "[PERSON_NAME]**** "En pocas semanas mi piel se siente mas firme y tiene un aspe…" at bounding box center [897, 397] width 898 height 21
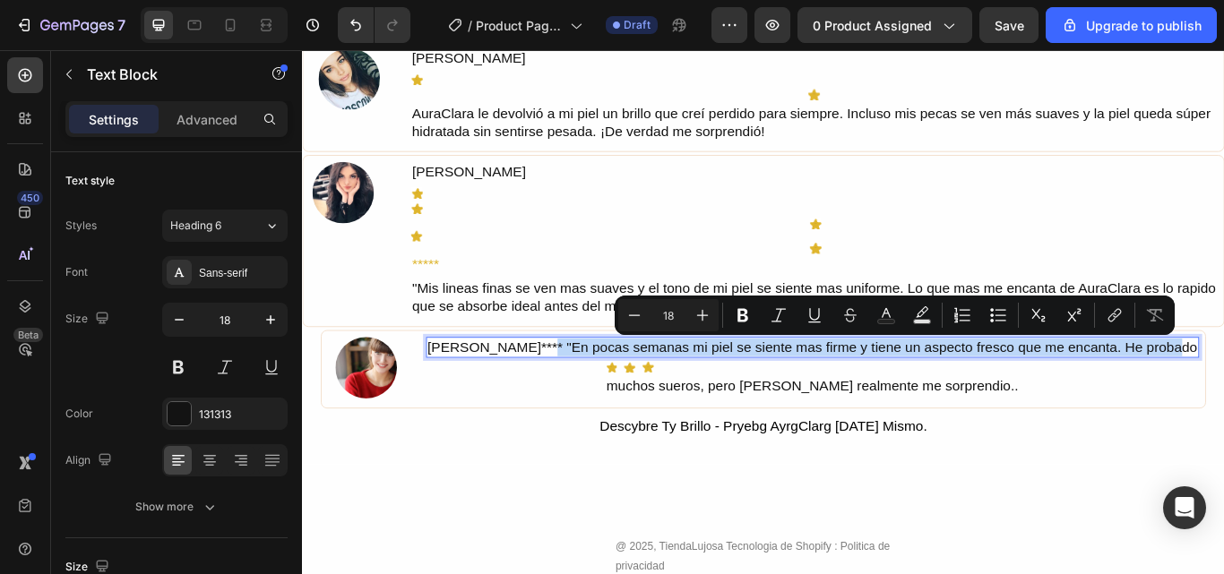
copy p ""En pocas semanas mi piel se siente mas firme y tiene un aspecto fresco que me …"
click at [550, 324] on p ""Mis lineas finas se ven mas suaves y el tono de mi piel se siente mas uniforme…" at bounding box center [900, 339] width 941 height 42
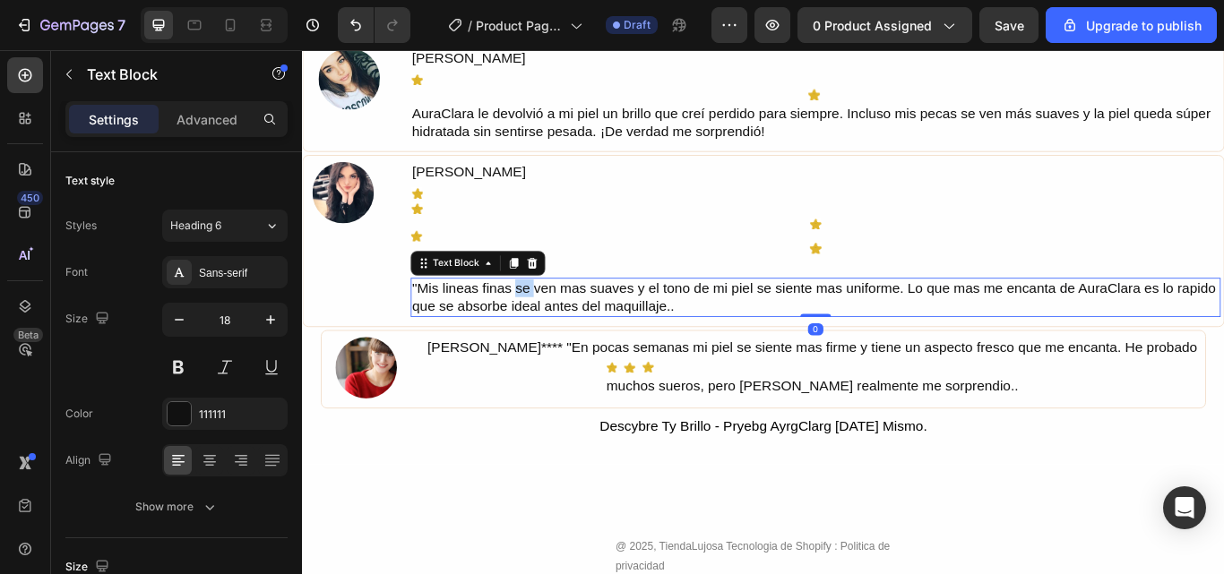
click at [550, 324] on p ""Mis lineas finas se ven mas suaves y el tono de mi piel se siente mas uniforme…" at bounding box center [900, 339] width 941 height 42
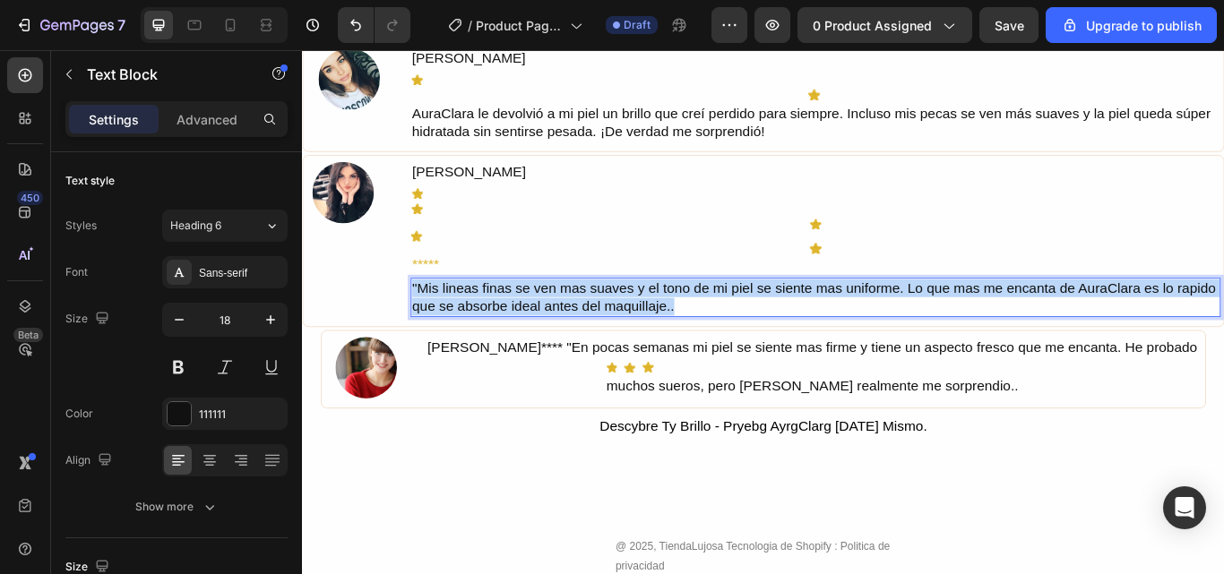
click at [550, 324] on p ""Mis lineas finas se ven mas suaves y el tono de mi piel se siente mas uniforme…" at bounding box center [900, 339] width 941 height 42
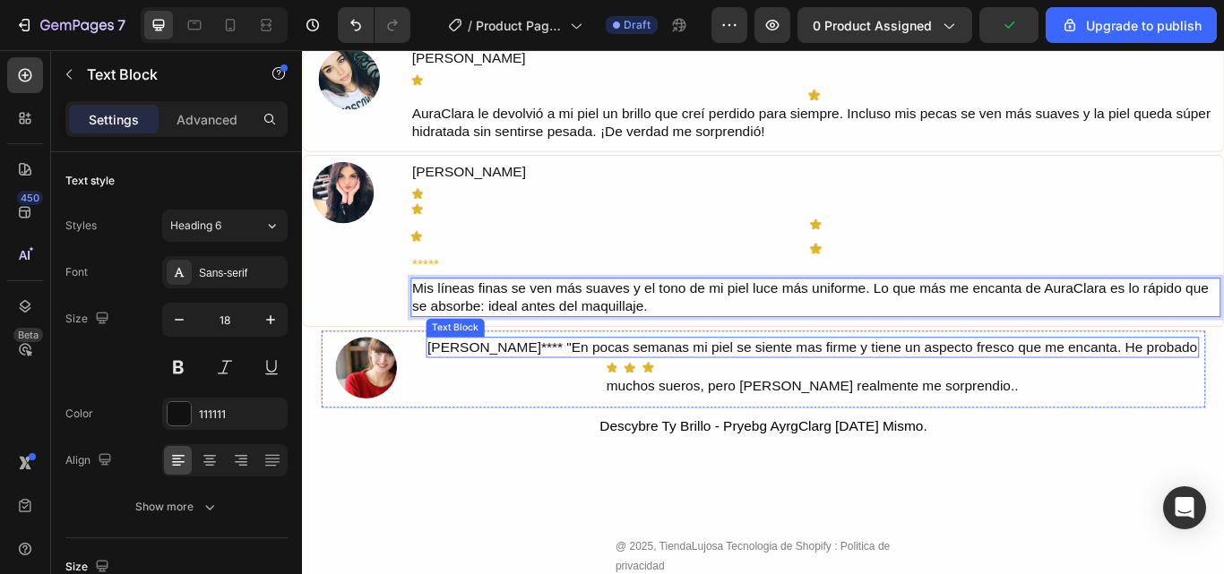
click at [636, 391] on p "[PERSON_NAME]**** "En pocas semanas mi piel se siente mas firme y tiene un aspe…" at bounding box center [897, 397] width 898 height 21
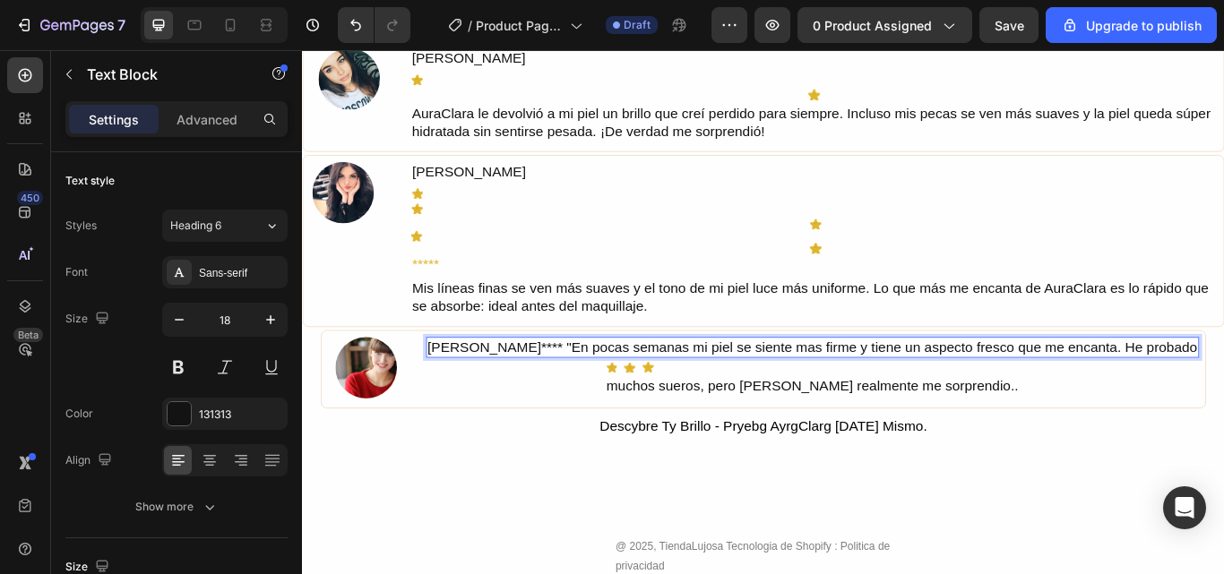
click at [585, 392] on p "[PERSON_NAME]**** "En pocas semanas mi piel se siente mas firme y tiene un aspe…" at bounding box center [897, 397] width 898 height 21
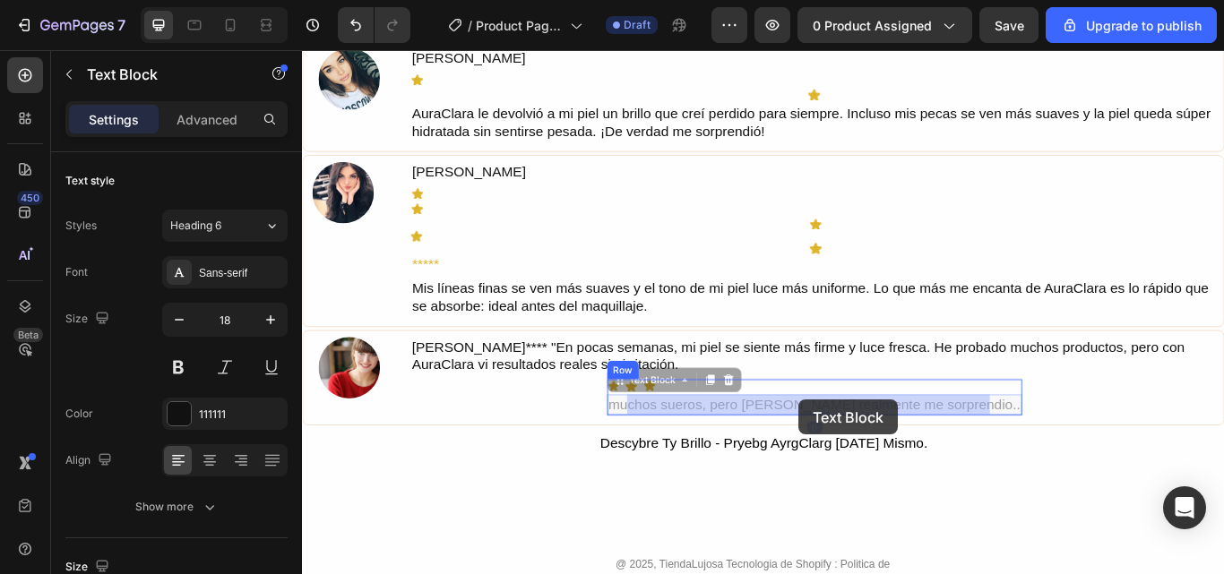
drag, startPoint x: 1100, startPoint y: 466, endPoint x: 881, endPoint y: 458, distance: 218.8
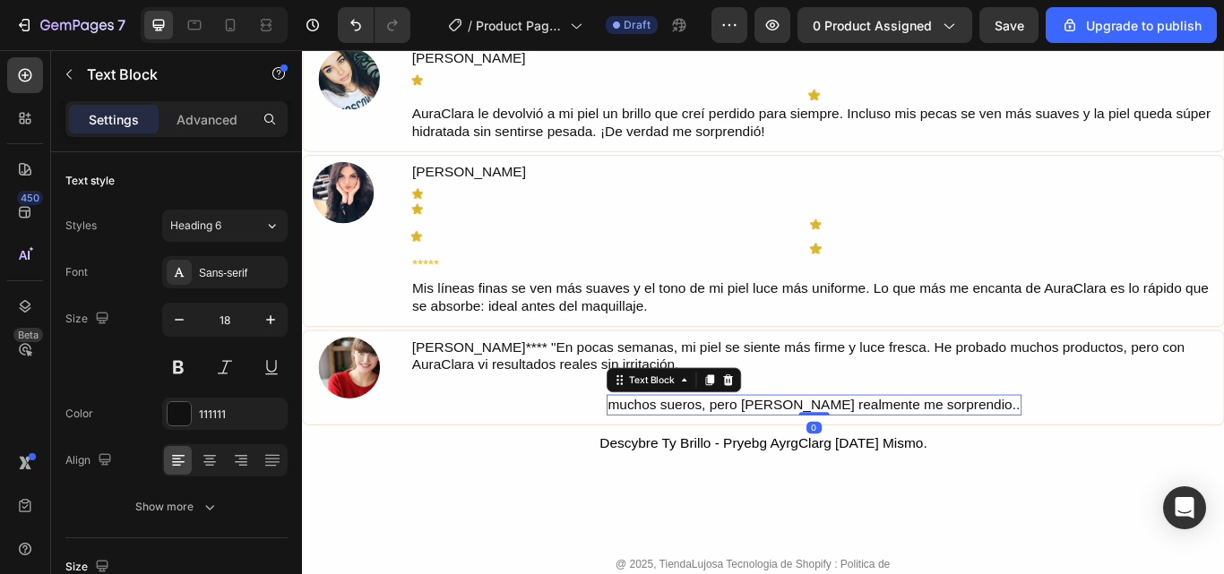
click at [697, 468] on div "muchos sueros, pero [PERSON_NAME] realmente me sorprendio.." at bounding box center [899, 465] width 484 height 24
click at [697, 468] on p "muchos sueros, pero [PERSON_NAME] realmente me sorprendio.." at bounding box center [899, 464] width 480 height 21
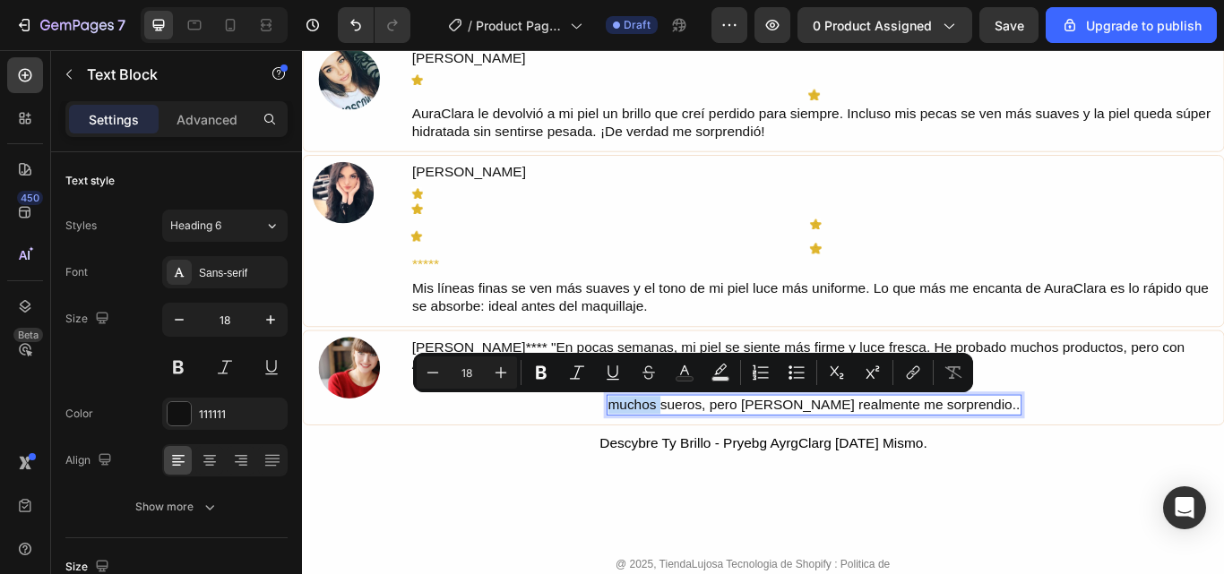
click at [697, 468] on p "muchos sueros, pero [PERSON_NAME] realmente me sorprendio.." at bounding box center [899, 464] width 480 height 21
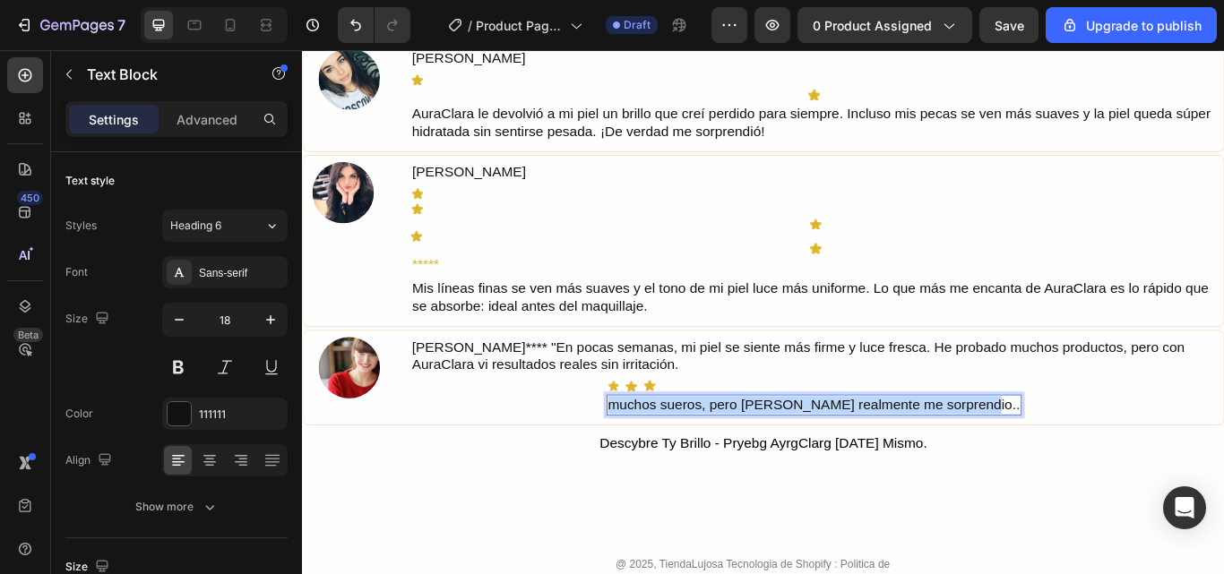
click at [697, 468] on p "muchos sueros, pero [PERSON_NAME] realmente me sorprendio.." at bounding box center [899, 464] width 480 height 21
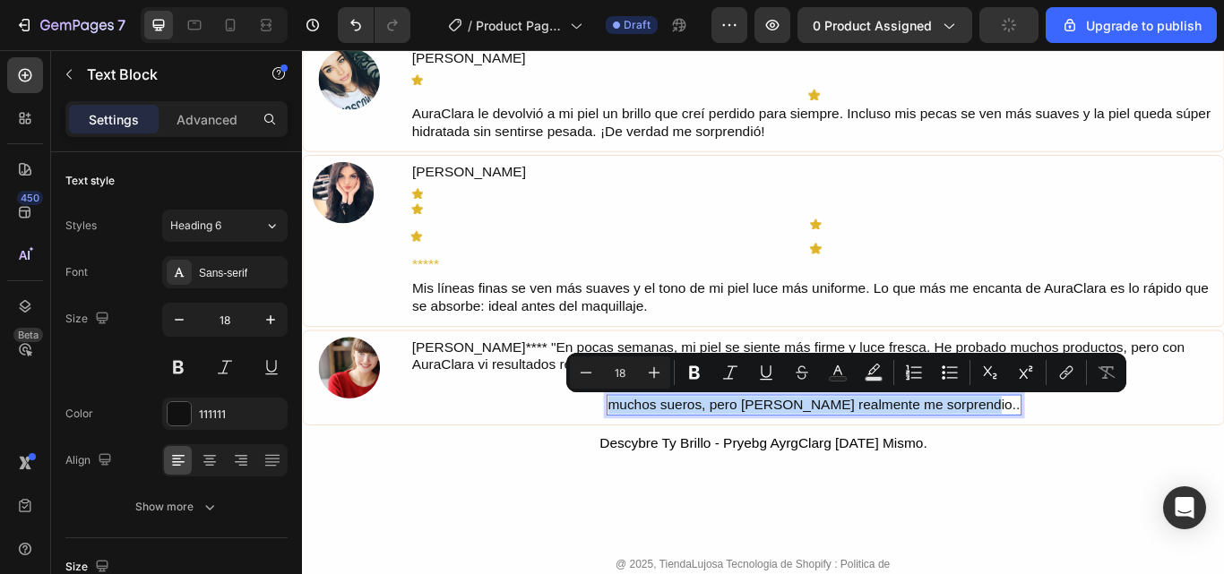
copy p "muchos sueros, pero [PERSON_NAME] realmente me sorprendio.."
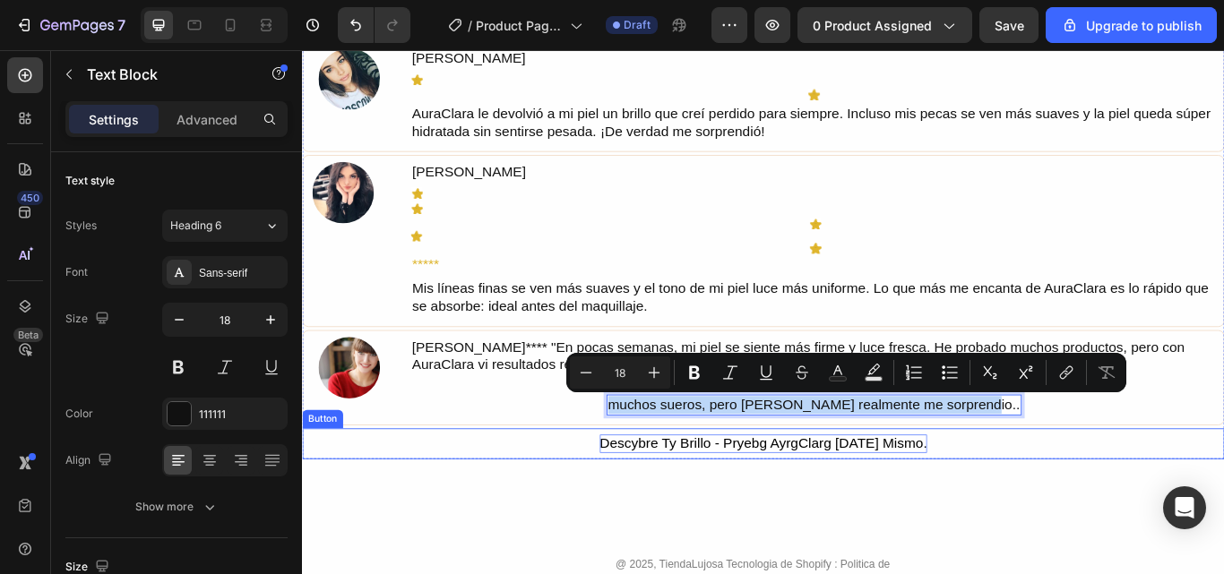
click at [696, 511] on div "Descybre Ty Brillo - Pryebg AyrgClarg [DATE] Mismo." at bounding box center [840, 509] width 382 height 21
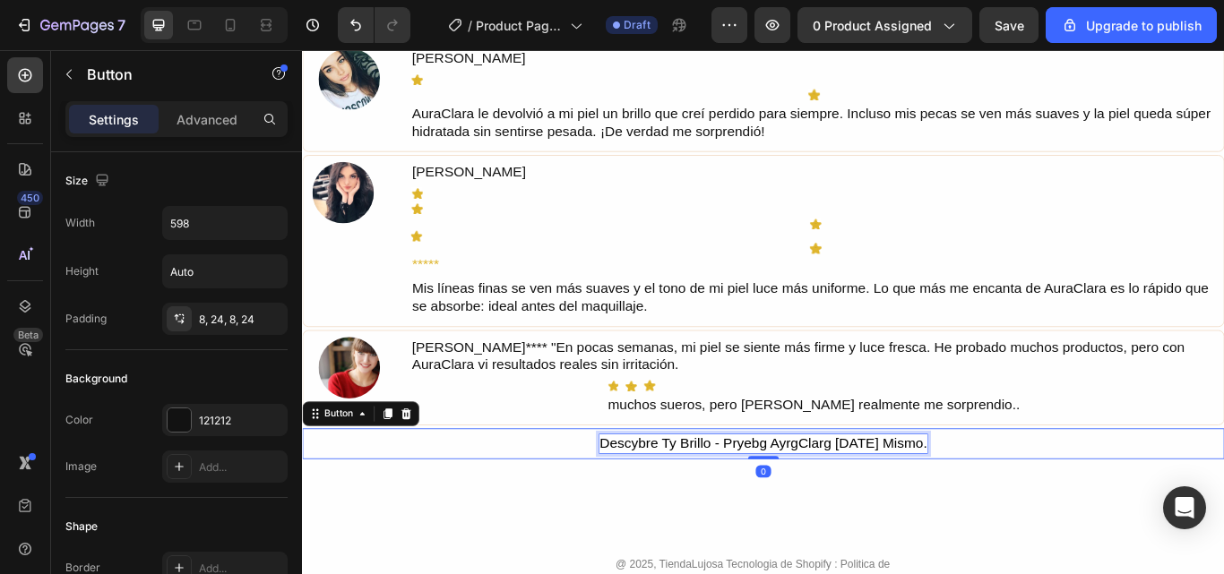
click at [696, 511] on div "Descybre Ty Brillo - Pryebg AyrgClarg [DATE] Mismo." at bounding box center [840, 509] width 382 height 21
click at [696, 511] on p "Descybre Ty Brillo - Pryebg AyrgClarg [DATE] Mismo." at bounding box center [840, 509] width 382 height 21
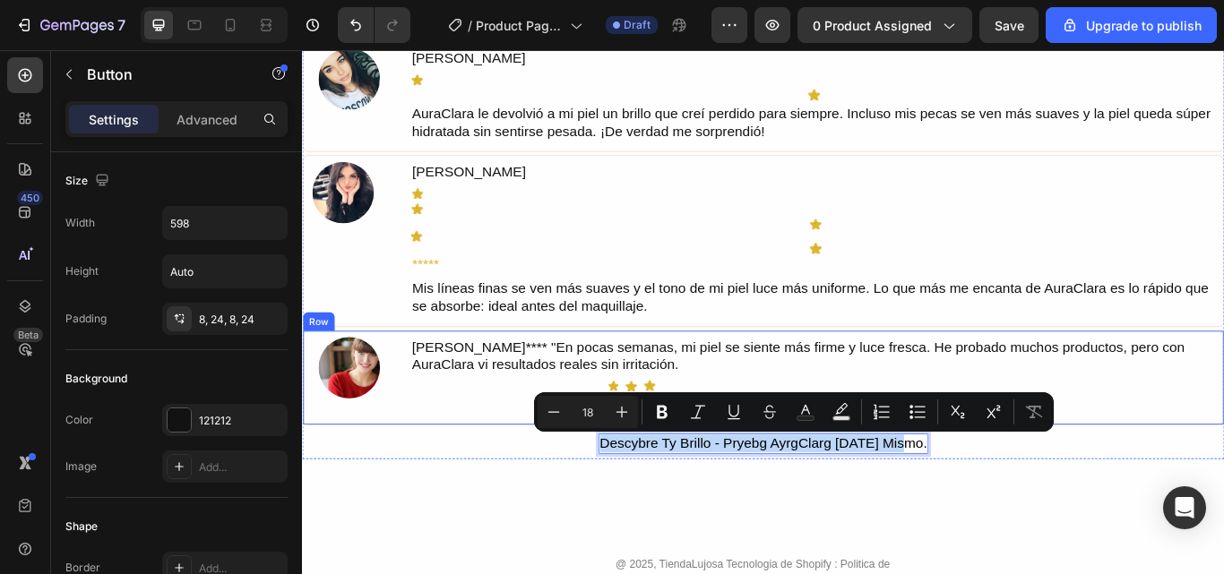
click at [513, 466] on div "[PERSON_NAME]**** "En pocas semanas, mi piel se siente más firme y luce fresca.…" at bounding box center [899, 430] width 942 height 91
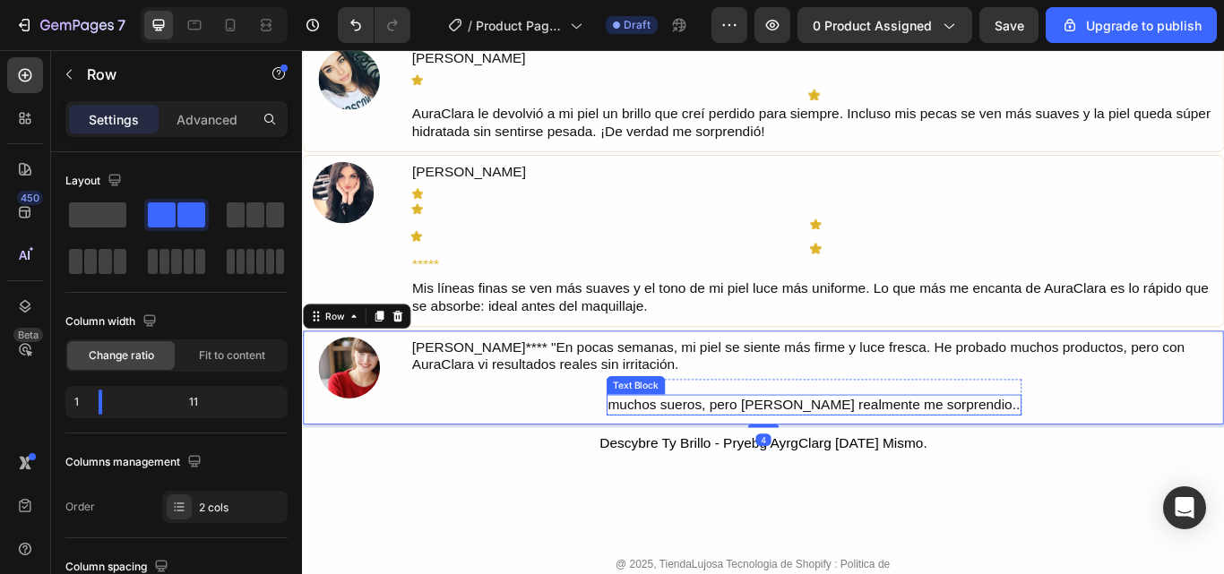
click at [688, 463] on p "muchos sueros, pero [PERSON_NAME] realmente me sorprendio.." at bounding box center [899, 464] width 480 height 21
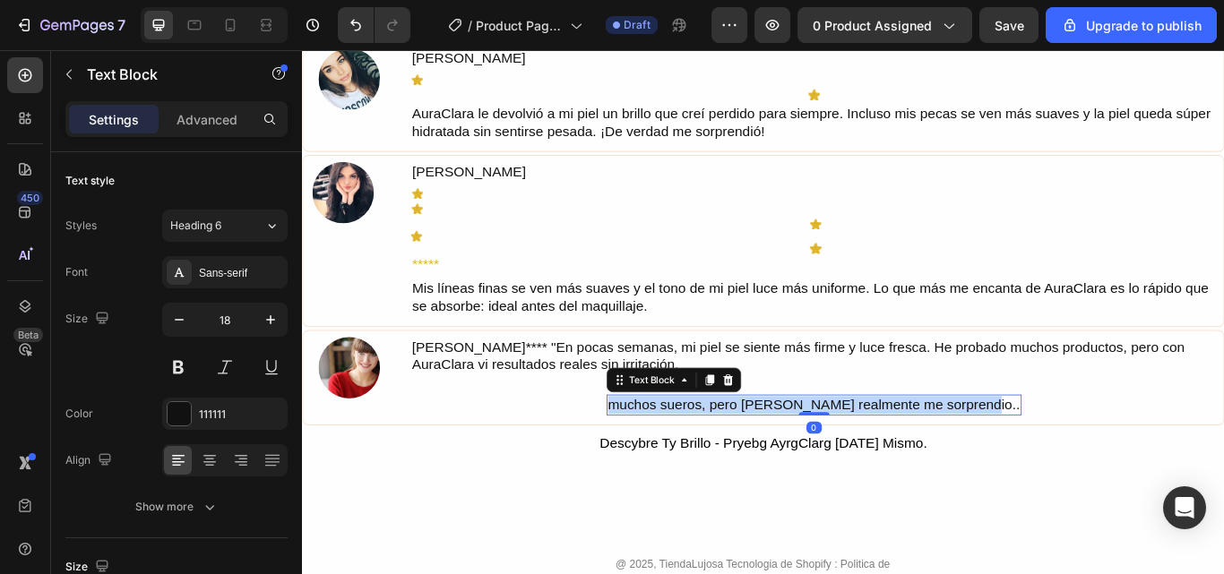
click at [688, 463] on p "muchos sueros, pero [PERSON_NAME] realmente me sorprendio.." at bounding box center [899, 464] width 480 height 21
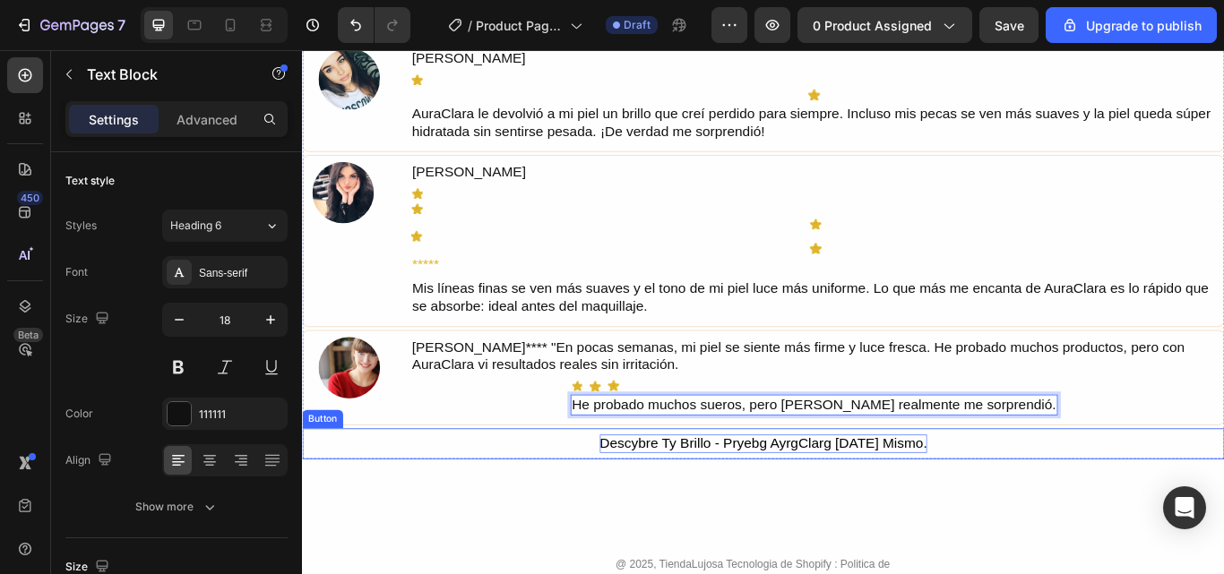
click at [691, 512] on p "Descybre Ty Brillo - Pryebg AyrgClarg [DATE] Mismo." at bounding box center [840, 509] width 382 height 21
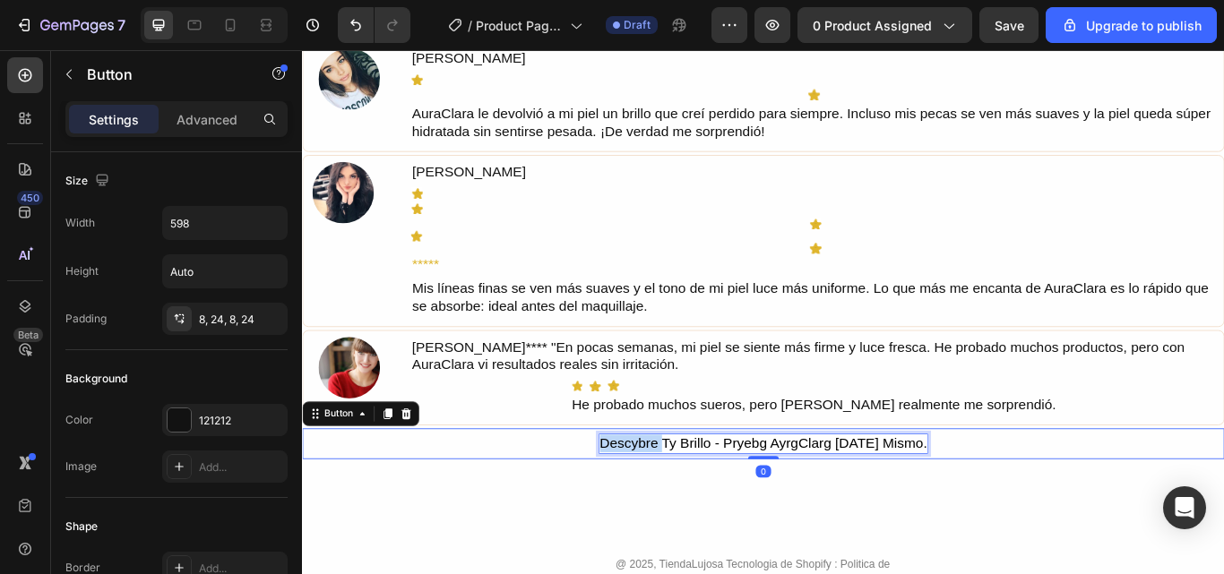
click at [691, 512] on p "Descybre Ty Brillo - Pryebg AyrgClarg [DATE] Mismo." at bounding box center [840, 509] width 382 height 21
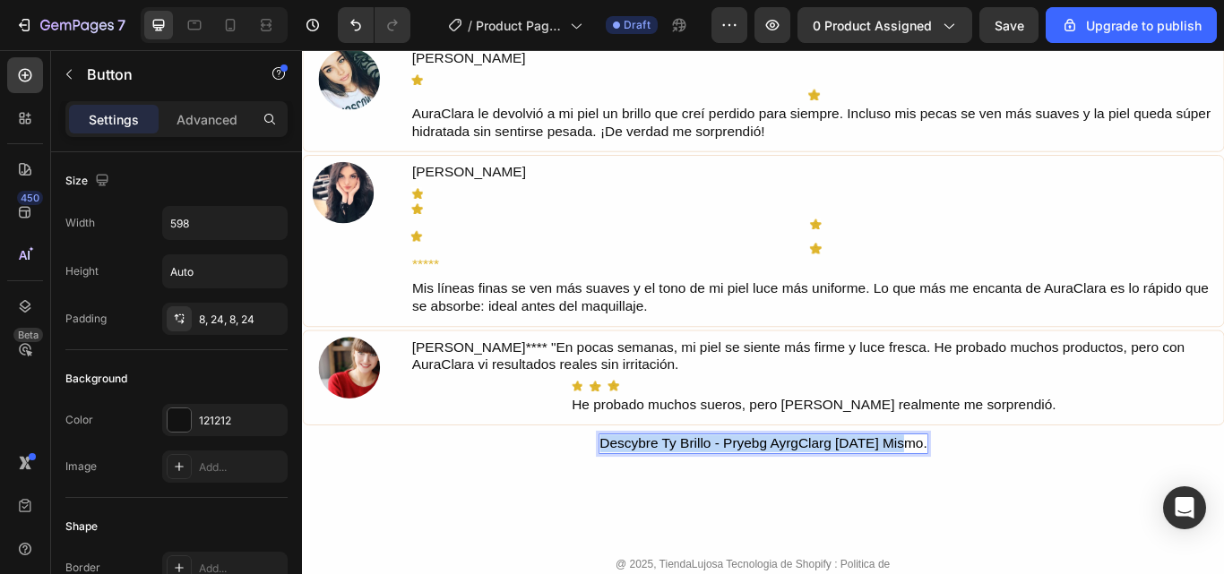
click at [691, 512] on p "Descybre Ty Brillo - Pryebg AyrgClarg [DATE] Mismo." at bounding box center [840, 509] width 382 height 21
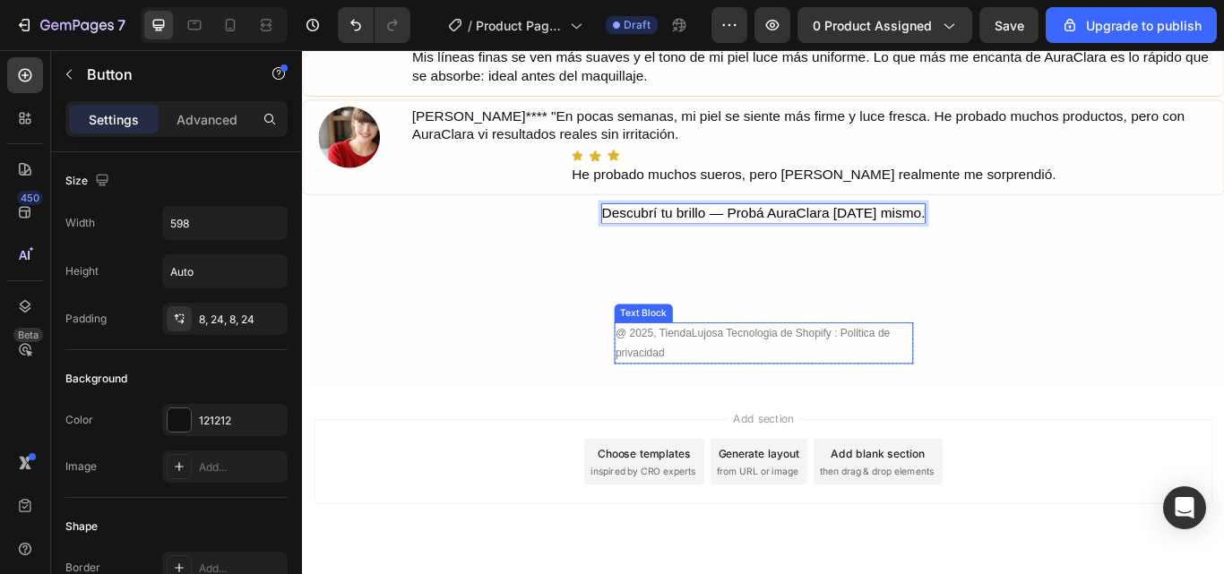
scroll to position [2641, 0]
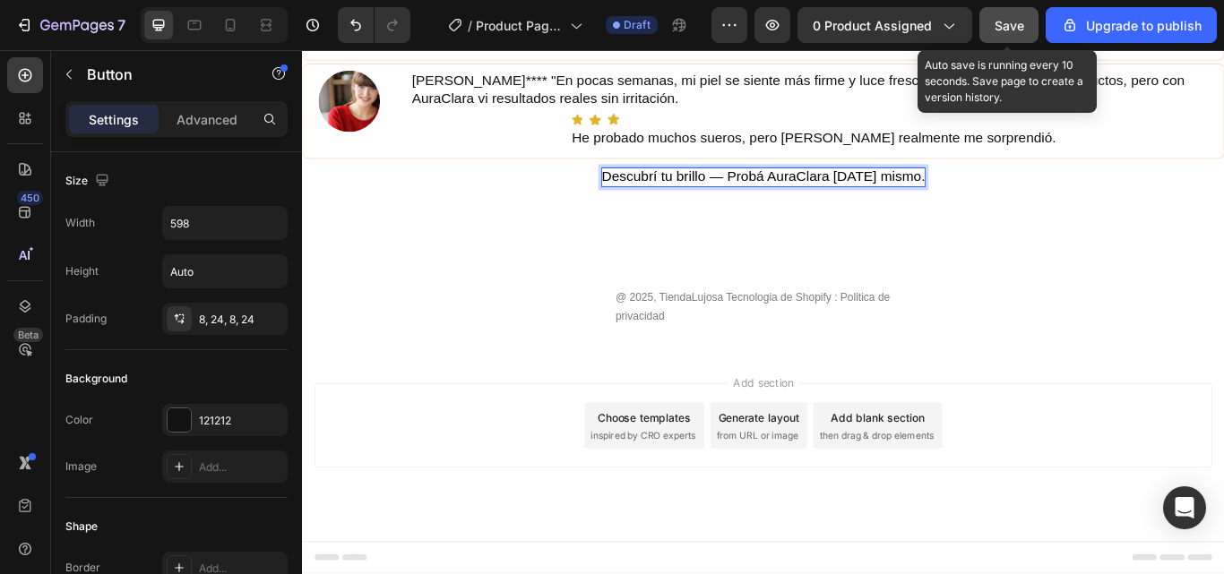
click at [1006, 31] on span "Save" at bounding box center [1010, 25] width 30 height 15
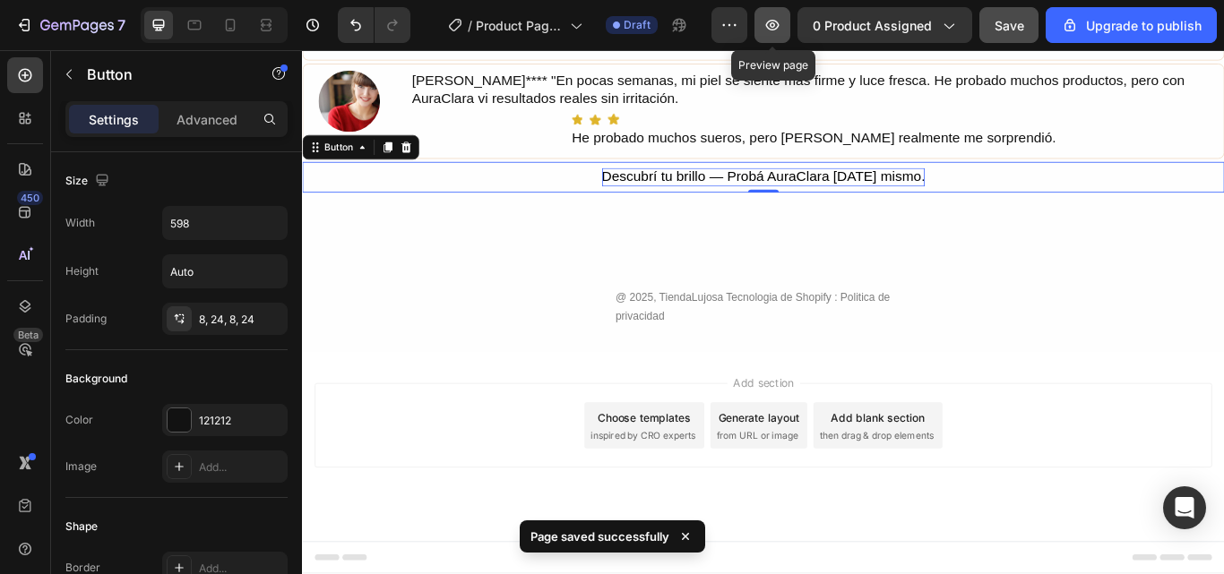
click at [779, 30] on icon "button" at bounding box center [772, 25] width 13 height 11
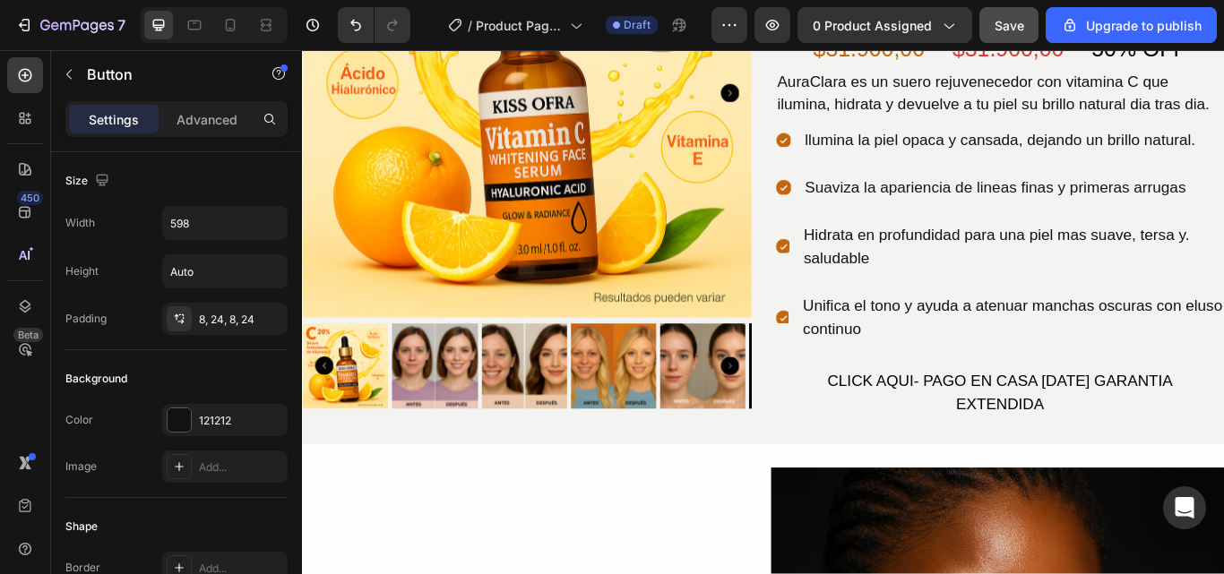
scroll to position [311, 0]
